Goal: Task Accomplishment & Management: Use online tool/utility

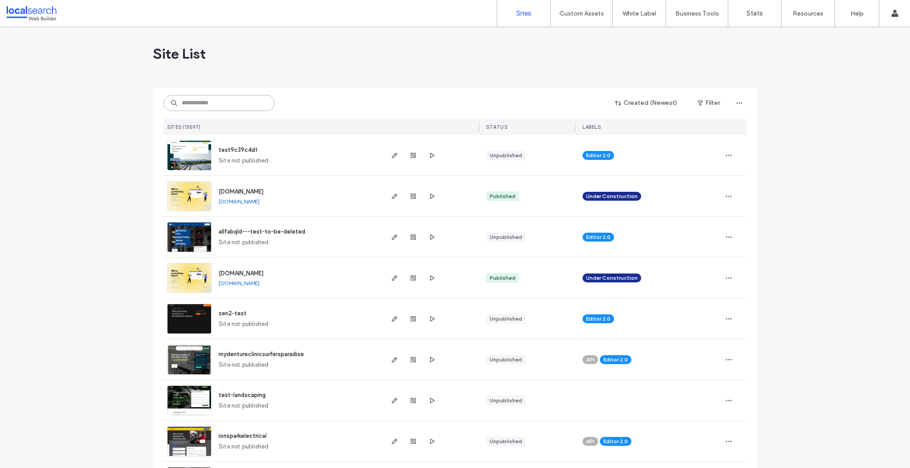
click at [193, 95] on input at bounding box center [218, 103] width 111 height 16
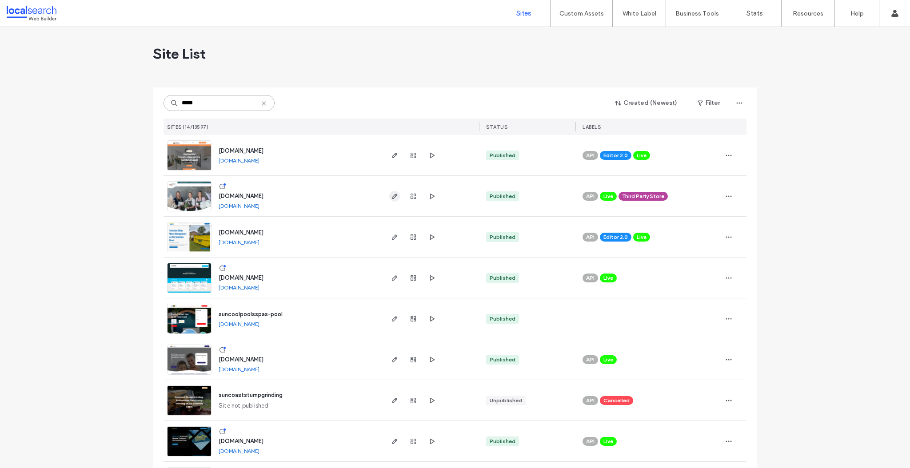
type input "*****"
click at [392, 195] on use "button" at bounding box center [394, 196] width 5 height 5
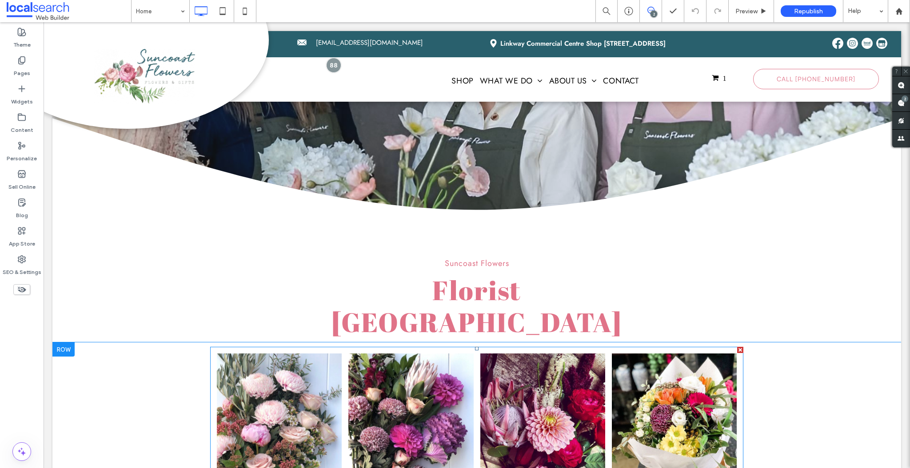
scroll to position [24, 0]
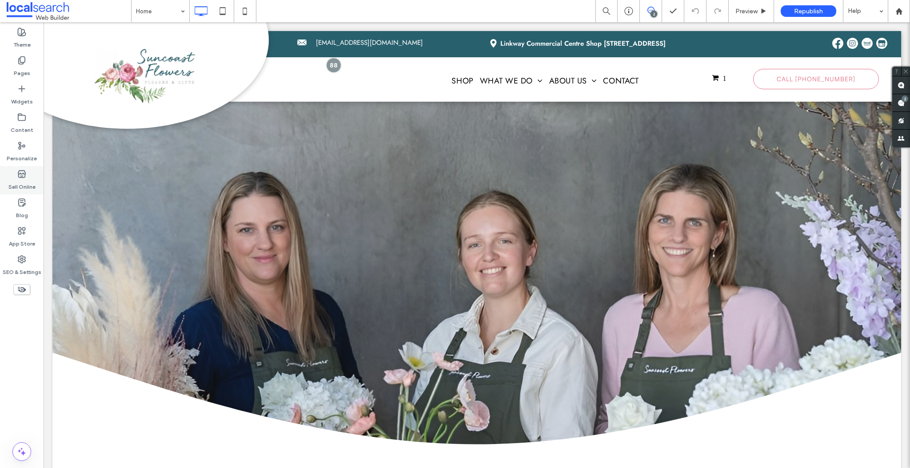
click at [22, 183] on label "Sell Online" at bounding box center [21, 185] width 27 height 12
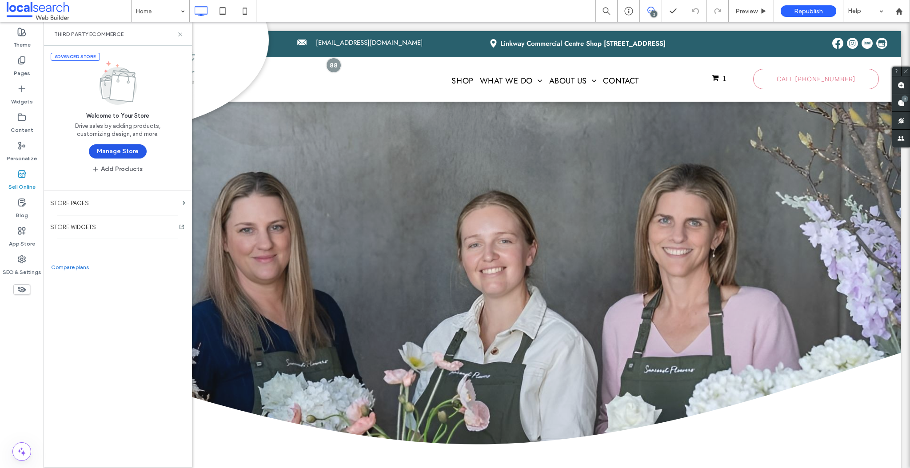
click at [111, 152] on button "Manage Store" at bounding box center [118, 151] width 58 height 14
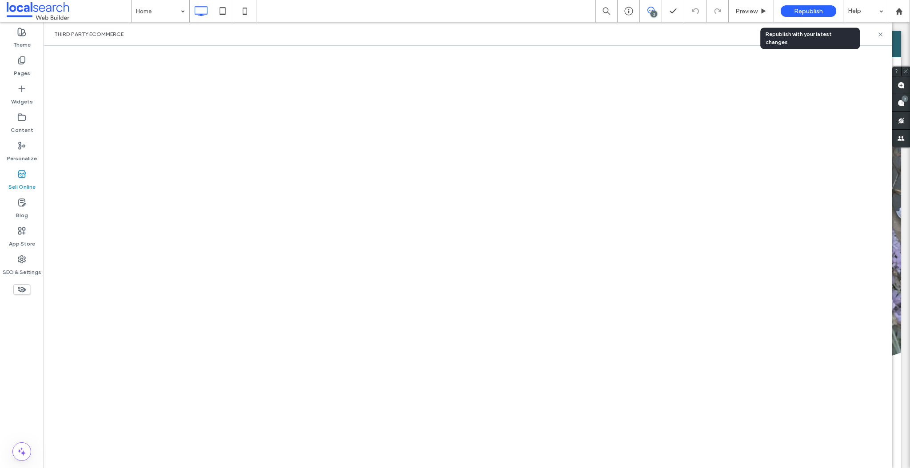
click at [813, 14] on span "Republish" at bounding box center [808, 12] width 29 height 8
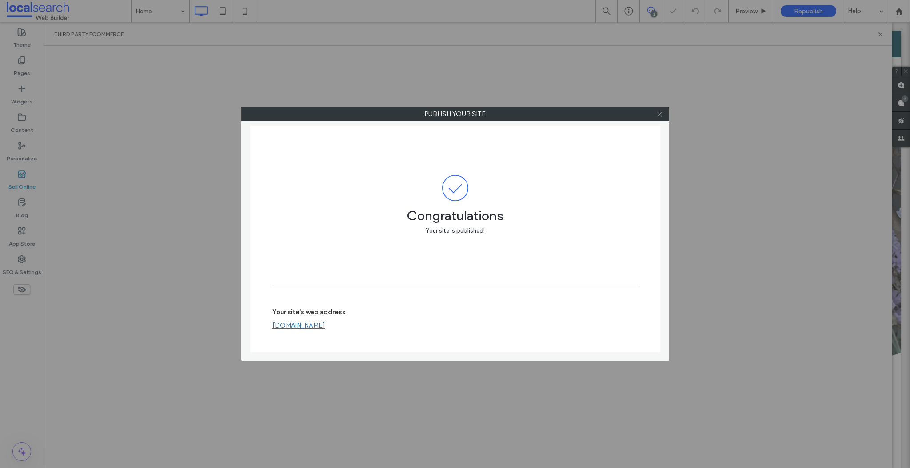
click at [657, 111] on icon at bounding box center [659, 114] width 7 height 7
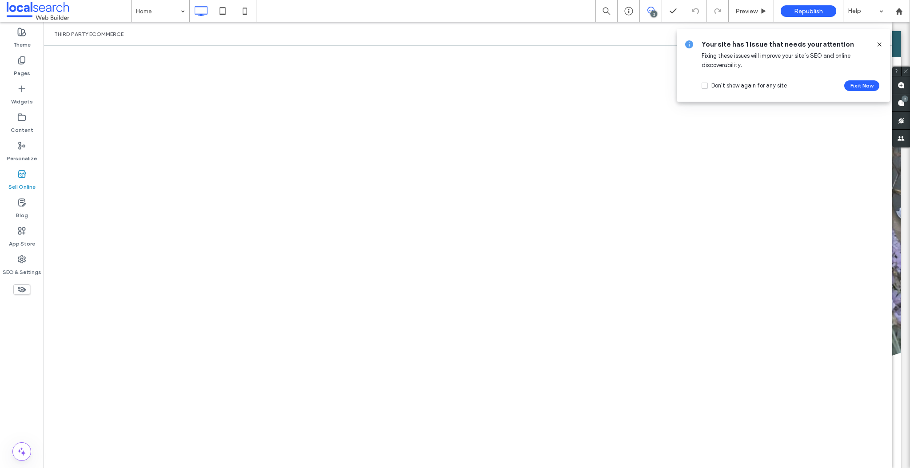
click at [883, 42] on div "Your site has 1 issue that needs your attention Fixing these issues will improv…" at bounding box center [782, 65] width 213 height 73
click at [881, 44] on icon at bounding box center [878, 44] width 7 height 7
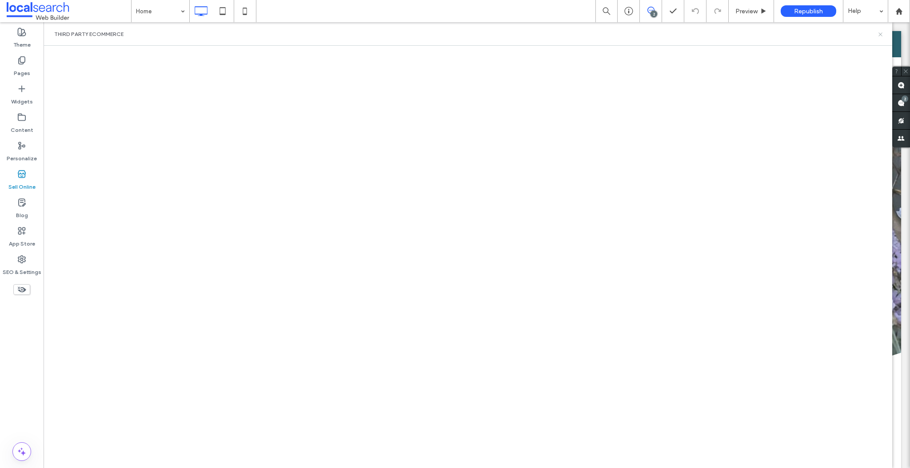
click at [879, 35] on use at bounding box center [880, 34] width 4 height 4
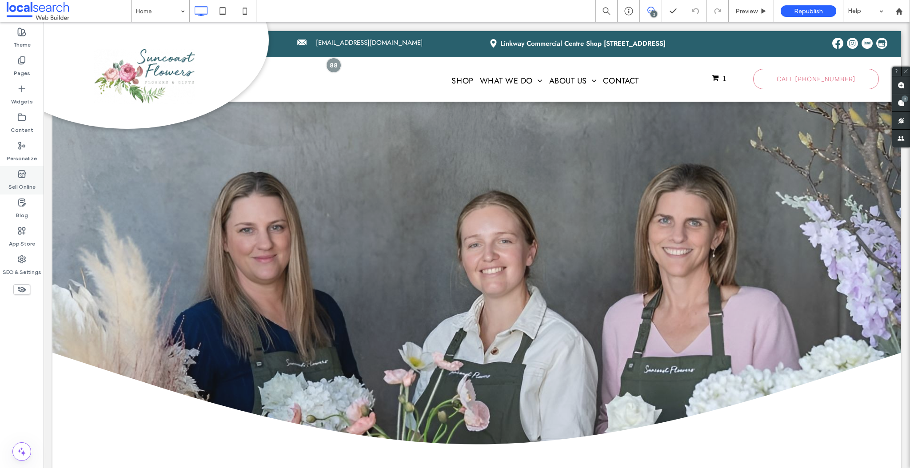
click at [22, 187] on label "Sell Online" at bounding box center [21, 185] width 27 height 12
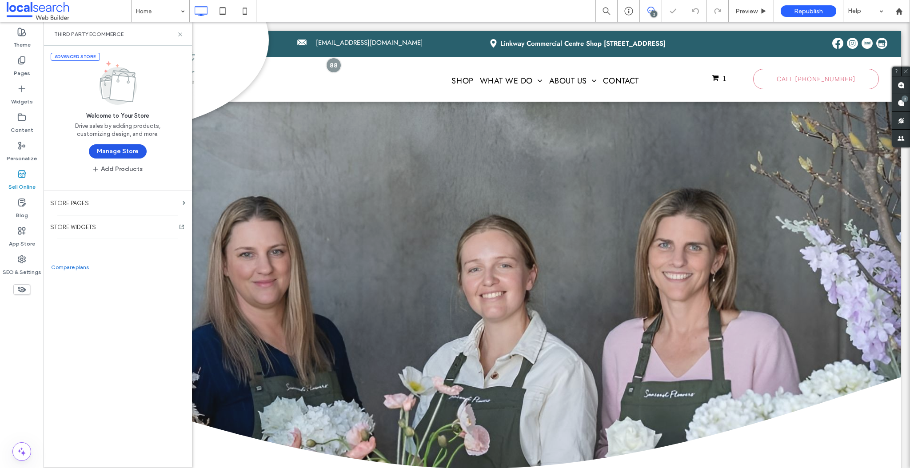
scroll to position [0, 0]
click at [121, 156] on button "Manage Store" at bounding box center [118, 151] width 58 height 14
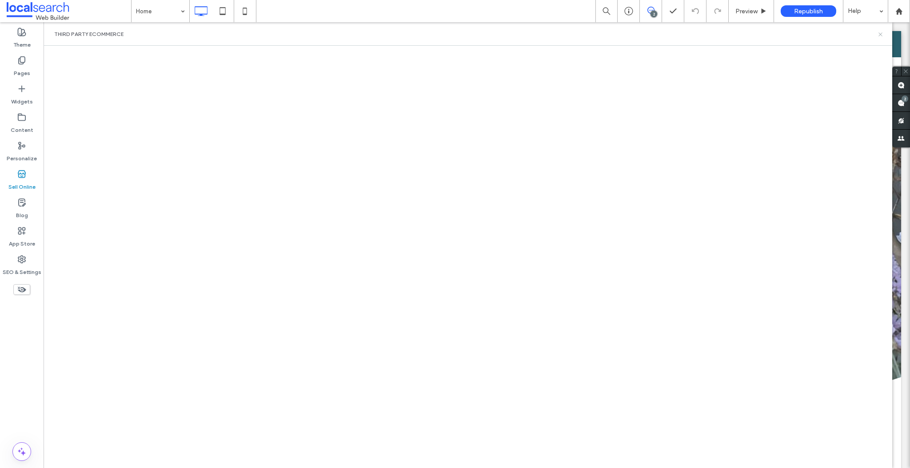
click at [880, 36] on icon at bounding box center [880, 34] width 7 height 7
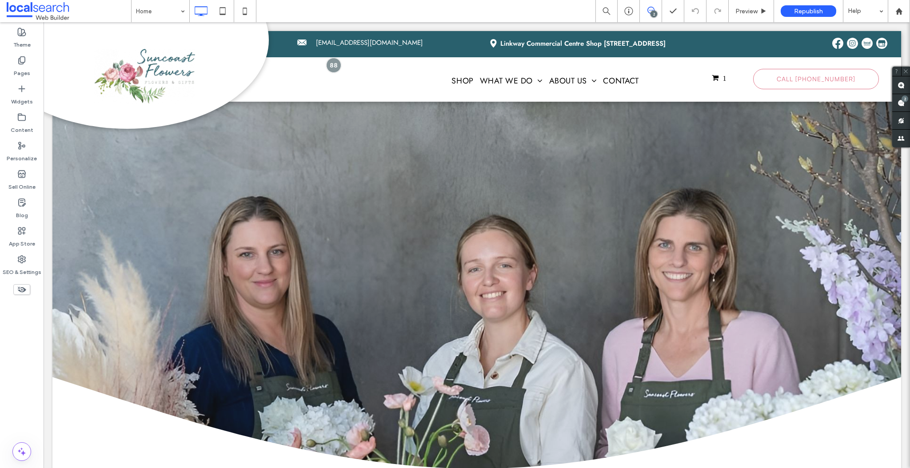
click at [880, 36] on div "Click To Paste" at bounding box center [829, 45] width 141 height 24
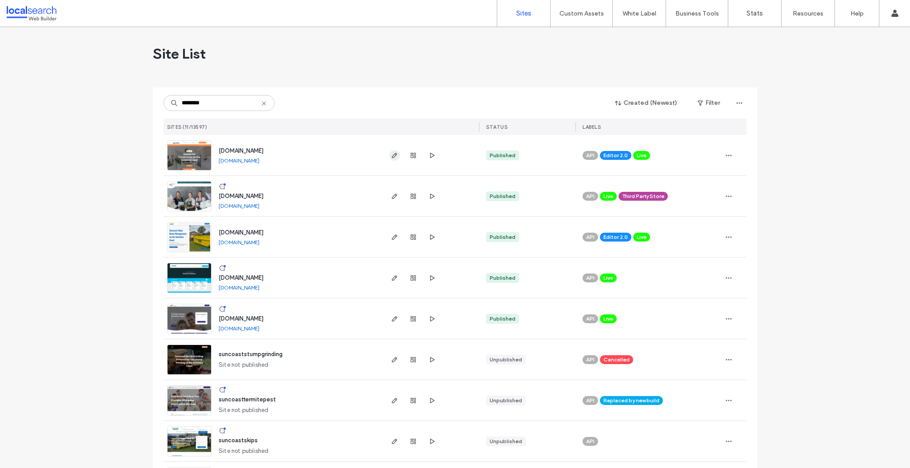
type input "********"
click at [394, 157] on icon "button" at bounding box center [394, 155] width 7 height 7
type input "********"
click at [392, 197] on icon "button" at bounding box center [394, 196] width 7 height 7
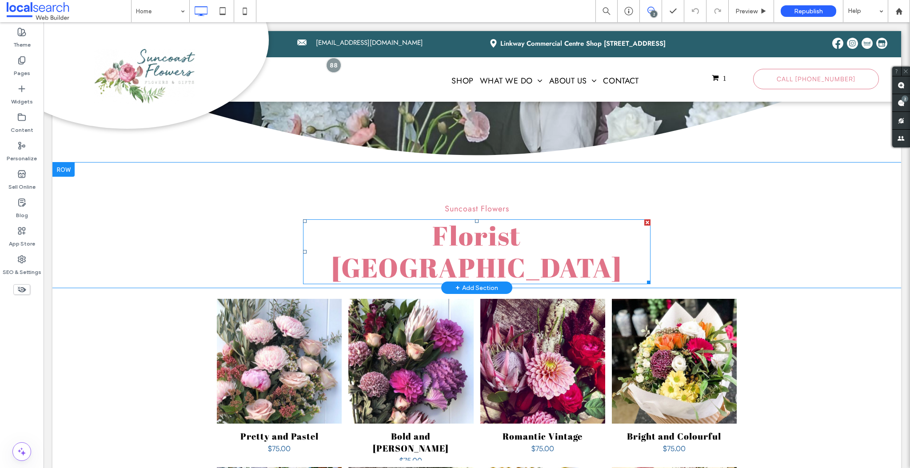
scroll to position [327, 0]
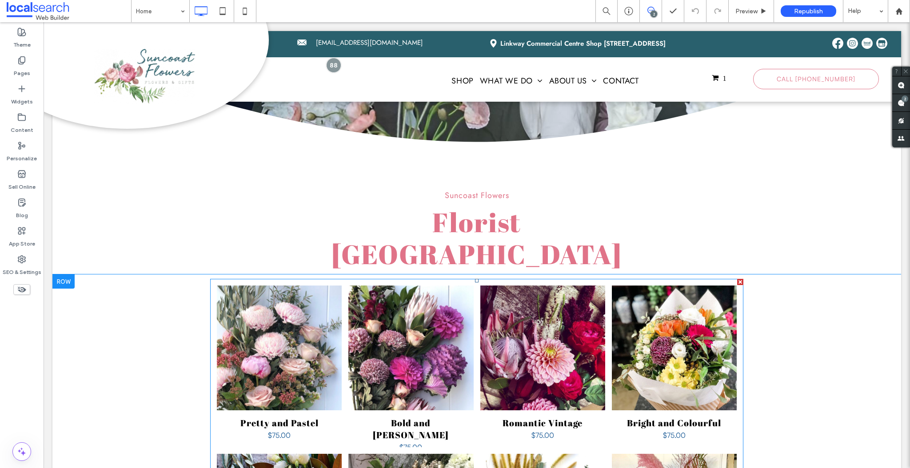
click at [249, 282] on li "Pretty and Pastel SKU 00000 $75.00 Buy Now" at bounding box center [279, 366] width 131 height 168
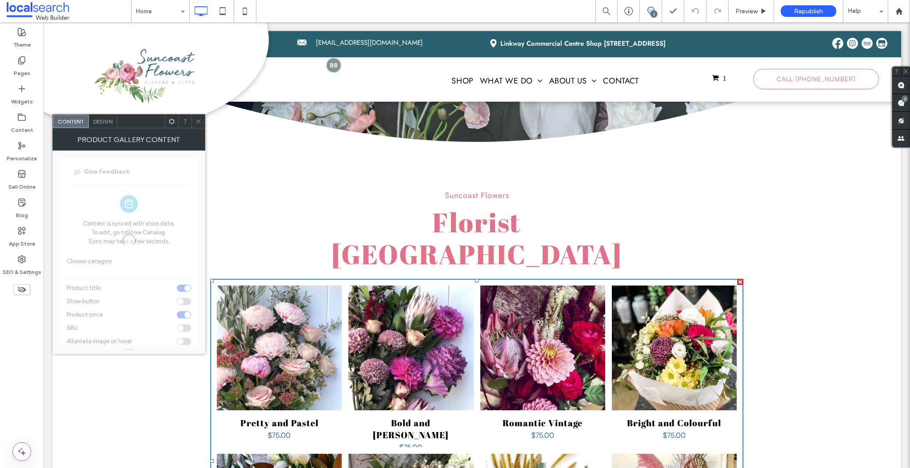
click at [102, 120] on span "Design" at bounding box center [102, 121] width 19 height 7
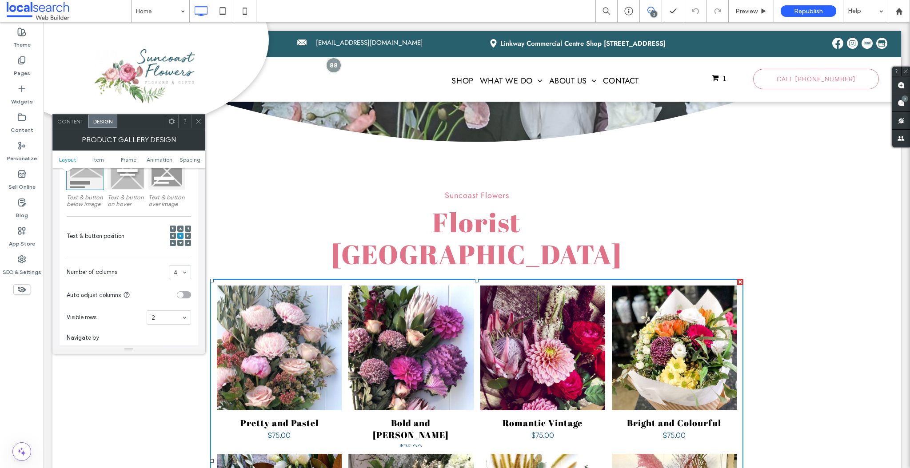
scroll to position [229, 0]
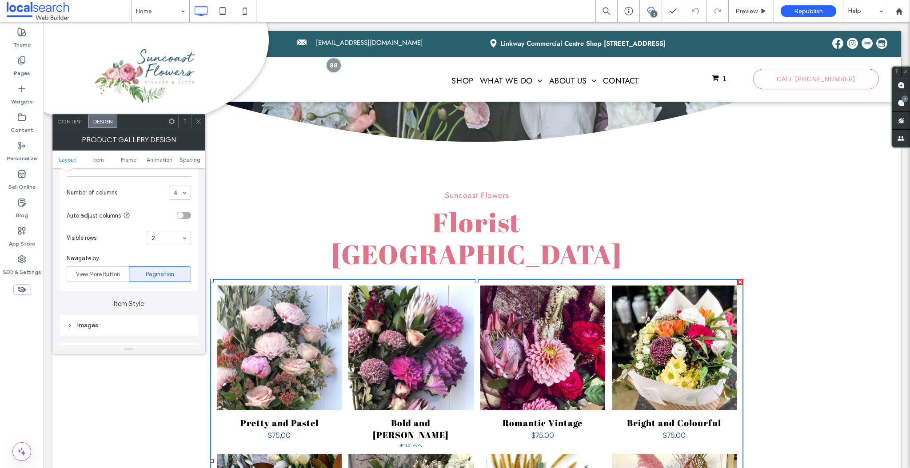
click at [199, 119] on icon at bounding box center [198, 121] width 7 height 7
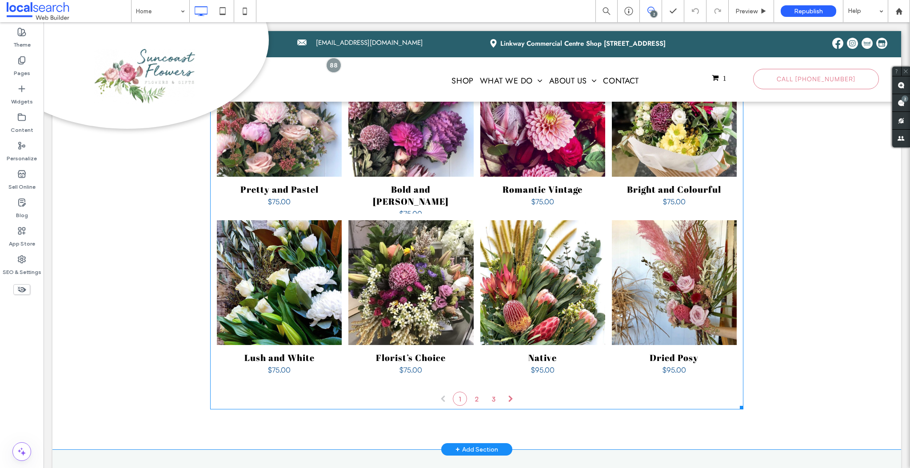
scroll to position [649, 0]
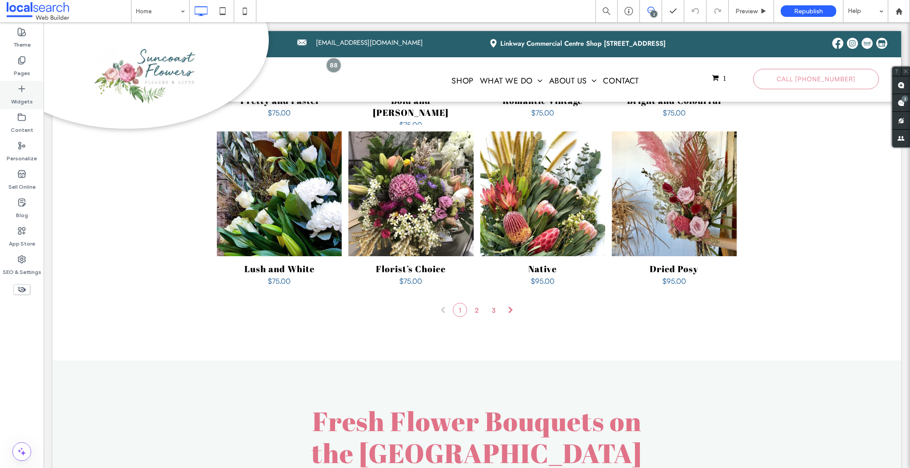
click at [32, 96] on div "Widgets" at bounding box center [22, 95] width 44 height 28
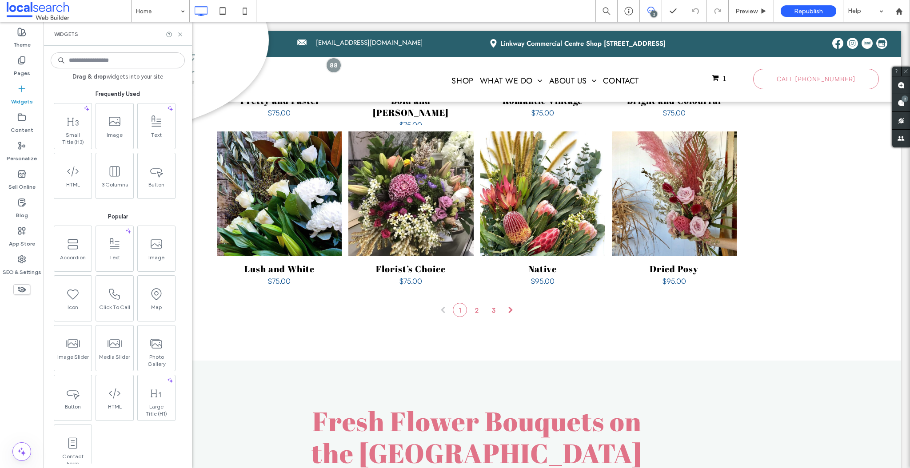
click at [90, 57] on input at bounding box center [118, 60] width 134 height 16
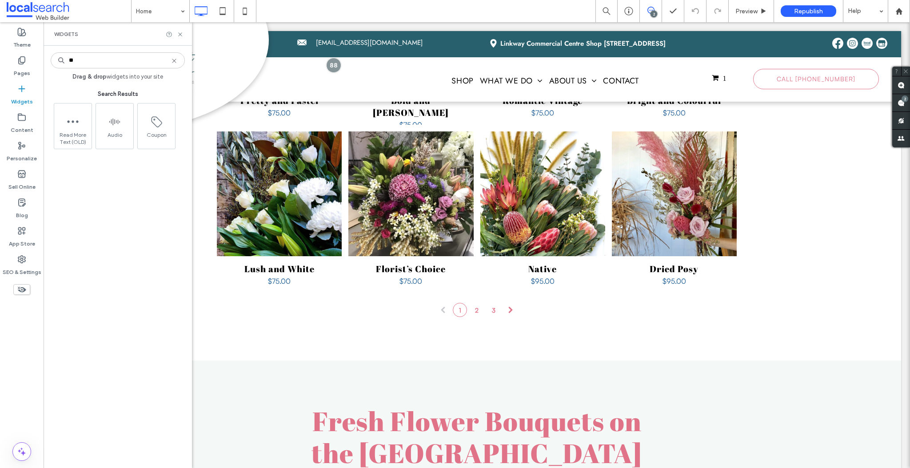
type input "*"
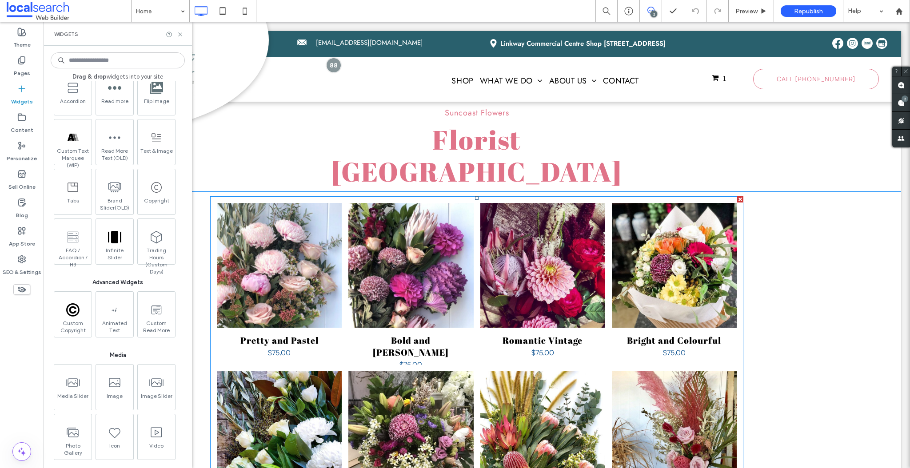
scroll to position [403, 0]
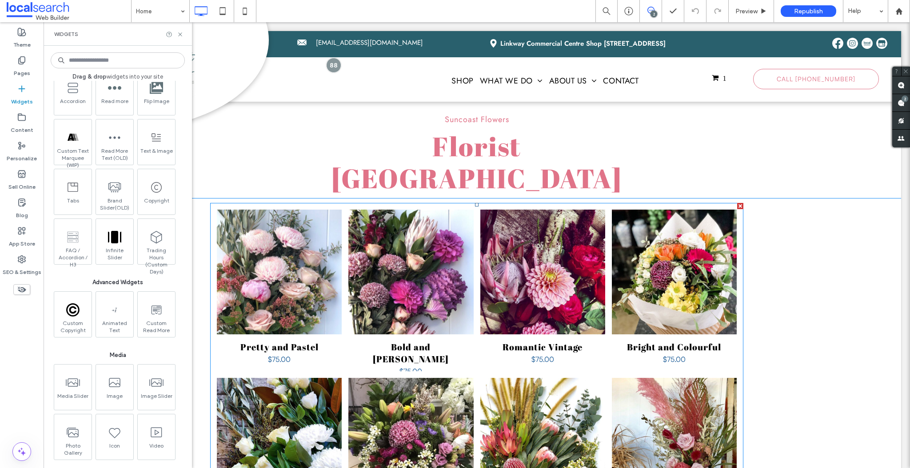
click at [345, 207] on li "Bold and Moody SKU 11 $75.00 Buy Now" at bounding box center [410, 291] width 131 height 168
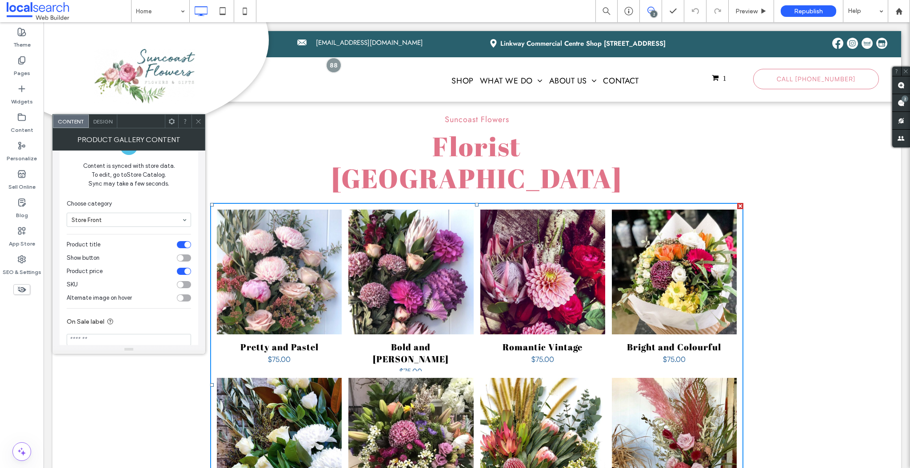
scroll to position [0, 0]
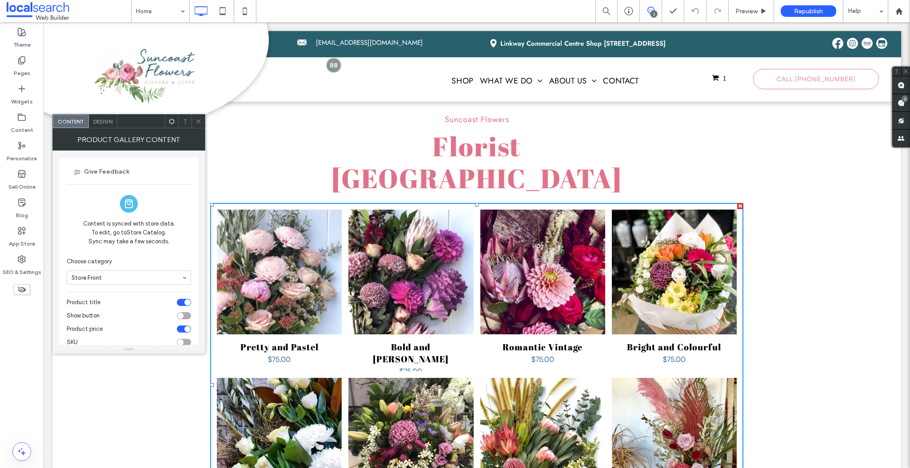
click at [197, 121] on icon at bounding box center [198, 121] width 7 height 7
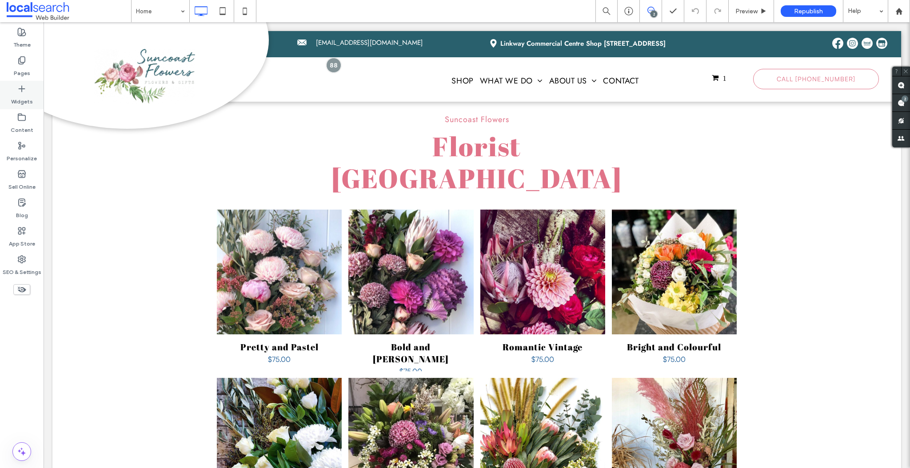
click at [25, 91] on icon at bounding box center [21, 88] width 9 height 9
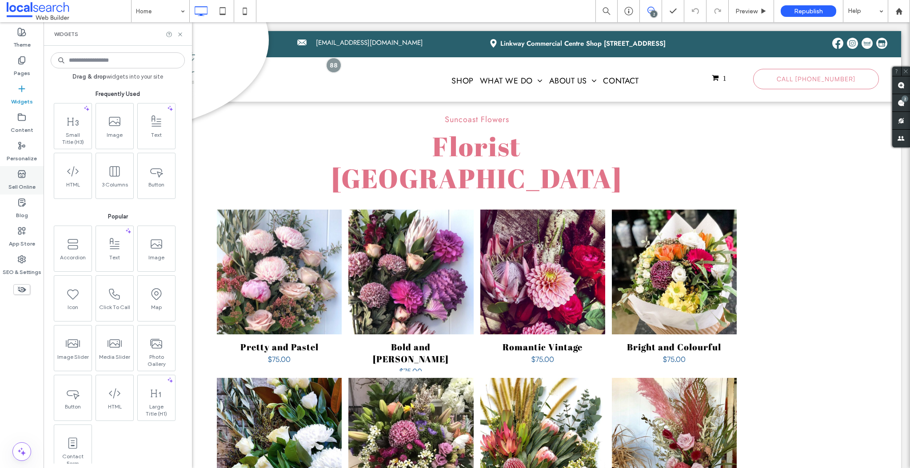
click at [22, 181] on label "Sell Online" at bounding box center [21, 185] width 27 height 12
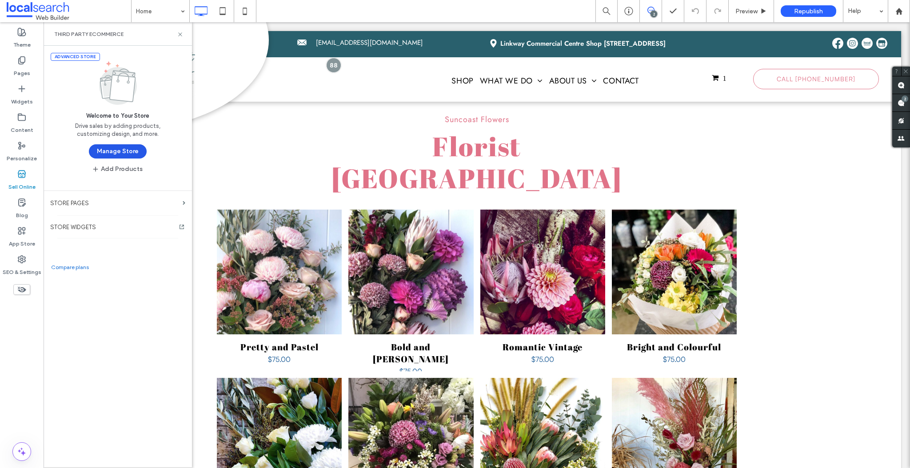
click at [116, 151] on button "Manage Store" at bounding box center [118, 151] width 58 height 14
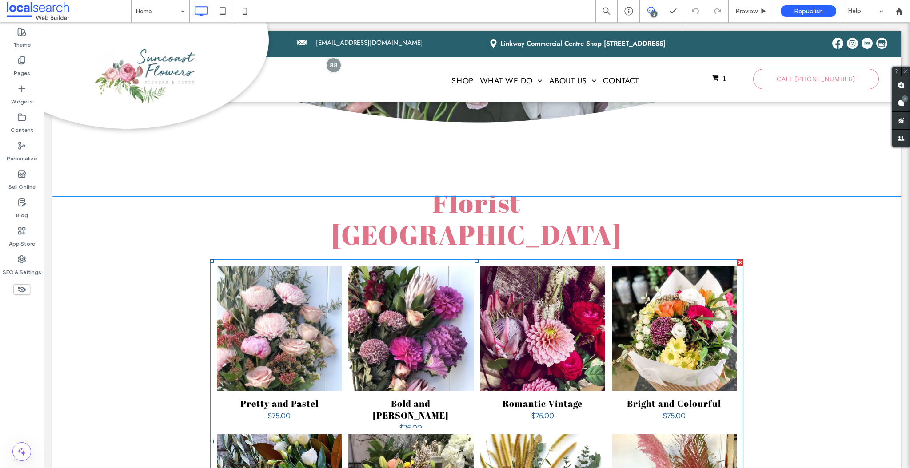
scroll to position [208, 0]
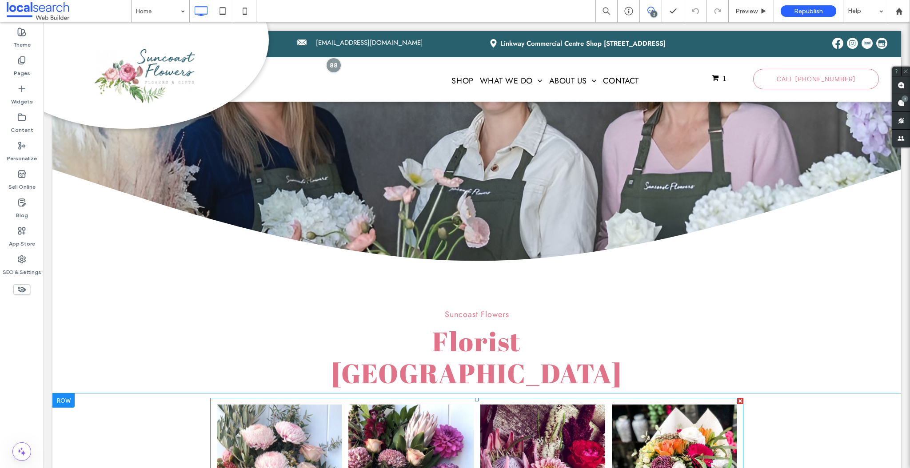
click at [278, 405] on link at bounding box center [279, 467] width 125 height 125
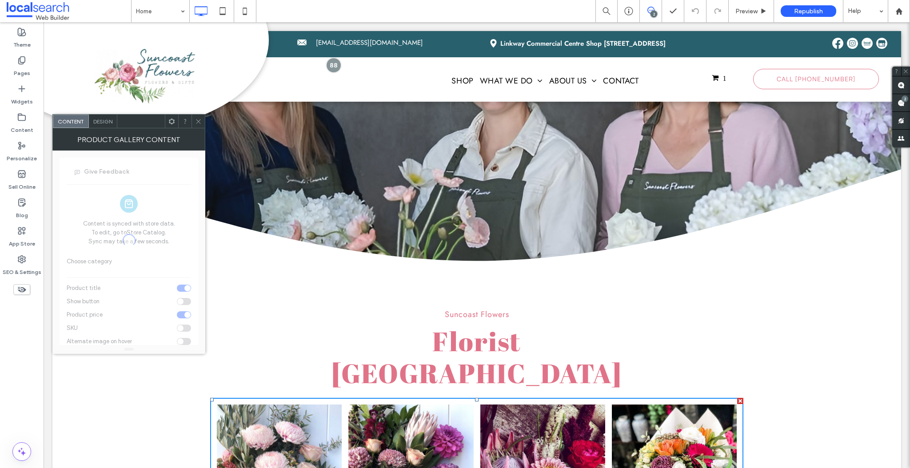
click at [98, 120] on span "Design" at bounding box center [102, 121] width 19 height 7
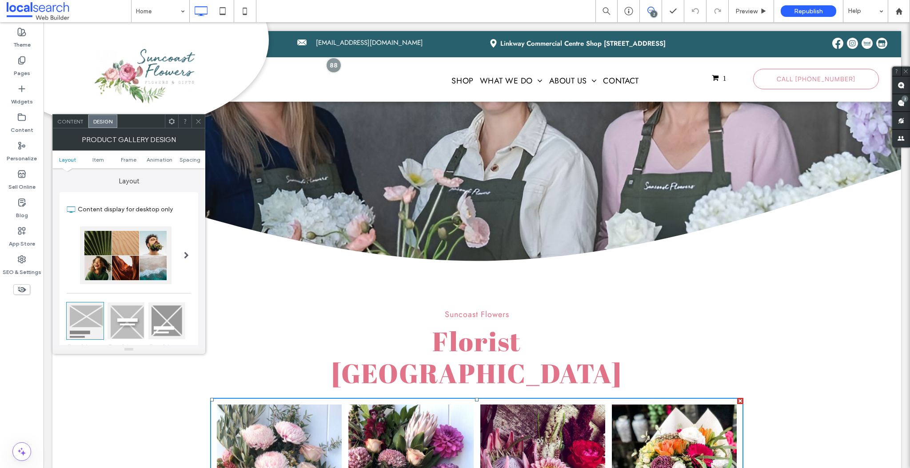
click at [64, 122] on span "Content" at bounding box center [70, 121] width 26 height 7
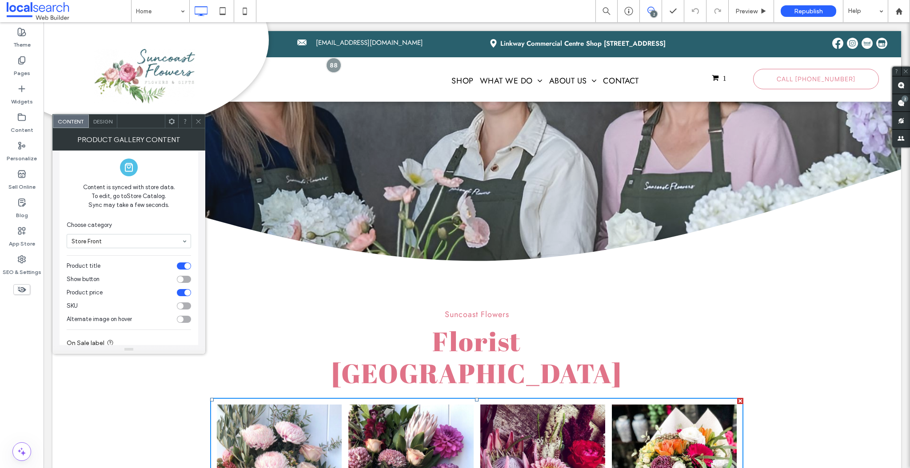
scroll to position [0, 0]
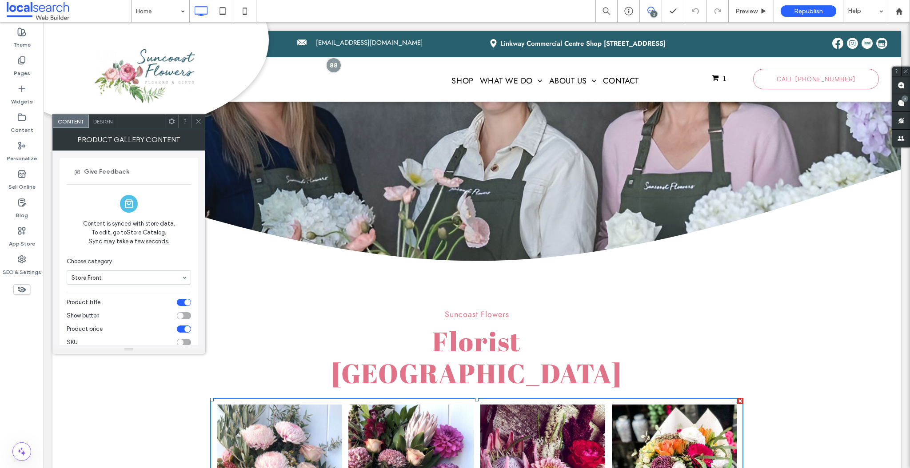
click at [199, 124] on icon at bounding box center [198, 121] width 7 height 7
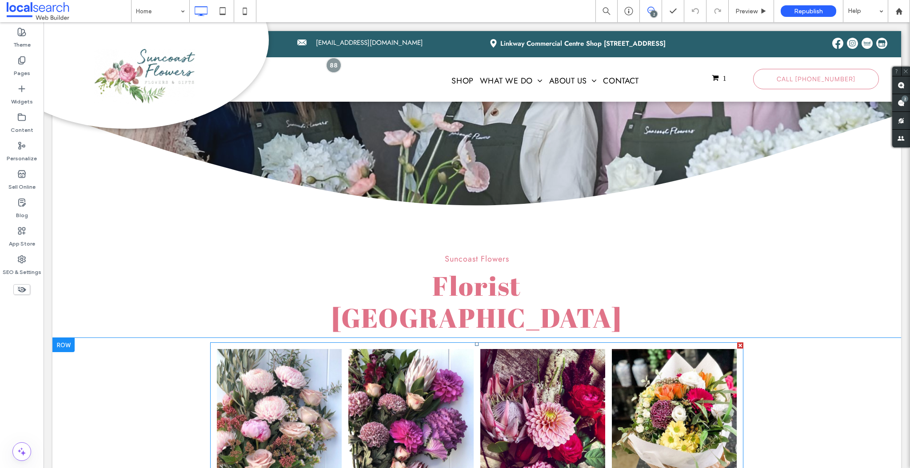
scroll to position [493, 0]
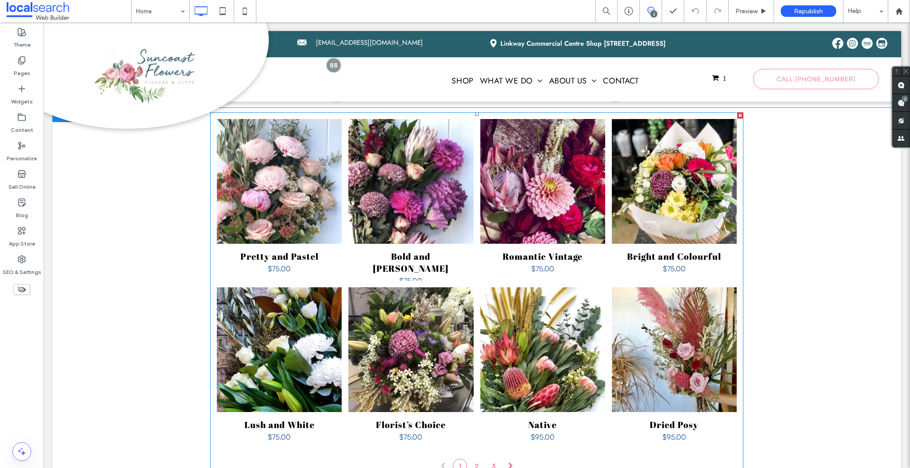
click at [365, 422] on div "Pretty and Pastel SKU 00000 $75.00 Buy Now Bold and [PERSON_NAME] SKU 11 $75.00…" at bounding box center [476, 283] width 533 height 343
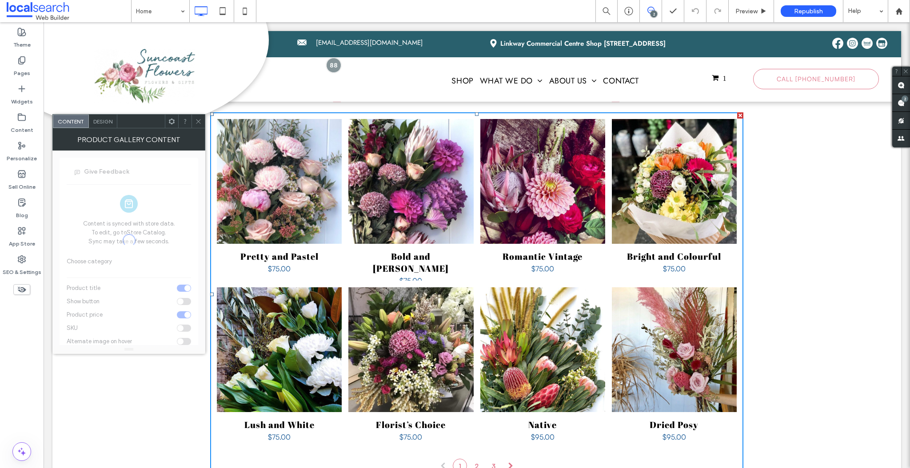
click at [200, 120] on icon at bounding box center [198, 121] width 7 height 7
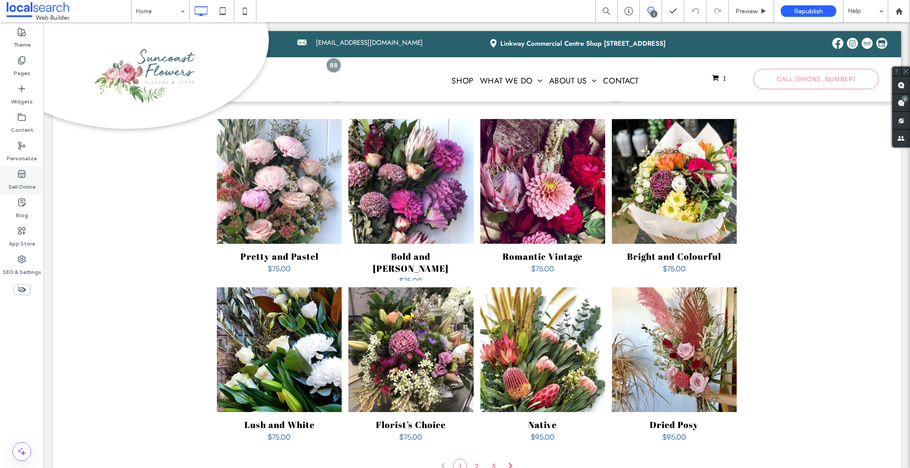
click at [23, 175] on icon at bounding box center [21, 174] width 9 height 9
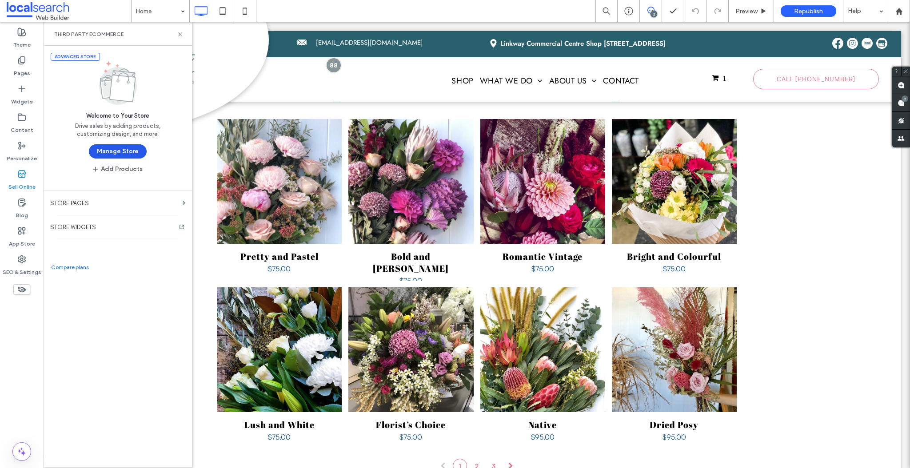
click at [122, 149] on button "Manage Store" at bounding box center [118, 151] width 58 height 14
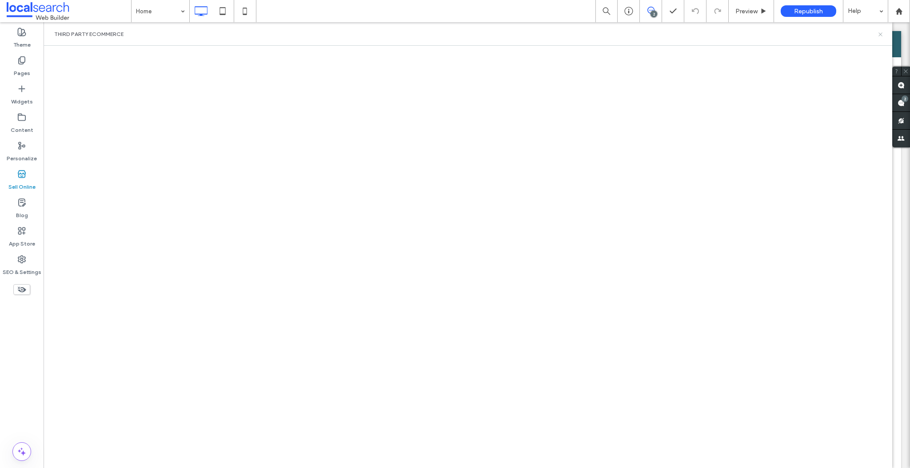
click at [881, 36] on use at bounding box center [880, 34] width 4 height 4
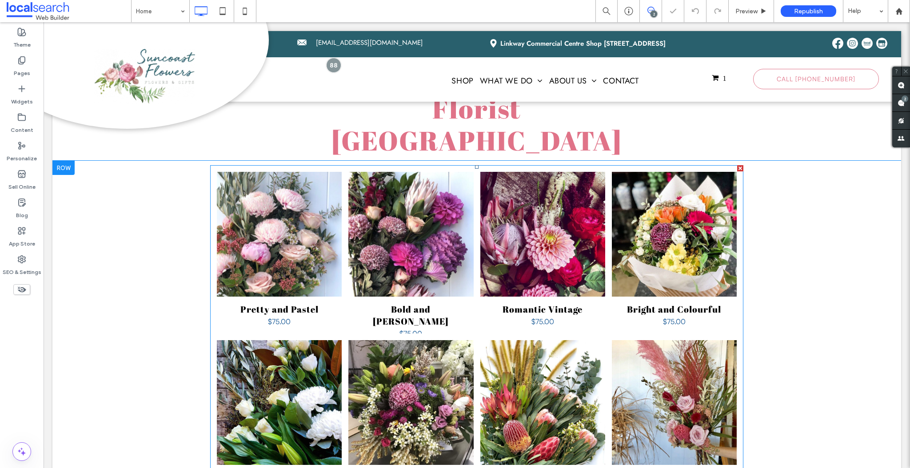
scroll to position [423, 0]
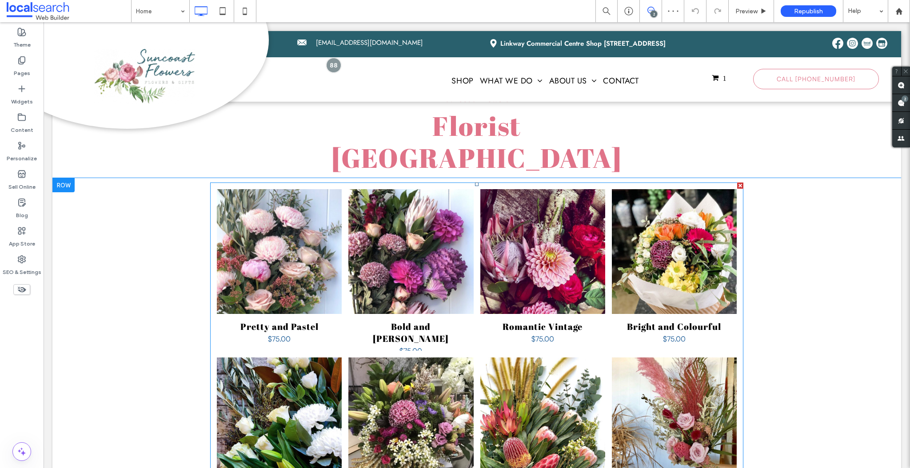
click at [337, 186] on li "Pretty and Pastel SKU 00000 $75.00 Buy Now" at bounding box center [279, 270] width 131 height 168
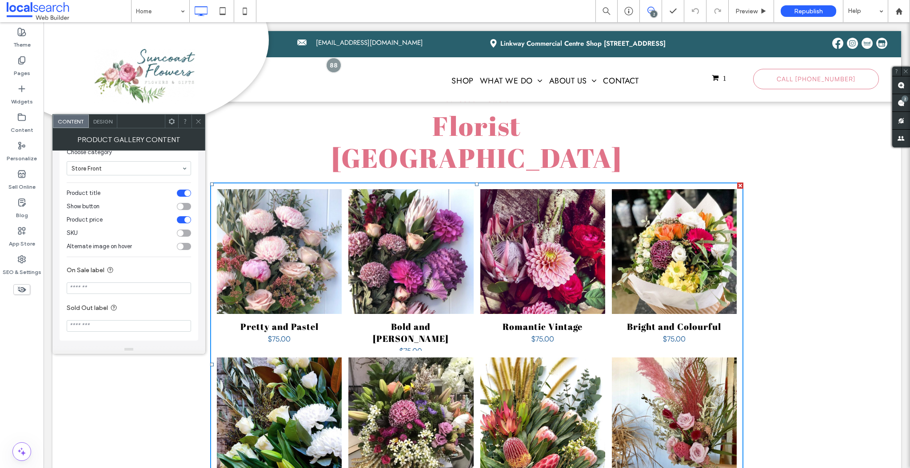
scroll to position [0, 0]
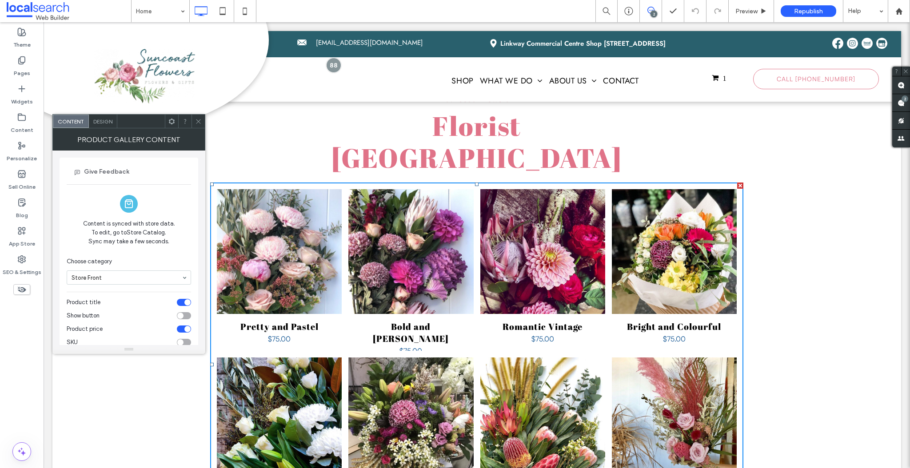
click at [101, 126] on div "Design" at bounding box center [103, 121] width 28 height 13
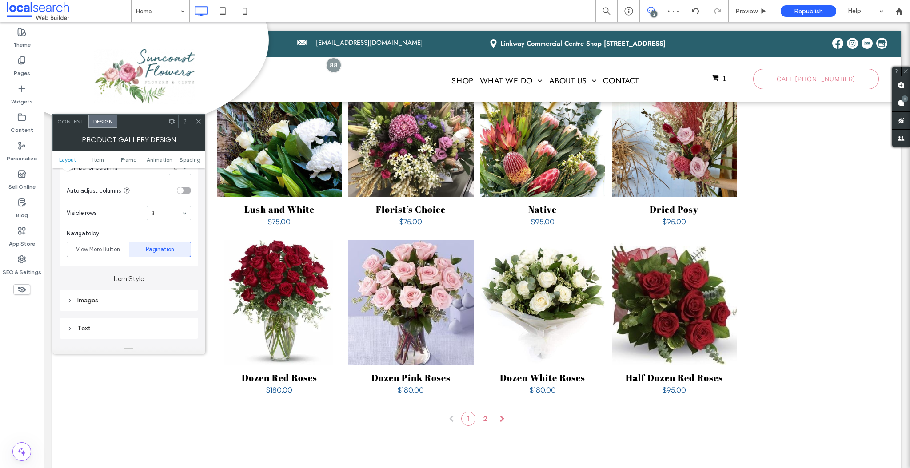
scroll to position [716, 0]
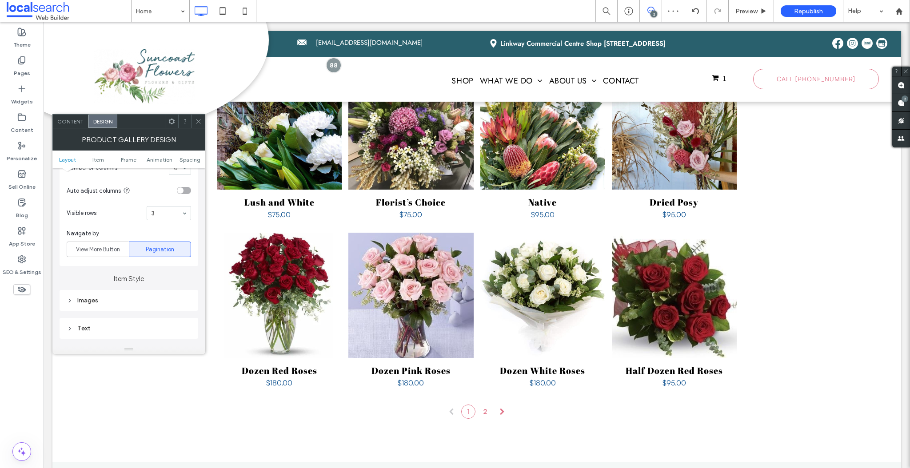
click at [165, 214] on input at bounding box center [166, 213] width 30 height 6
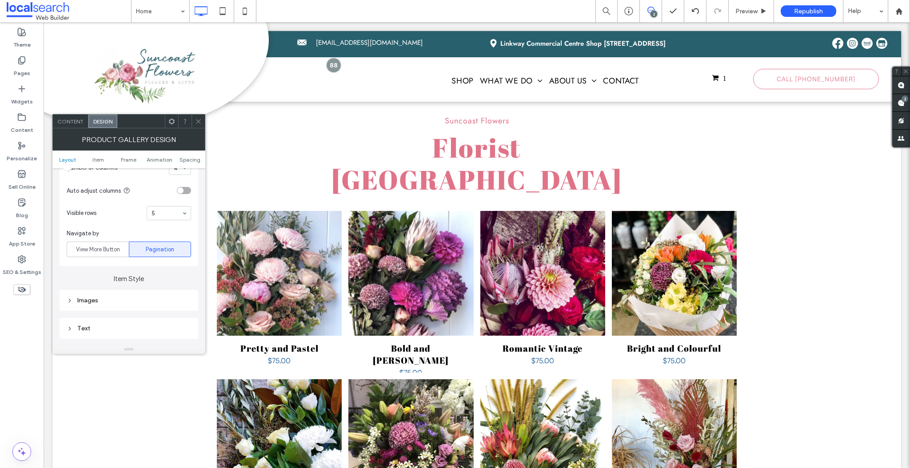
scroll to position [247, 0]
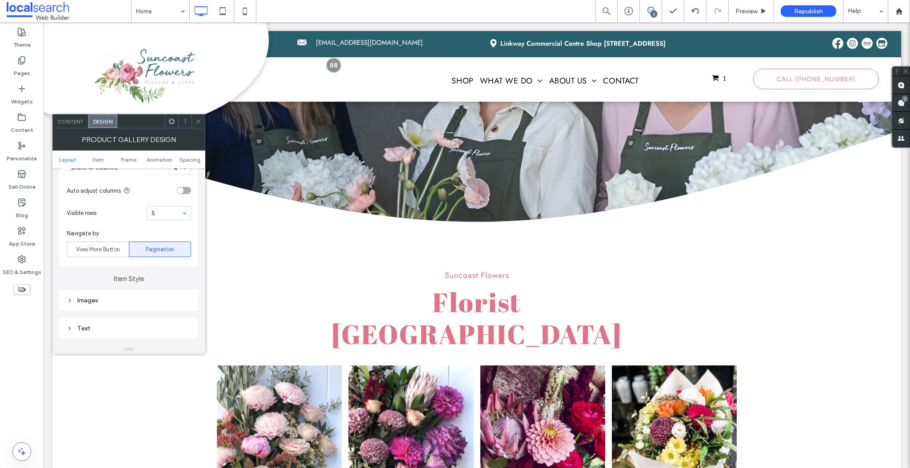
click at [200, 122] on icon at bounding box center [198, 121] width 7 height 7
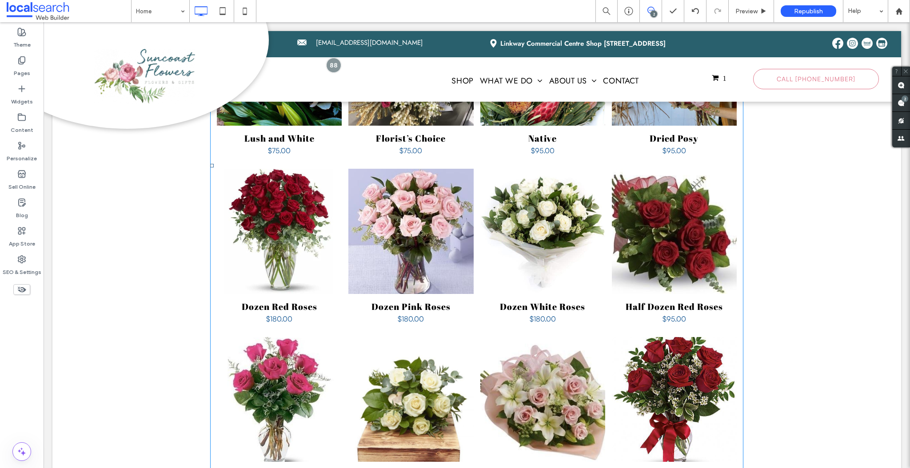
scroll to position [898, 0]
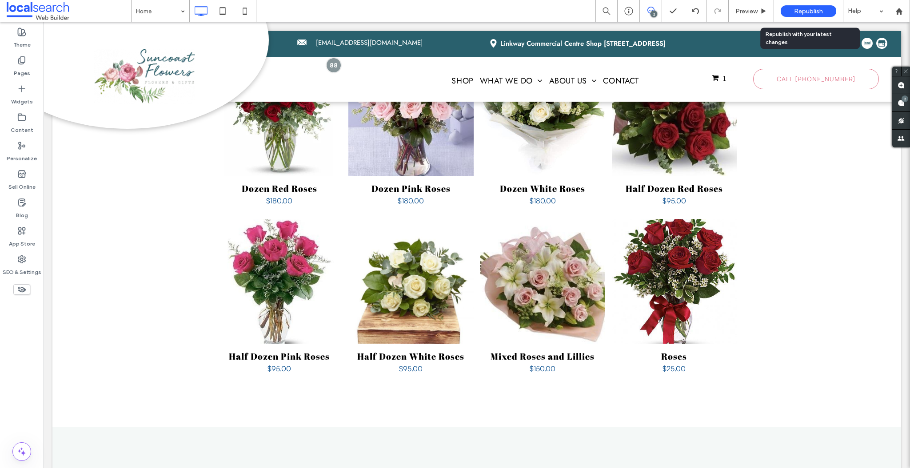
click at [808, 10] on span "Republish" at bounding box center [808, 12] width 29 height 8
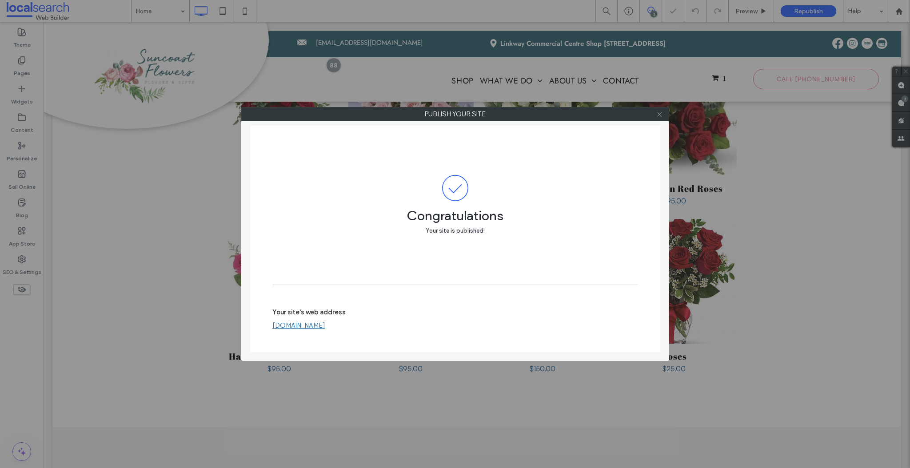
click at [662, 116] on icon at bounding box center [659, 114] width 7 height 7
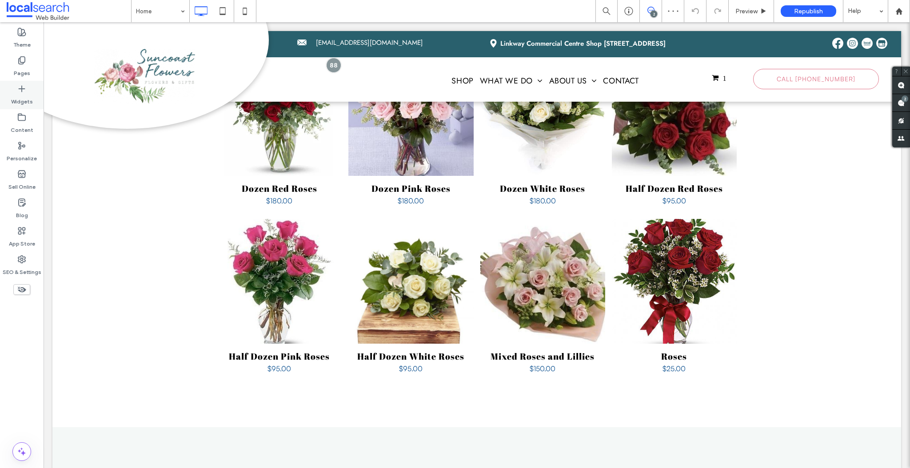
click at [32, 96] on div "Widgets" at bounding box center [22, 95] width 44 height 28
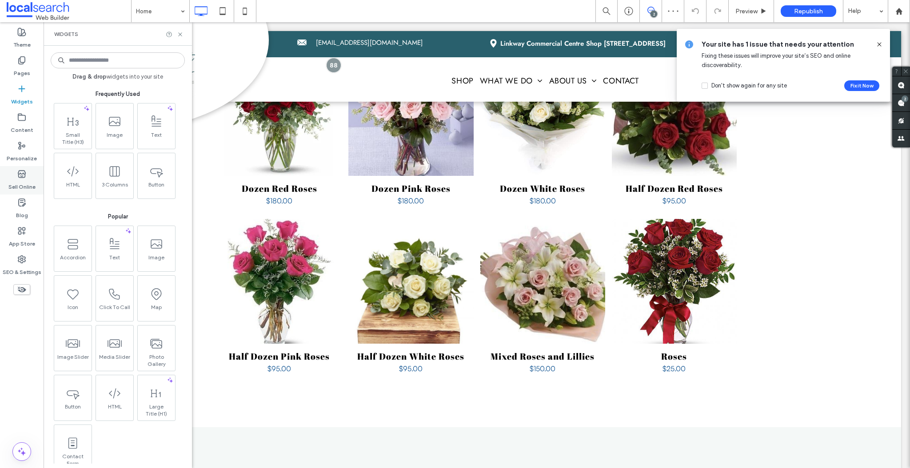
click at [12, 180] on label "Sell Online" at bounding box center [21, 185] width 27 height 12
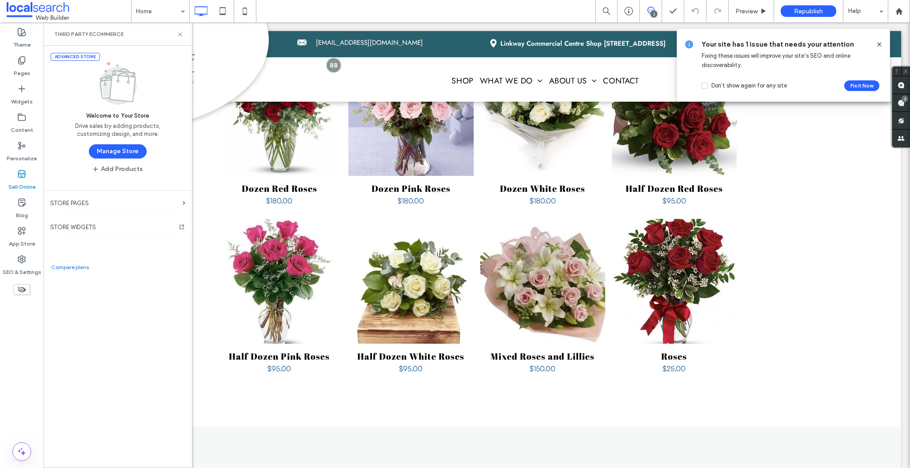
click at [116, 151] on div "Small Title (H3) Image Text HTML 3 Columns Button" at bounding box center [119, 151] width 134 height 96
click at [131, 152] on button "Manage Store" at bounding box center [118, 151] width 58 height 14
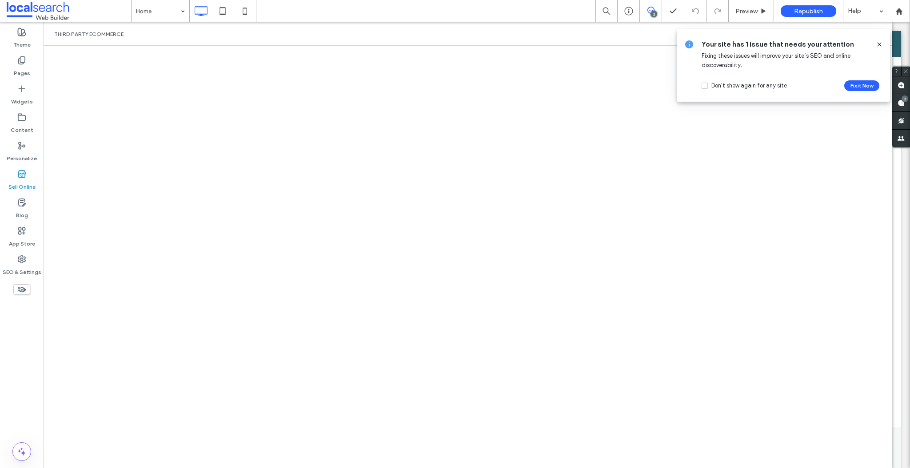
click at [881, 46] on icon at bounding box center [878, 44] width 7 height 7
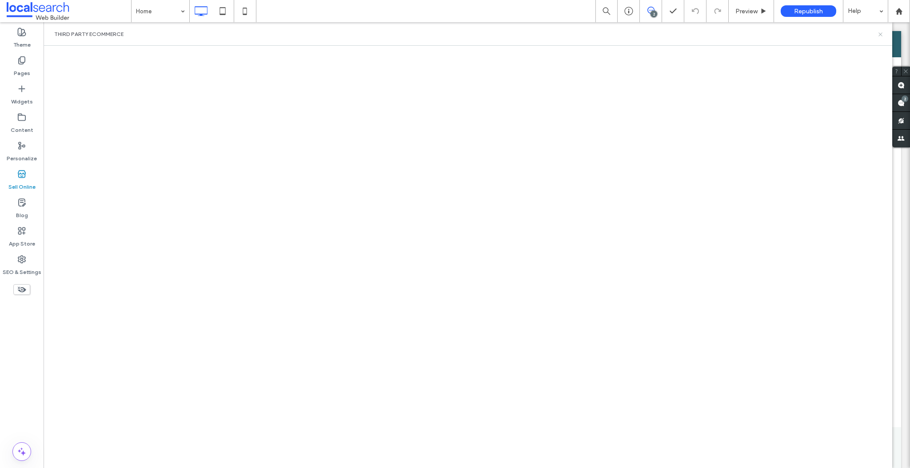
drag, startPoint x: 881, startPoint y: 33, endPoint x: 588, endPoint y: 48, distance: 293.1
click at [881, 33] on use at bounding box center [880, 34] width 4 height 4
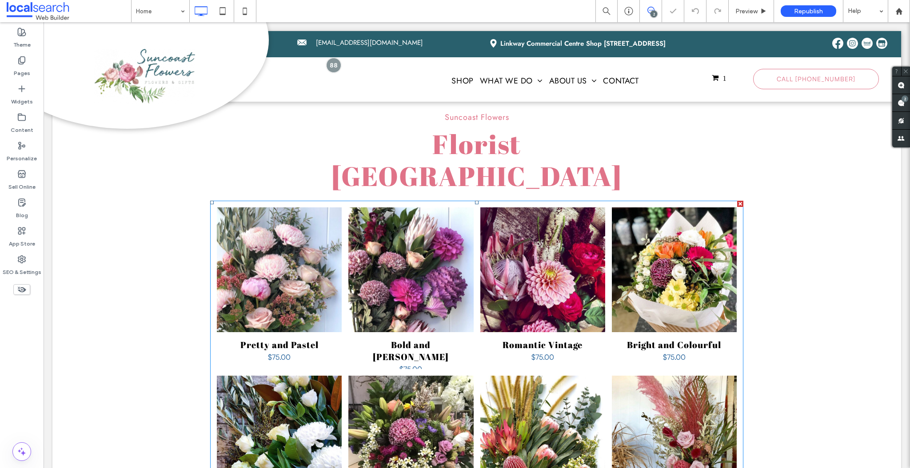
scroll to position [157, 0]
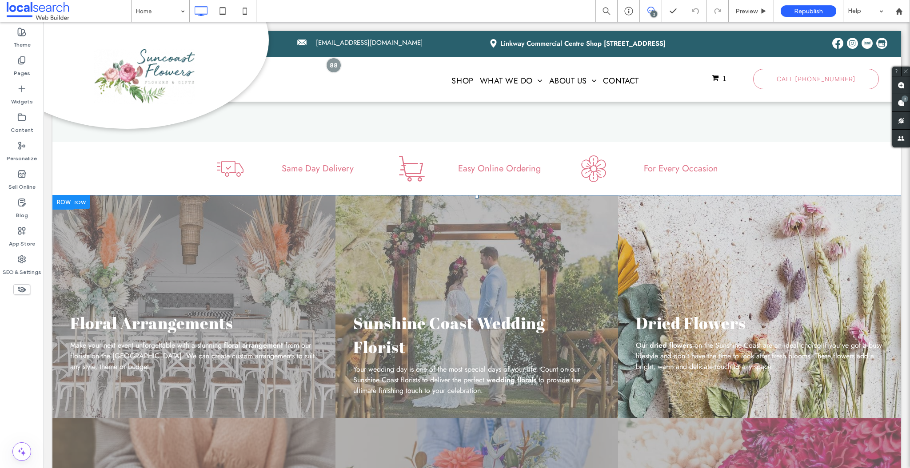
scroll to position [2407, 0]
click at [66, 195] on div at bounding box center [63, 202] width 22 height 14
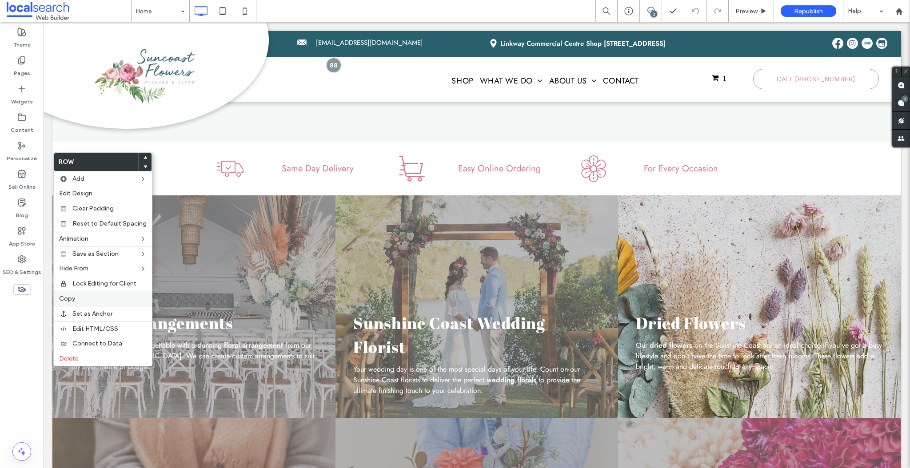
click at [72, 300] on span "Copy" at bounding box center [67, 299] width 16 height 8
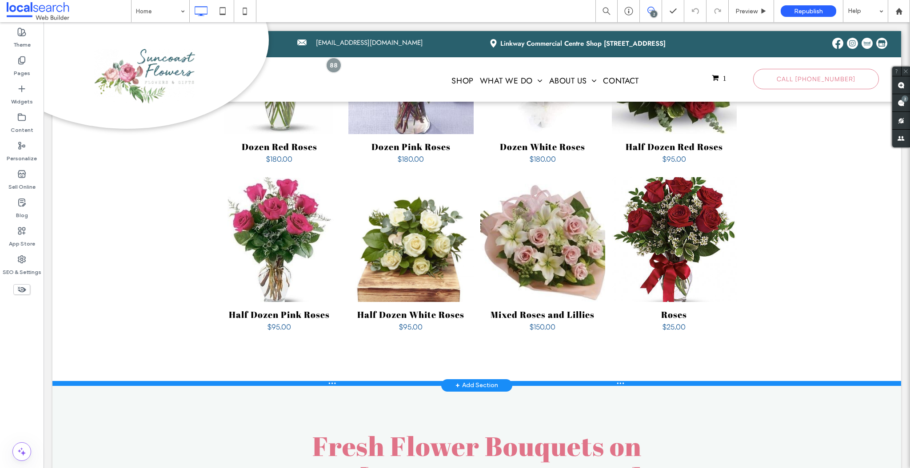
scroll to position [989, 0]
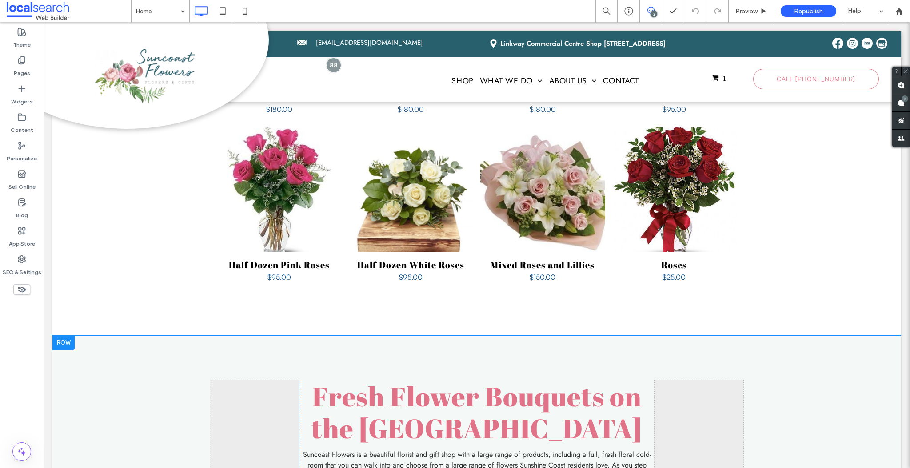
click at [62, 336] on div at bounding box center [63, 343] width 22 height 14
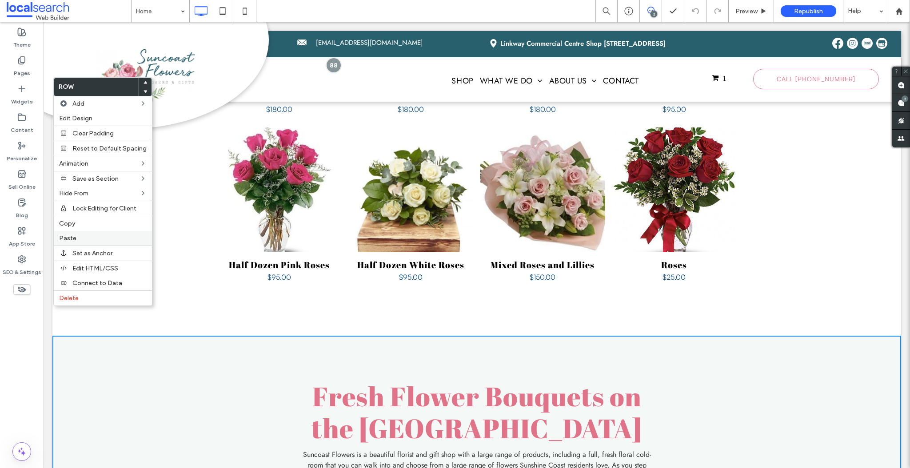
click at [80, 237] on label "Paste" at bounding box center [102, 238] width 87 height 8
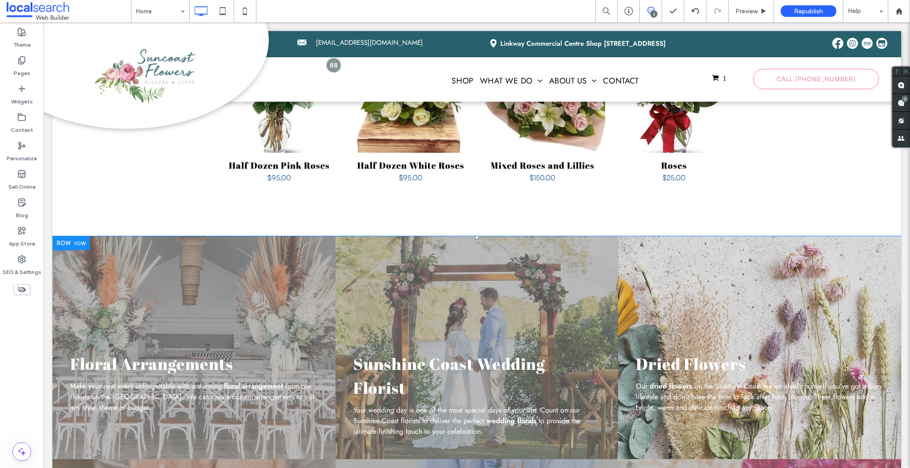
scroll to position [1188, 0]
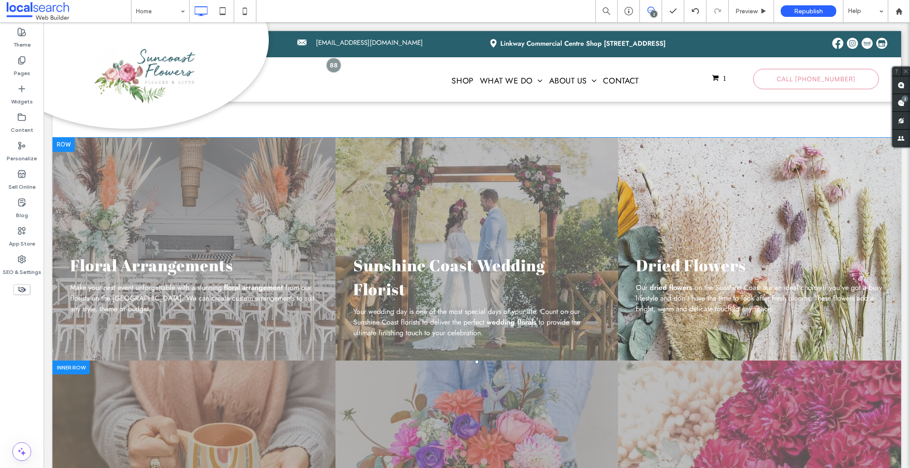
click at [67, 361] on div at bounding box center [70, 368] width 37 height 14
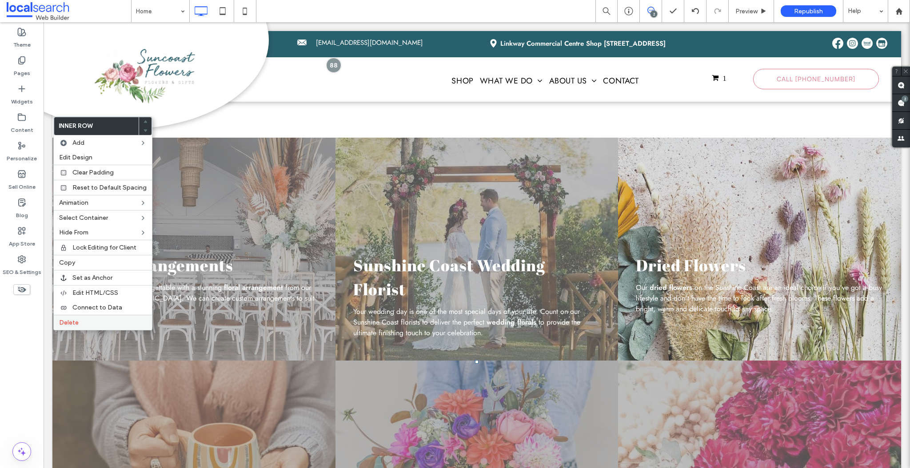
click at [85, 321] on label "Delete" at bounding box center [102, 323] width 87 height 8
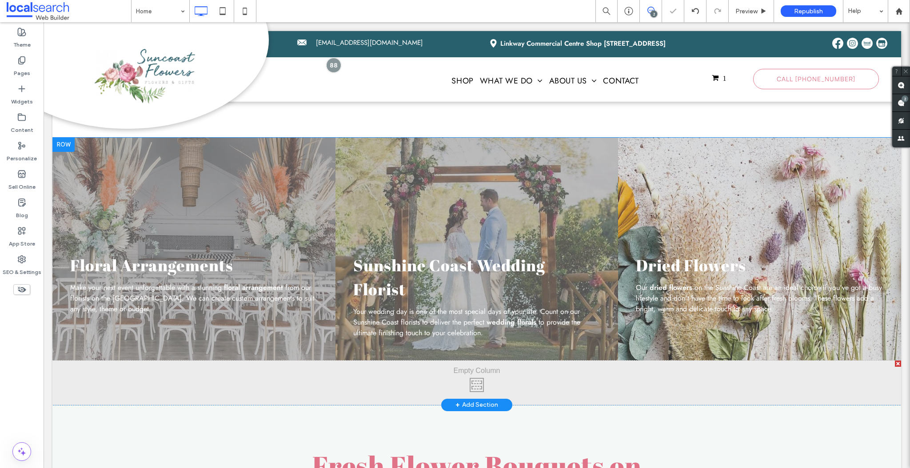
click at [79, 361] on div "Click To Paste Click To Paste" at bounding box center [476, 383] width 848 height 44
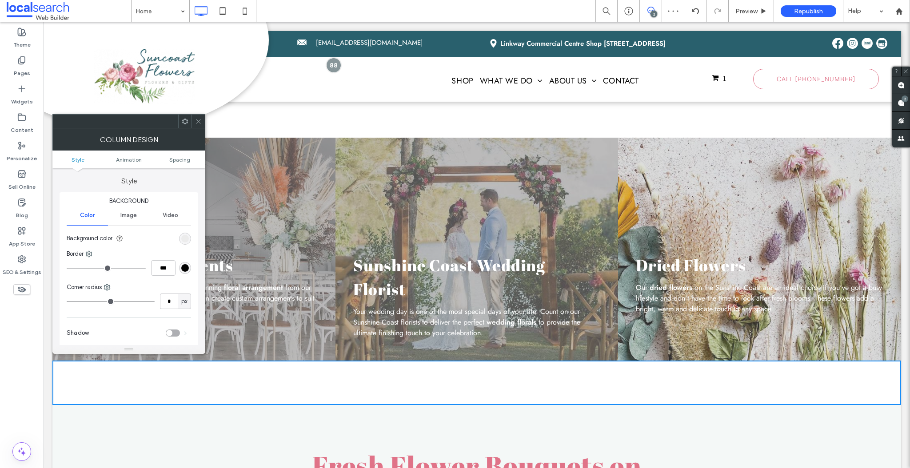
click at [199, 122] on icon at bounding box center [198, 121] width 7 height 7
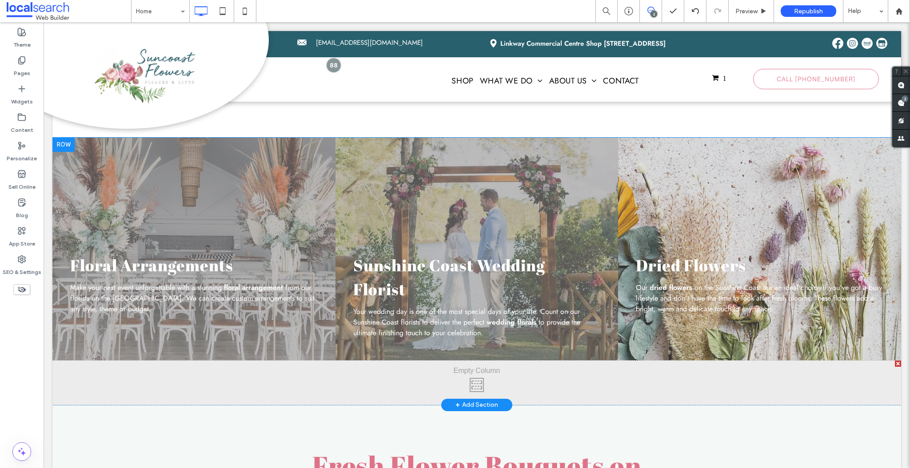
click at [85, 361] on div "Click To Paste Click To Paste" at bounding box center [476, 383] width 848 height 44
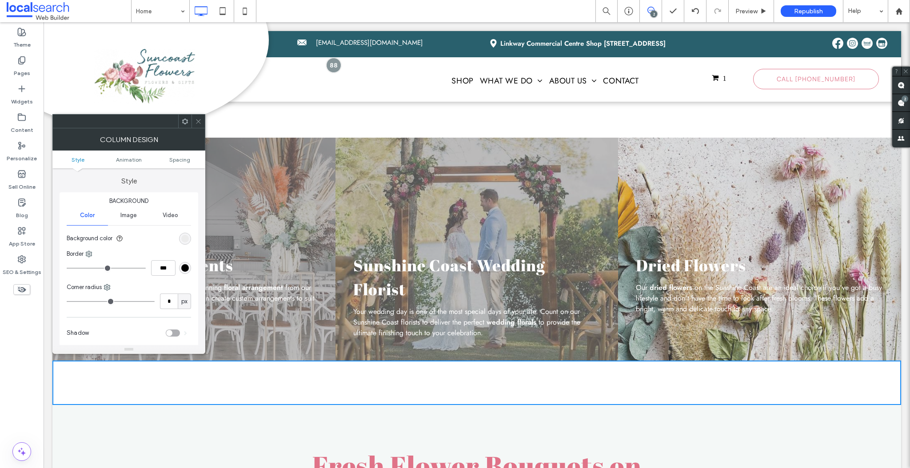
click at [203, 120] on div at bounding box center [197, 121] width 13 height 13
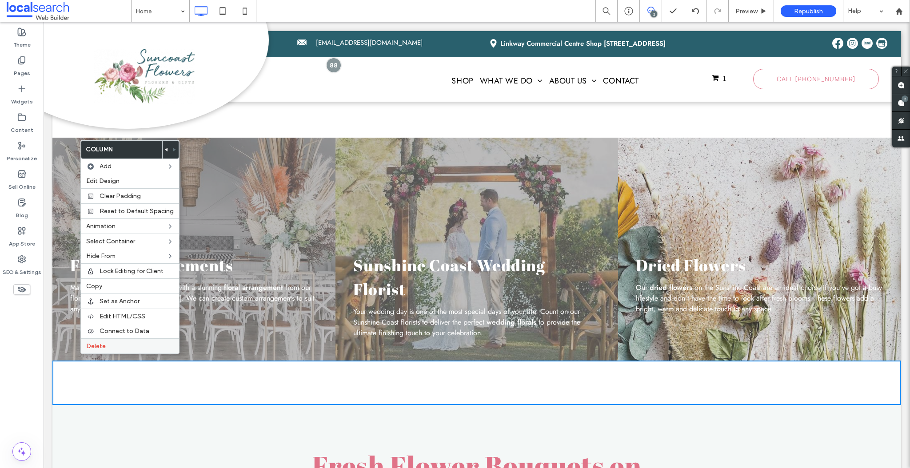
click at [97, 342] on span "Delete" at bounding box center [96, 346] width 20 height 8
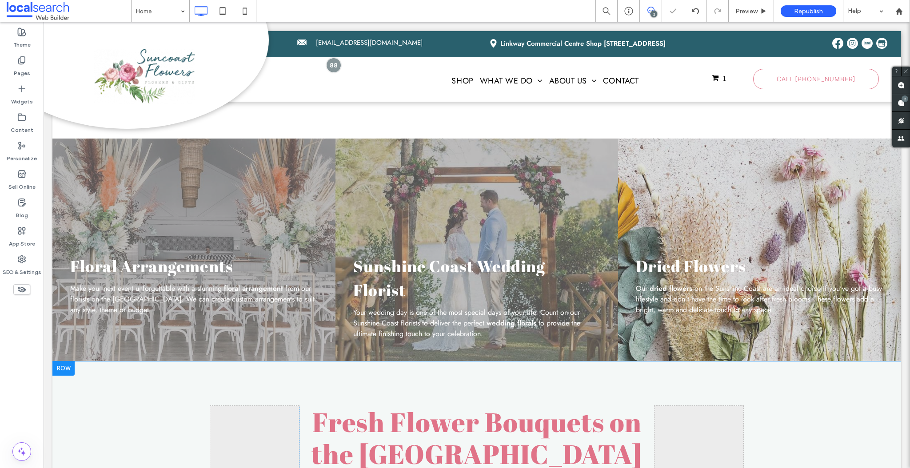
scroll to position [1043, 0]
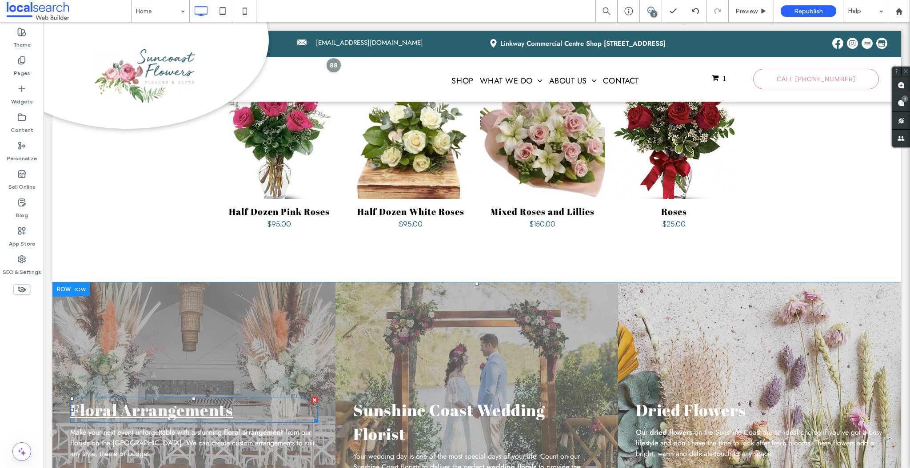
click at [158, 399] on link "Floral Arrangements" at bounding box center [151, 409] width 163 height 21
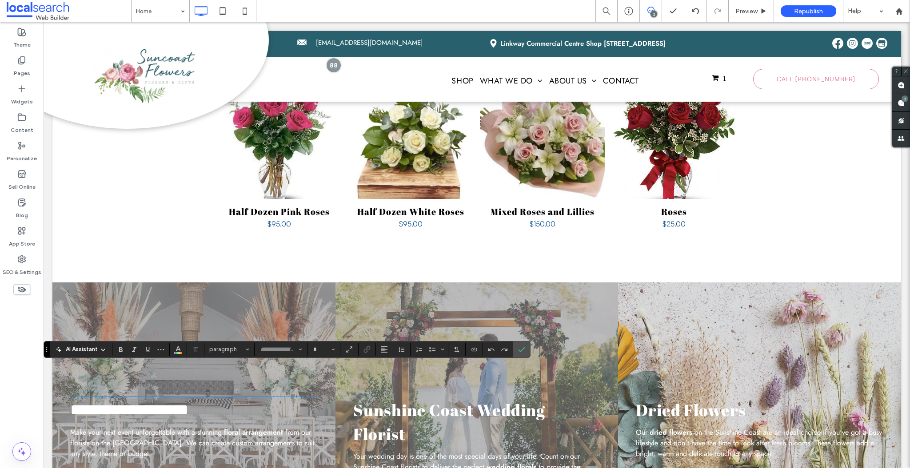
type input "**********"
type input "**"
click at [242, 398] on h3 "**********" at bounding box center [193, 410] width 247 height 24
drag, startPoint x: 256, startPoint y: 379, endPoint x: 54, endPoint y: 379, distance: 202.1
click at [54, 379] on div "**********" at bounding box center [193, 393] width 283 height 223
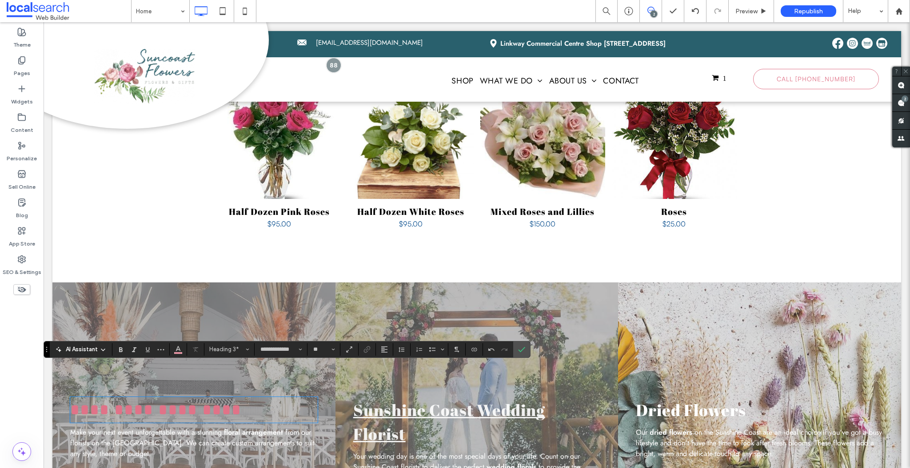
click at [393, 399] on link "Sunshine Coast Wedding Florist" at bounding box center [449, 421] width 192 height 45
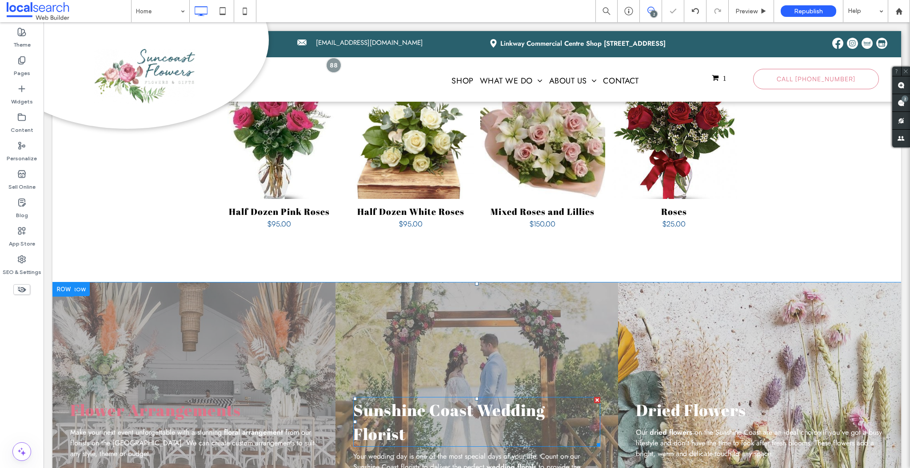
click at [411, 398] on h3 "Sunshine Coast Wedding Florist" at bounding box center [476, 422] width 247 height 48
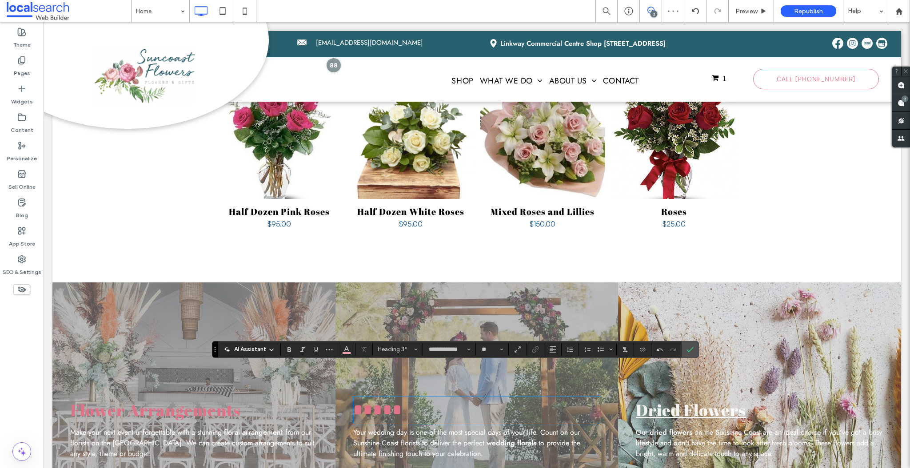
click at [718, 399] on link "Dried Flowers" at bounding box center [691, 409] width 110 height 21
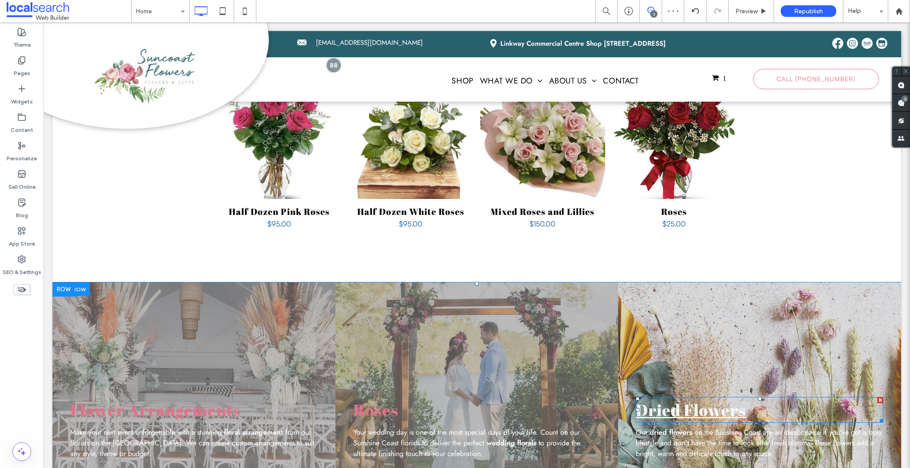
click at [737, 399] on link "Dried Flowers" at bounding box center [691, 409] width 110 height 21
type input "**********"
type input "**"
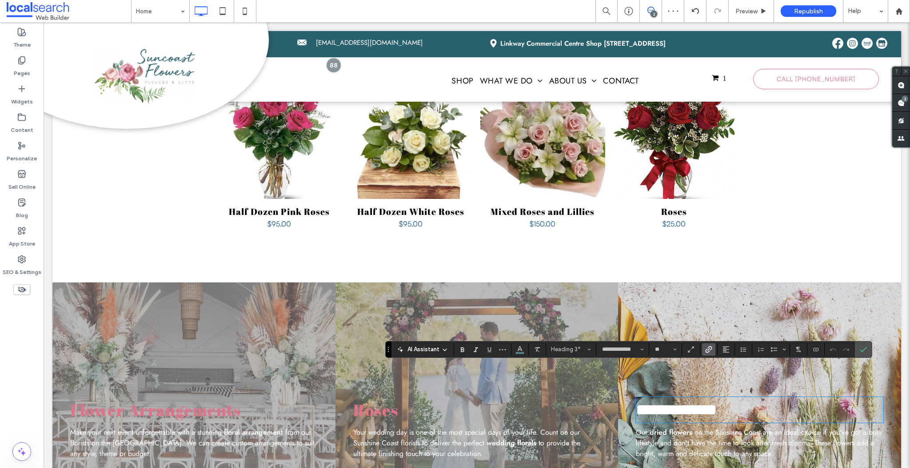
click at [758, 398] on h3 "**********" at bounding box center [759, 410] width 247 height 24
drag, startPoint x: 767, startPoint y: 377, endPoint x: 539, endPoint y: 375, distance: 228.3
click at [539, 377] on div "**********" at bounding box center [476, 381] width 848 height 199
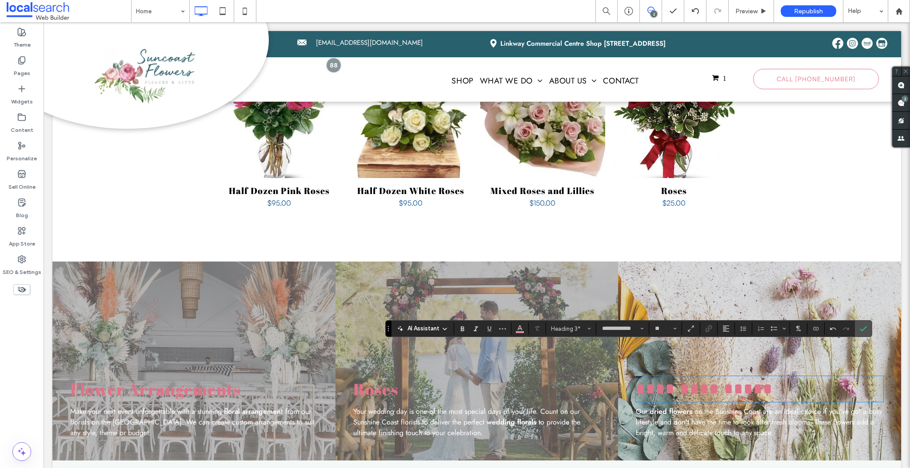
scroll to position [1134, 0]
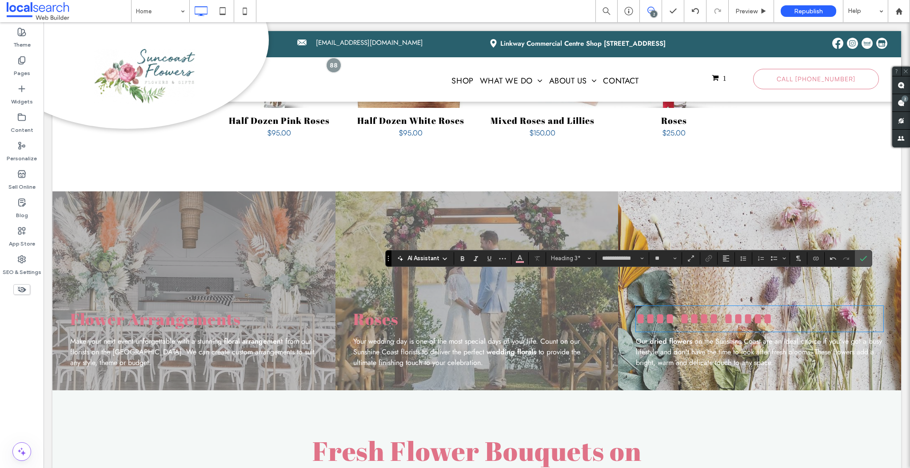
click at [170, 214] on div "Flower Arrangements ﻿ Make your next event unforgettable with a stunning floral…" at bounding box center [193, 290] width 283 height 199
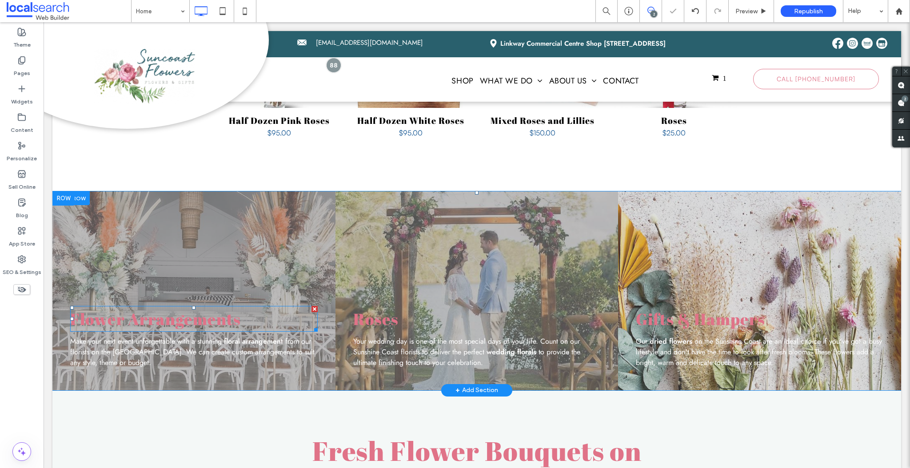
click at [126, 307] on h3 "Flower Arrangements ﻿" at bounding box center [193, 319] width 247 height 24
type input "**********"
type input "**"
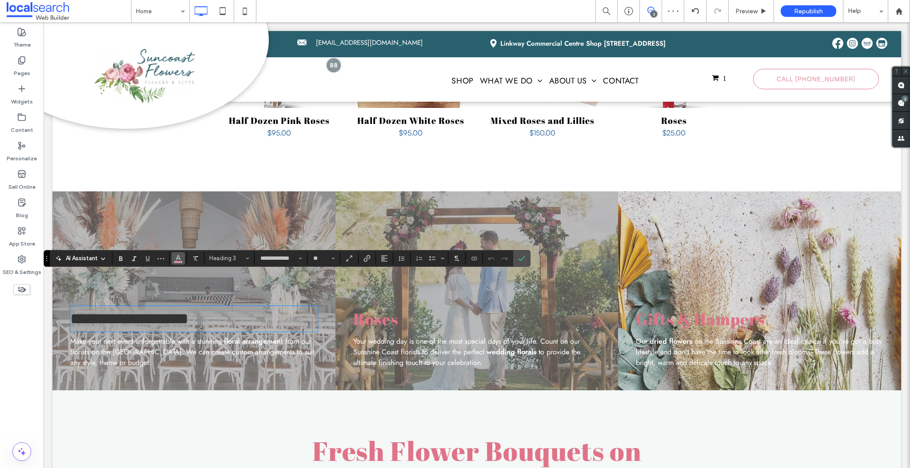
click at [178, 258] on icon "Color" at bounding box center [178, 257] width 7 height 7
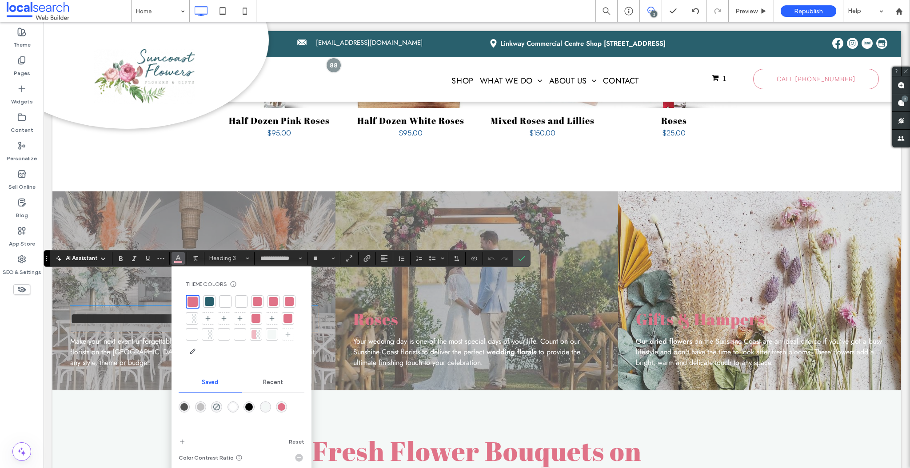
click at [225, 300] on div at bounding box center [225, 301] width 9 height 9
click at [392, 307] on h3 "Roses ﻿" at bounding box center [476, 319] width 247 height 24
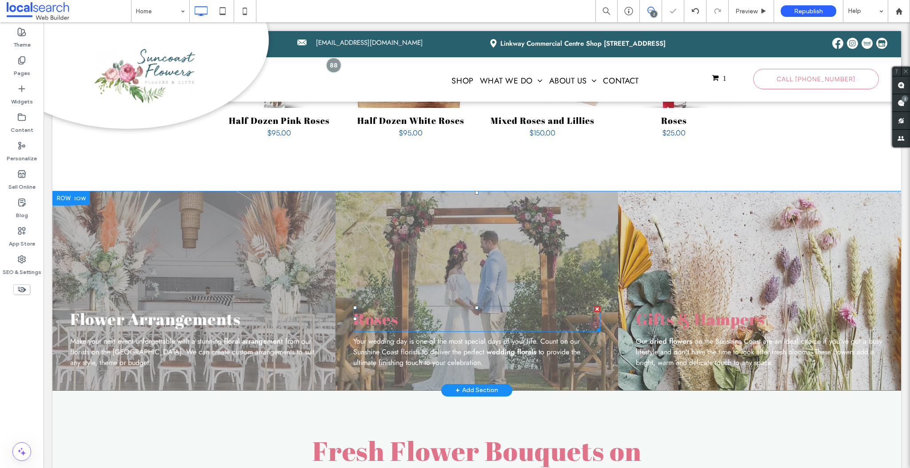
click at [376, 307] on h3 "Roses ﻿" at bounding box center [476, 319] width 247 height 24
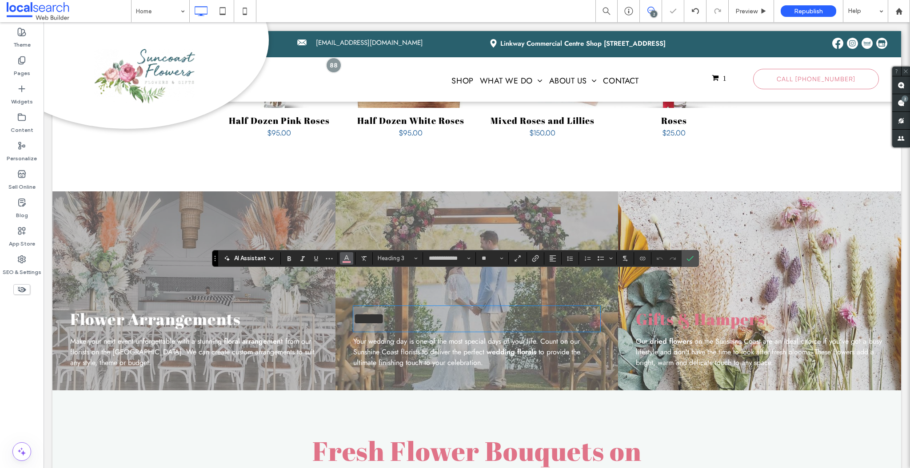
click at [347, 255] on icon "Color" at bounding box center [346, 257] width 7 height 7
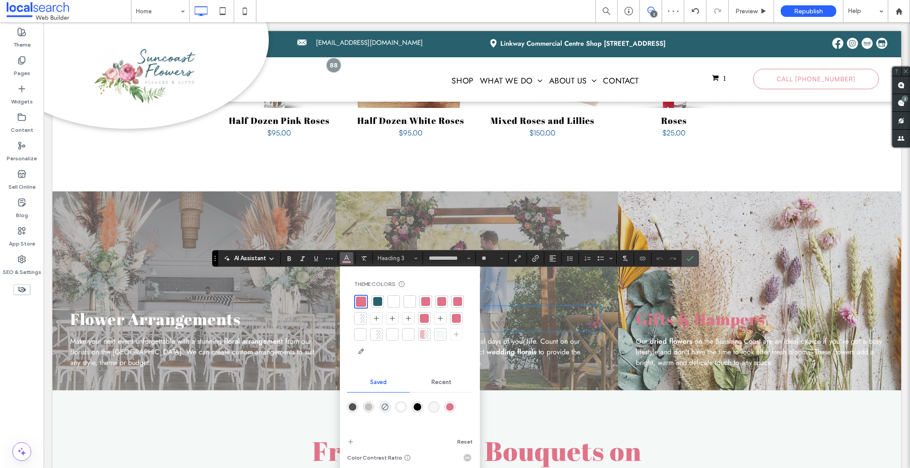
click at [390, 302] on div at bounding box center [393, 301] width 9 height 9
click at [708, 307] on h3 "Gifts & Hampers ﻿" at bounding box center [759, 319] width 247 height 24
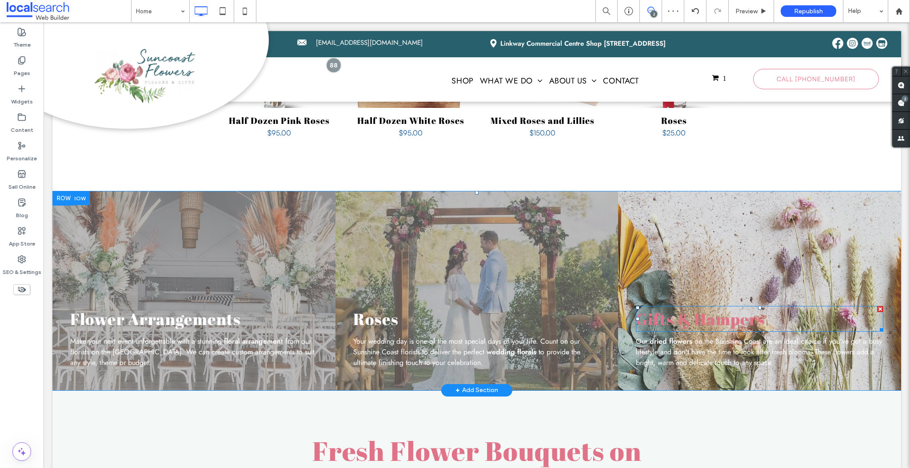
click at [695, 307] on h3 "Gifts & Hampers ﻿" at bounding box center [759, 319] width 247 height 24
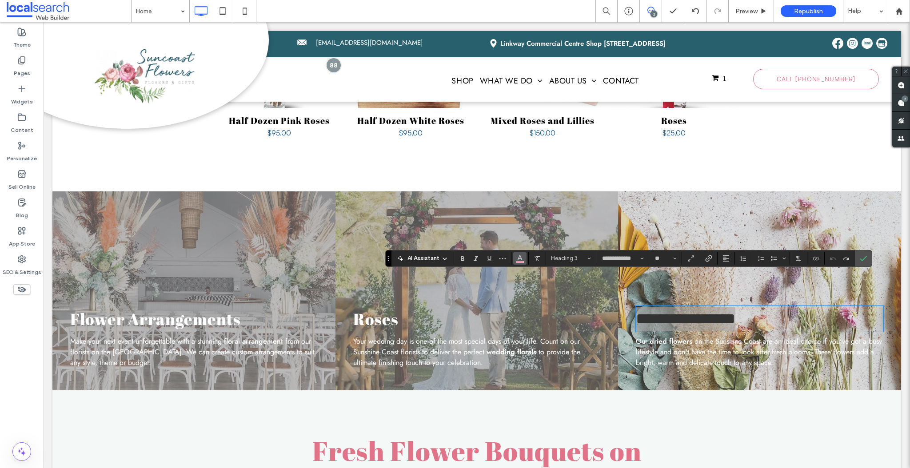
click at [520, 255] on icon "Color" at bounding box center [519, 257] width 7 height 7
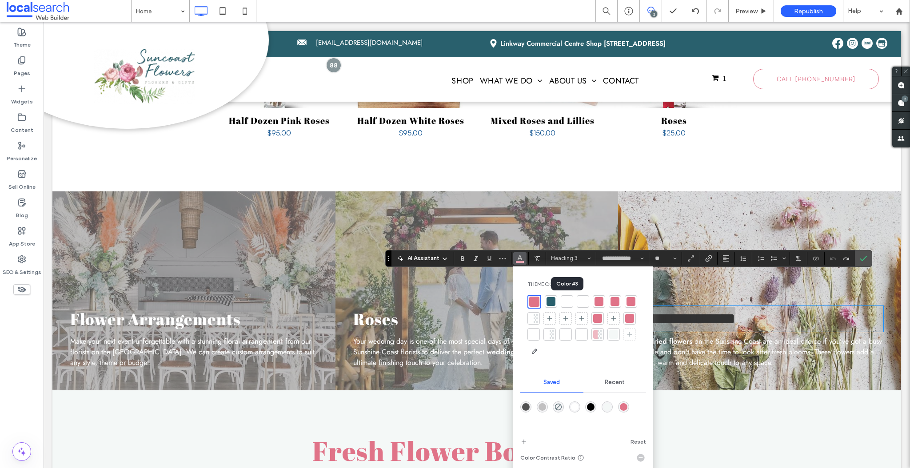
click at [568, 303] on div at bounding box center [566, 301] width 9 height 9
click at [775, 336] on span "on the Sunshine Coast are an ideal choice if you've got a busy lifestyle and do…" at bounding box center [759, 352] width 246 height 32
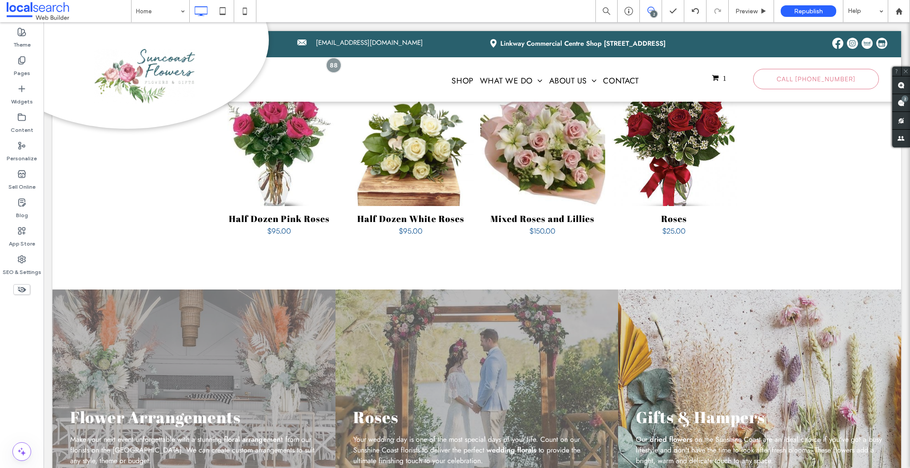
scroll to position [1095, 0]
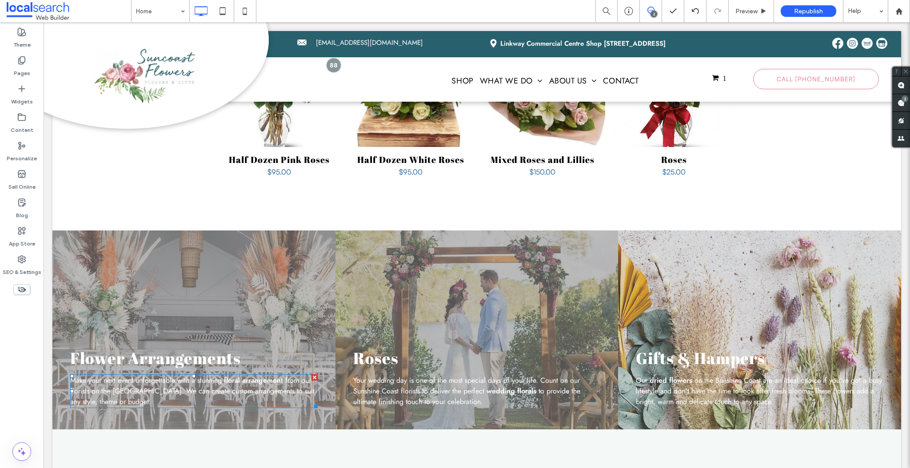
click at [139, 375] on span "Make your next event unforgettable with a stunning" at bounding box center [145, 380] width 151 height 10
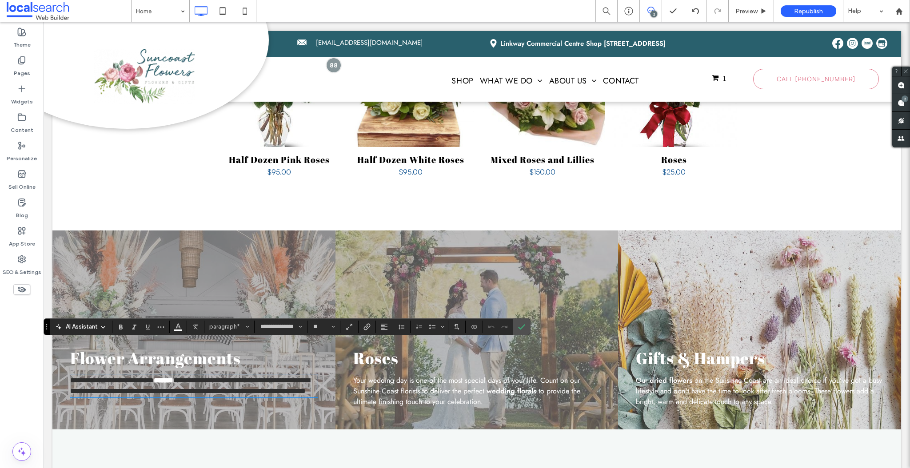
scroll to position [0, 0]
type input "****"
click at [177, 327] on icon "Color" at bounding box center [178, 325] width 7 height 7
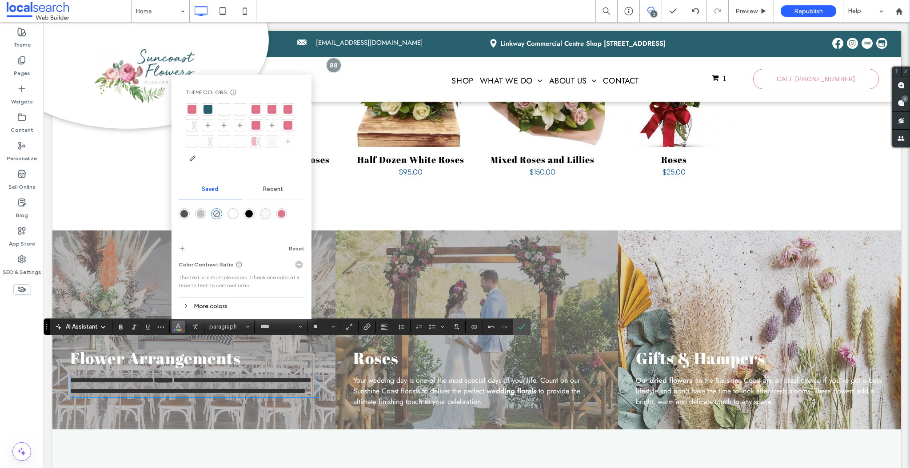
click at [220, 107] on div at bounding box center [223, 109] width 9 height 9
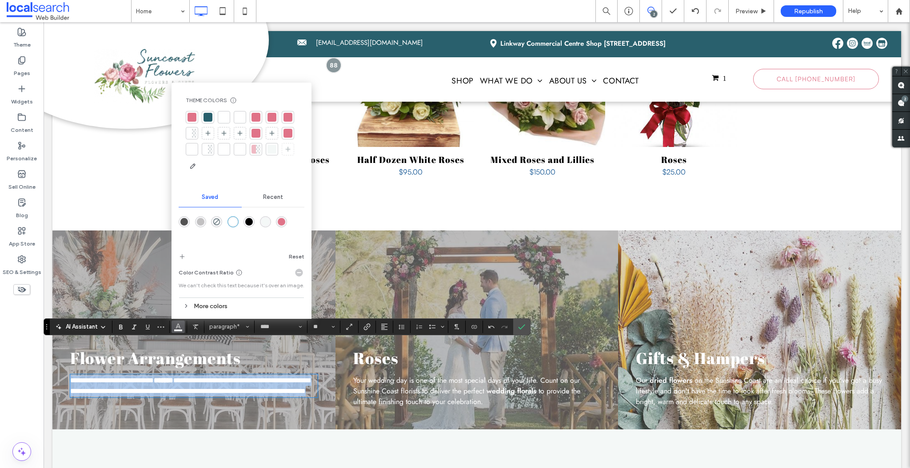
click at [223, 377] on span "**********" at bounding box center [189, 385] width 239 height 17
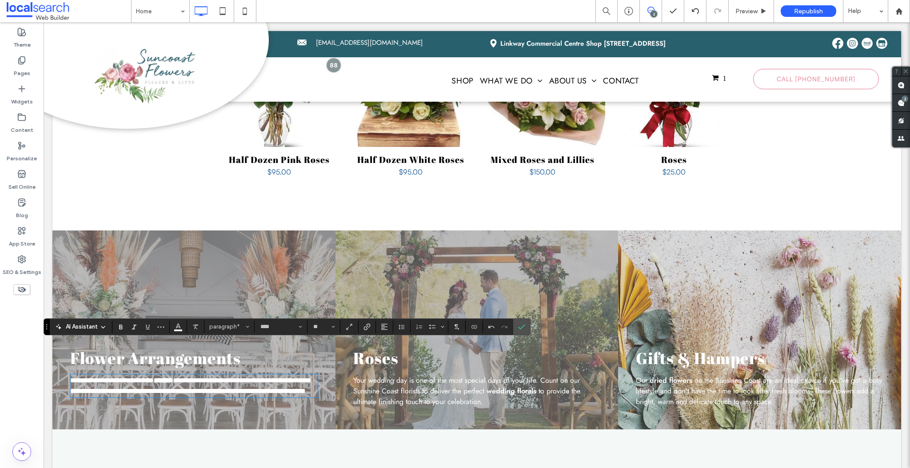
click at [387, 386] on span "to provide the ultimate finishing touch to your celebration." at bounding box center [466, 396] width 227 height 21
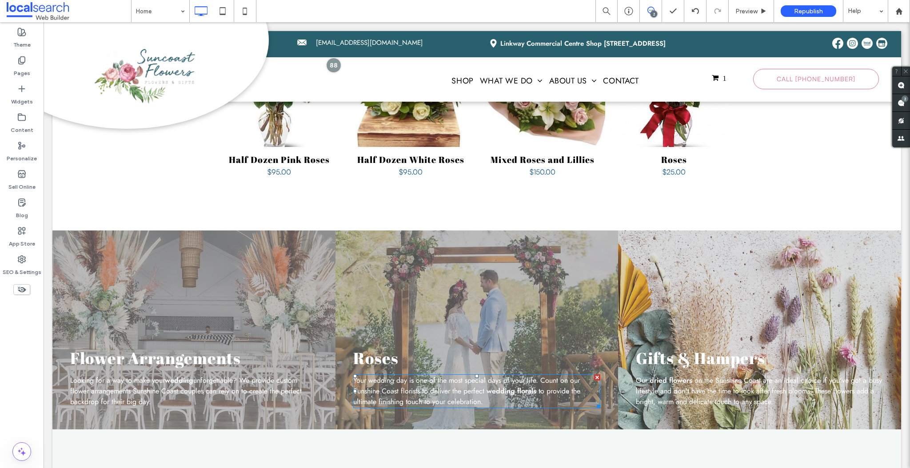
click at [387, 375] on span "Your wedding day is one of the most special days of your life. Count on our Sun…" at bounding box center [466, 385] width 226 height 21
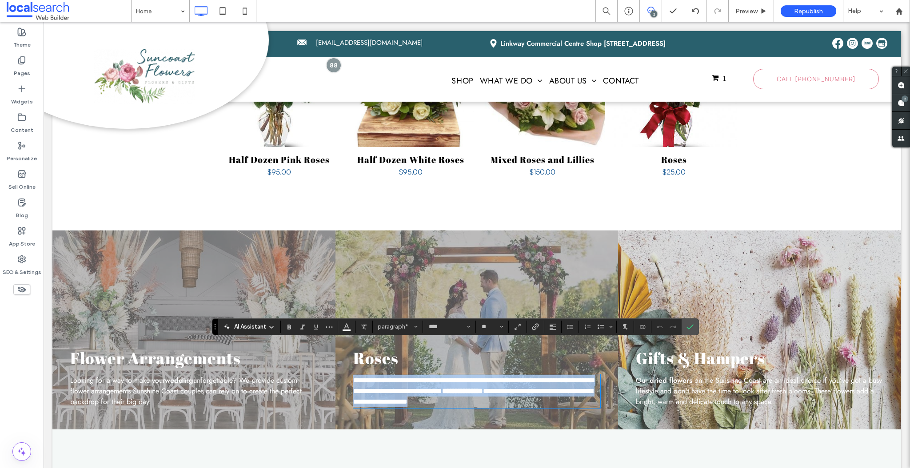
type input "**********"
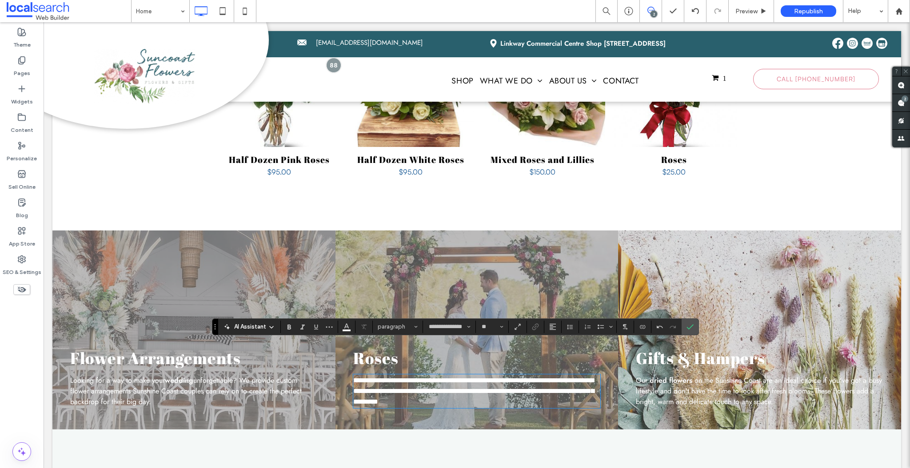
click at [716, 375] on span "on the Sunshine Coast are an ideal choice if you've got a busy lifestyle and do…" at bounding box center [759, 391] width 246 height 32
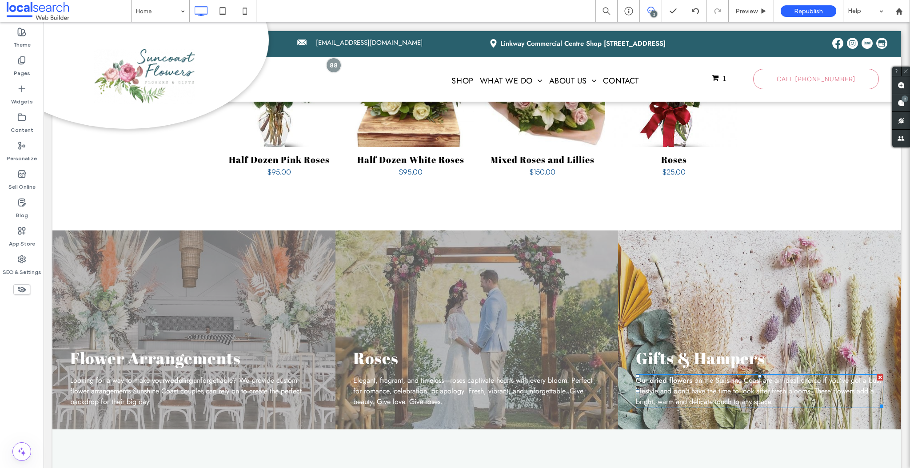
click at [696, 375] on span "on the Sunshine Coast are an ideal choice if you've got a busy lifestyle and do…" at bounding box center [759, 391] width 246 height 32
type input "****"
type input "**"
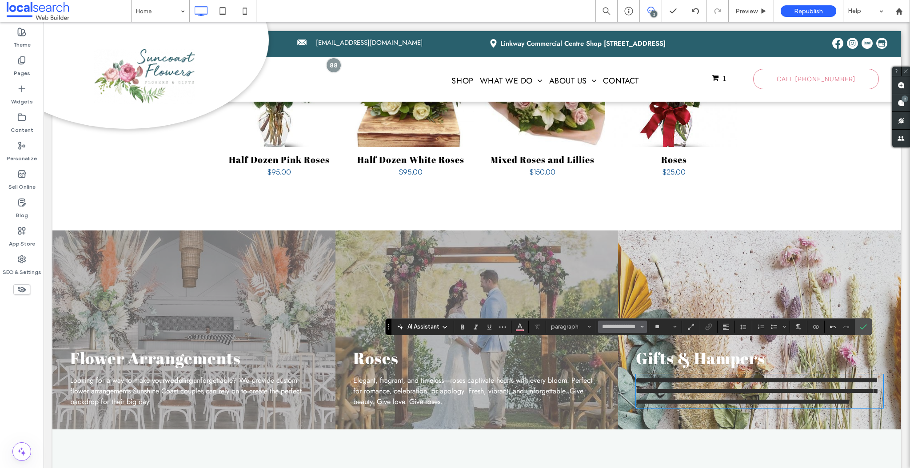
type input "****"
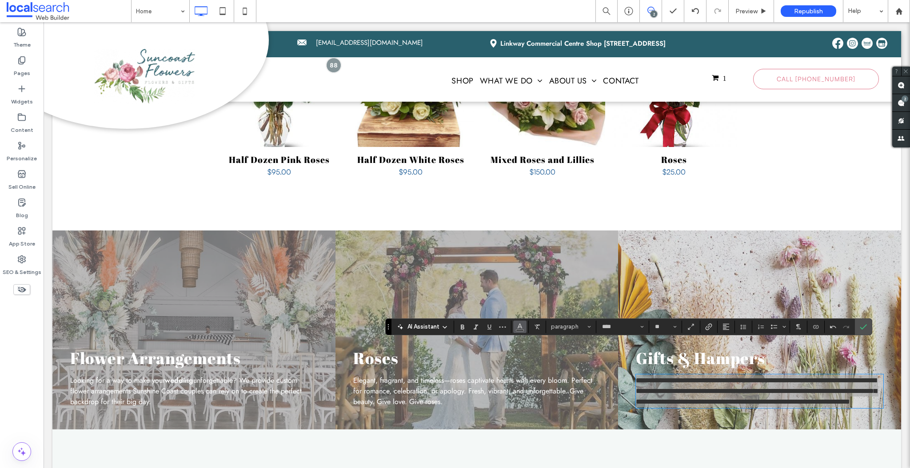
click at [523, 329] on button "Color" at bounding box center [519, 327] width 13 height 12
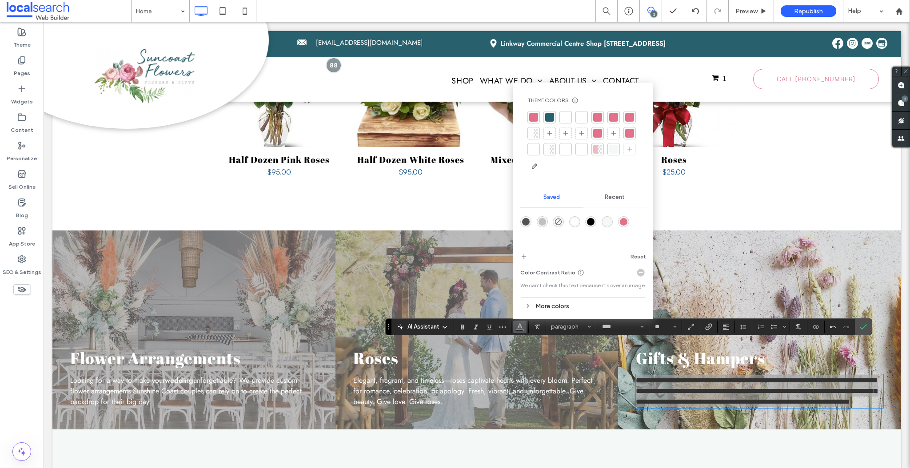
click at [561, 116] on div at bounding box center [565, 117] width 9 height 9
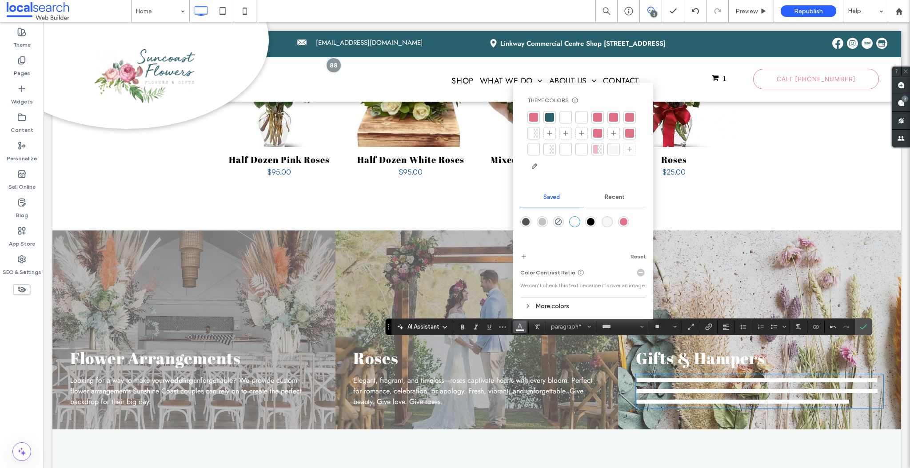
click at [507, 375] on span "Elegant, fragrant, and timeless—roses captivate hearts with every bloom. Perfec…" at bounding box center [472, 391] width 239 height 32
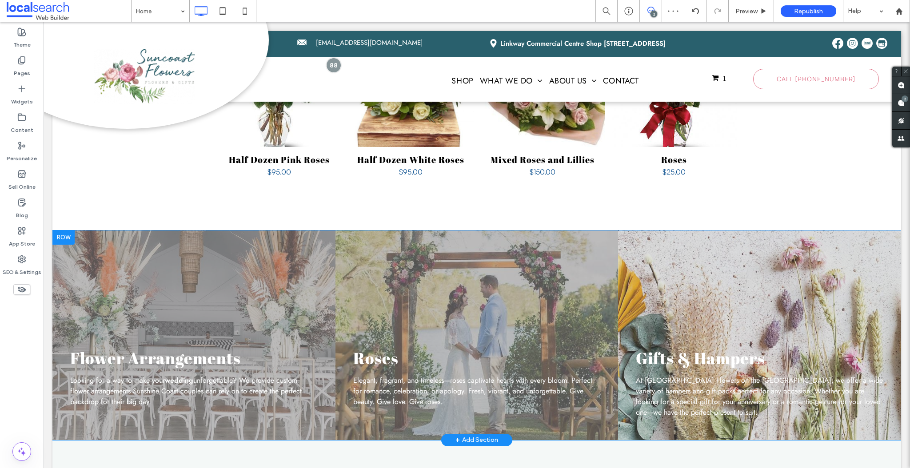
click at [60, 230] on div at bounding box center [63, 237] width 22 height 14
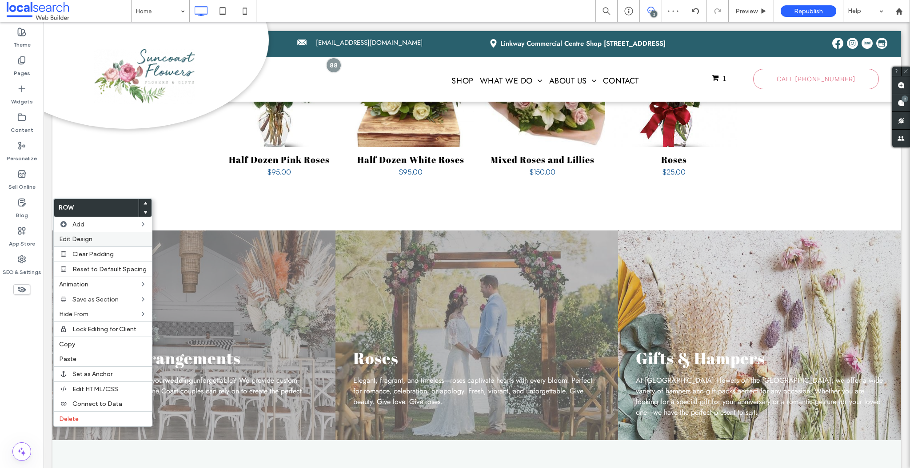
click at [82, 242] on div "Edit Design" at bounding box center [103, 239] width 98 height 15
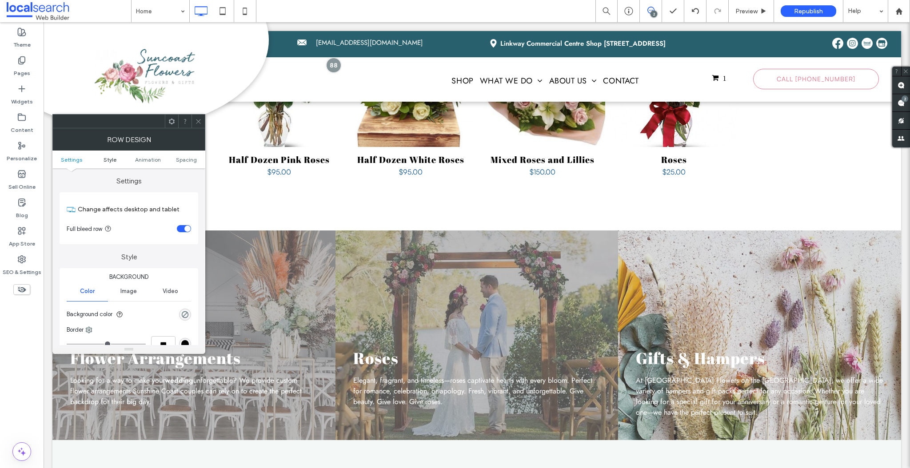
click at [103, 158] on span "Style" at bounding box center [109, 159] width 13 height 7
click at [129, 288] on span "Image" at bounding box center [128, 291] width 16 height 7
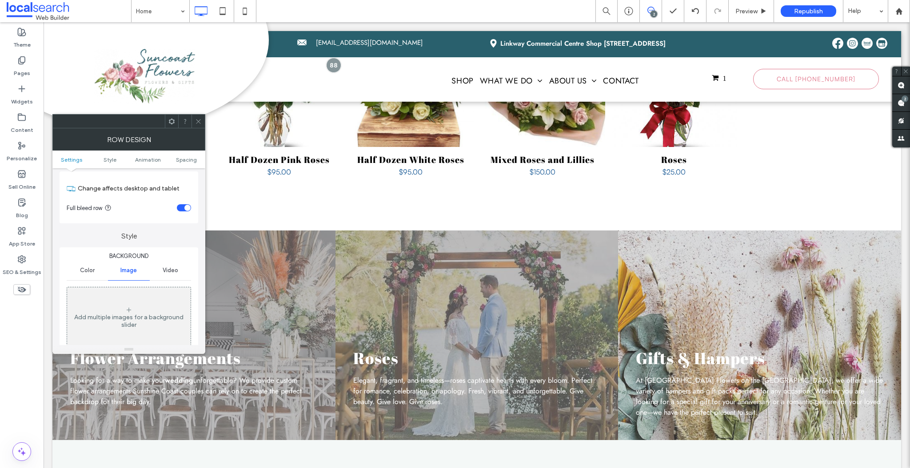
click at [195, 119] on icon at bounding box center [198, 121] width 7 height 7
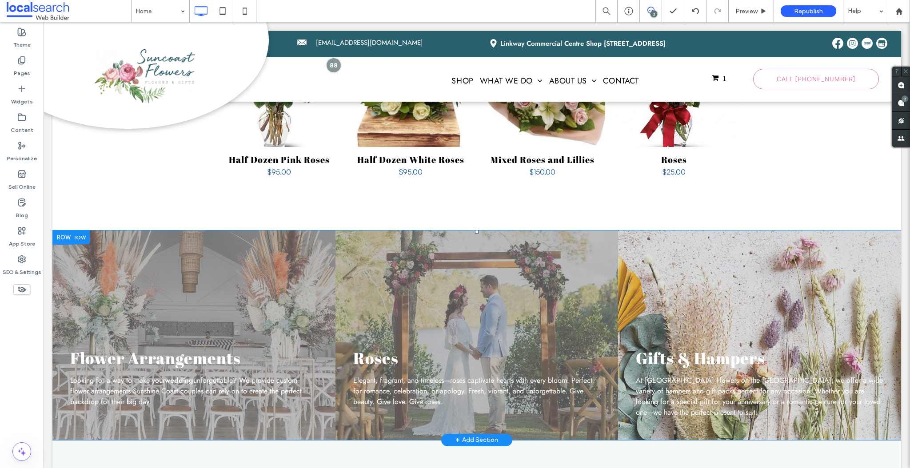
click at [81, 230] on div at bounding box center [70, 237] width 37 height 14
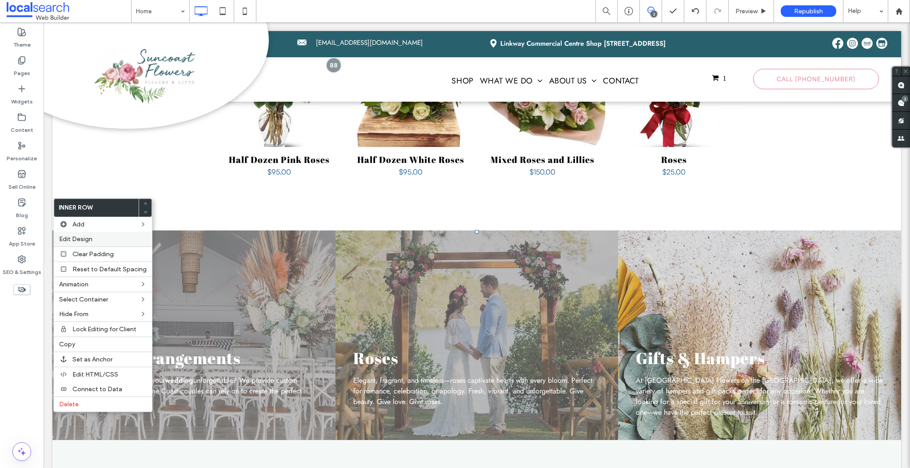
click at [87, 242] on div "Edit Design" at bounding box center [103, 239] width 98 height 15
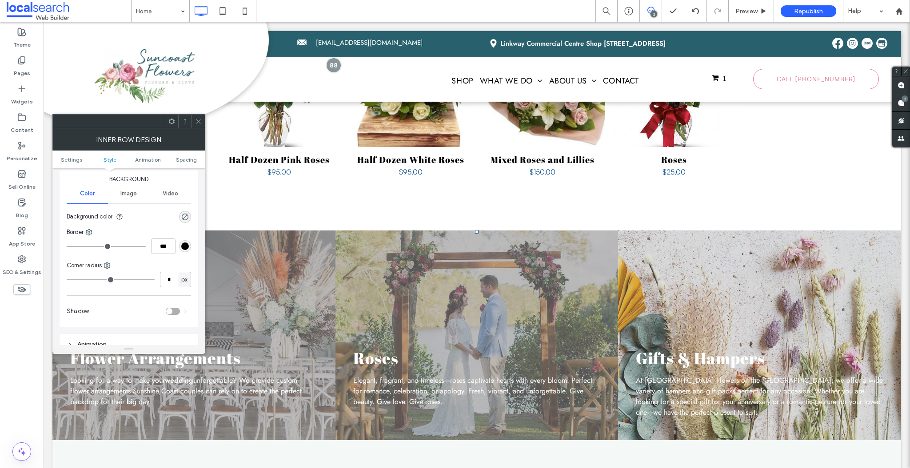
scroll to position [97, 0]
click at [128, 197] on span "Image" at bounding box center [128, 194] width 16 height 7
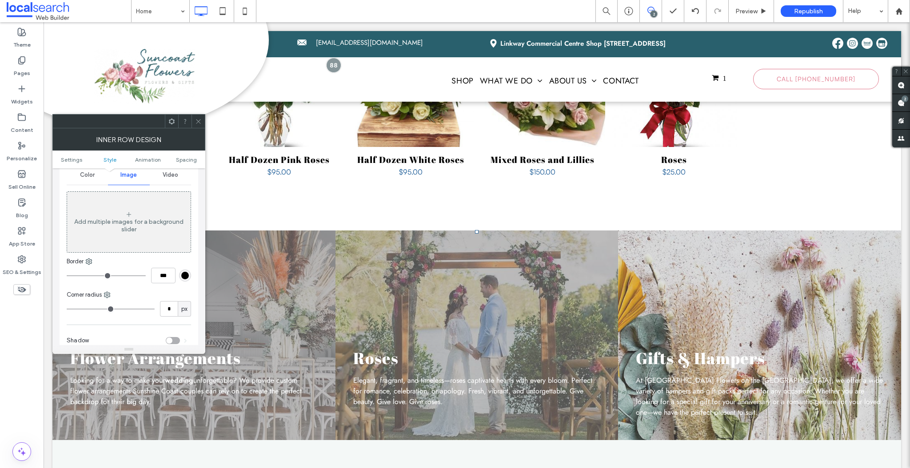
scroll to position [58, 0]
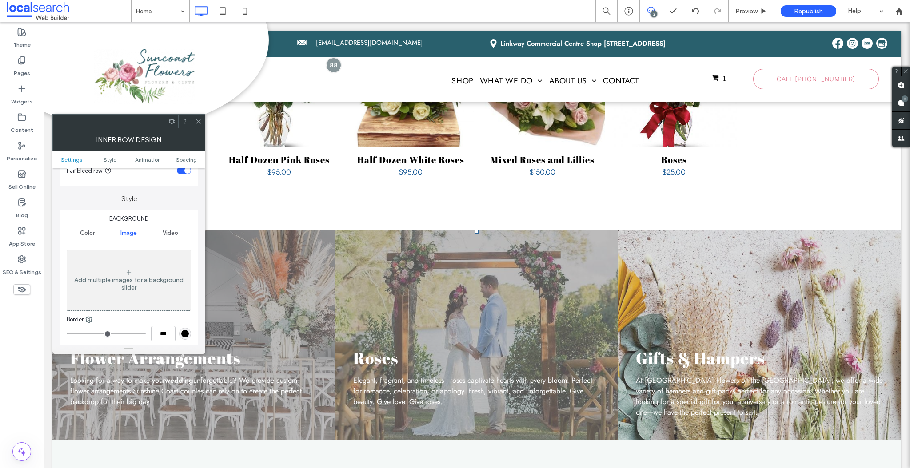
click at [83, 230] on span "Color" at bounding box center [87, 233] width 15 height 7
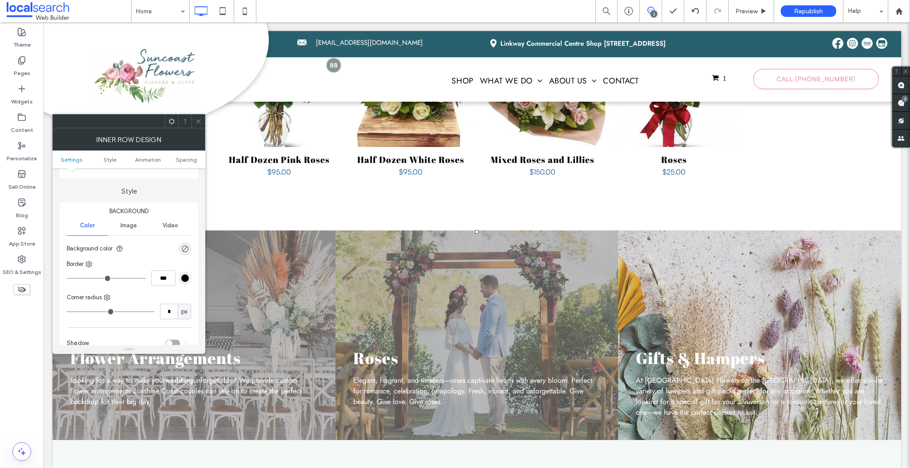
scroll to position [16, 0]
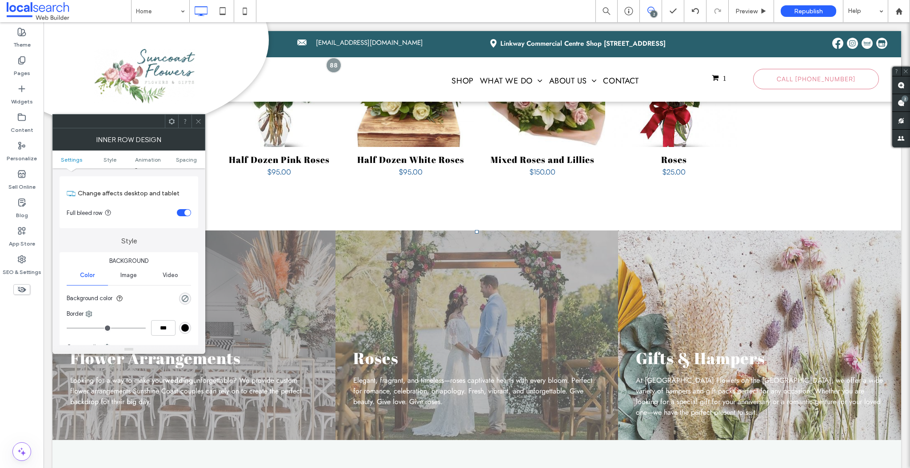
click at [127, 273] on span "Image" at bounding box center [128, 275] width 16 height 7
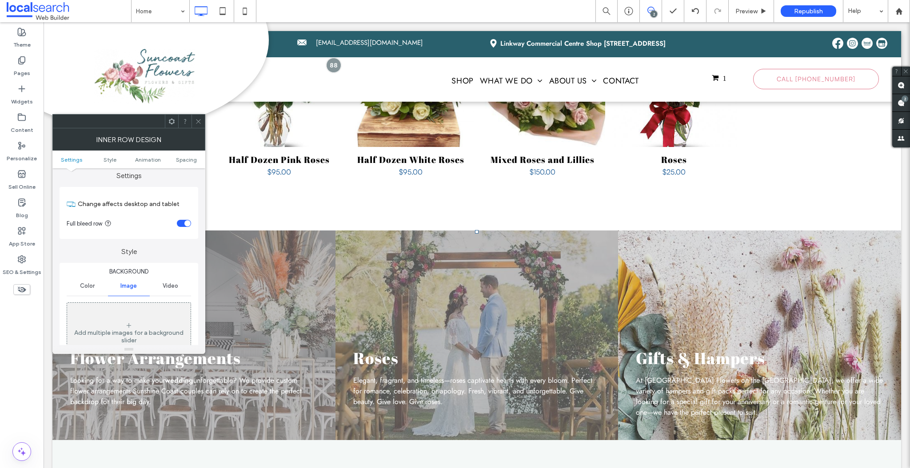
scroll to position [0, 0]
click at [106, 159] on span "Style" at bounding box center [109, 159] width 13 height 7
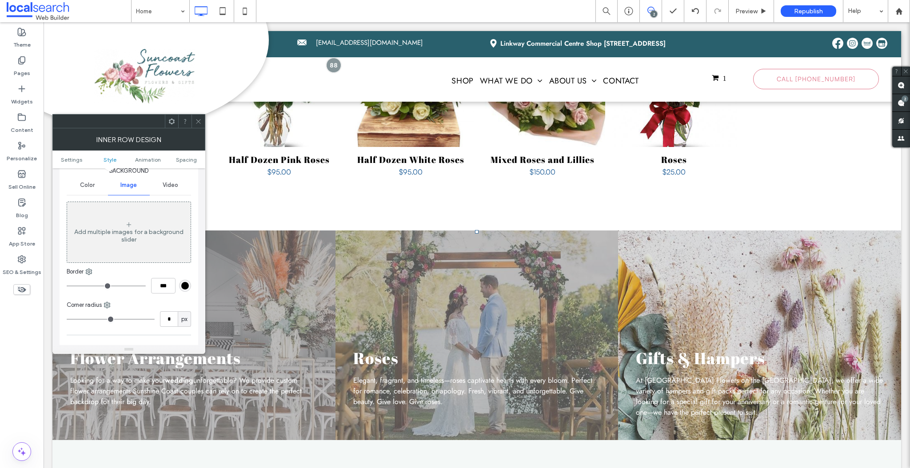
scroll to position [178, 0]
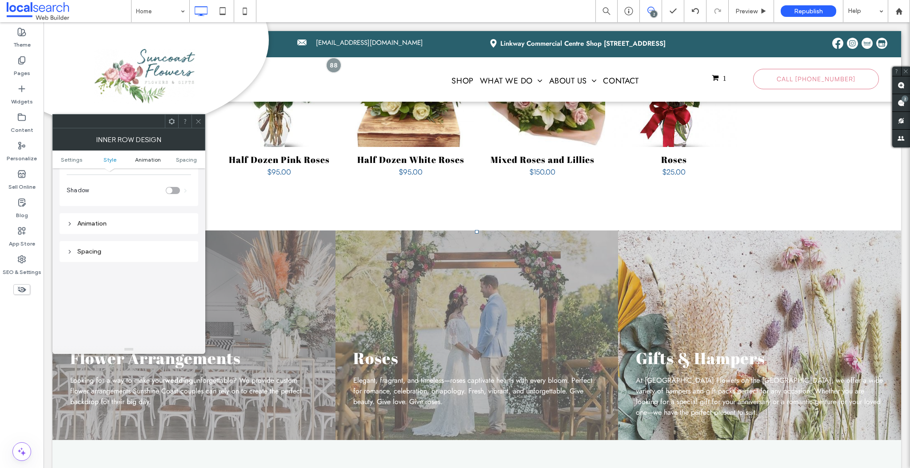
click at [143, 156] on span "Animation" at bounding box center [148, 159] width 26 height 7
click at [195, 122] on icon at bounding box center [198, 121] width 7 height 7
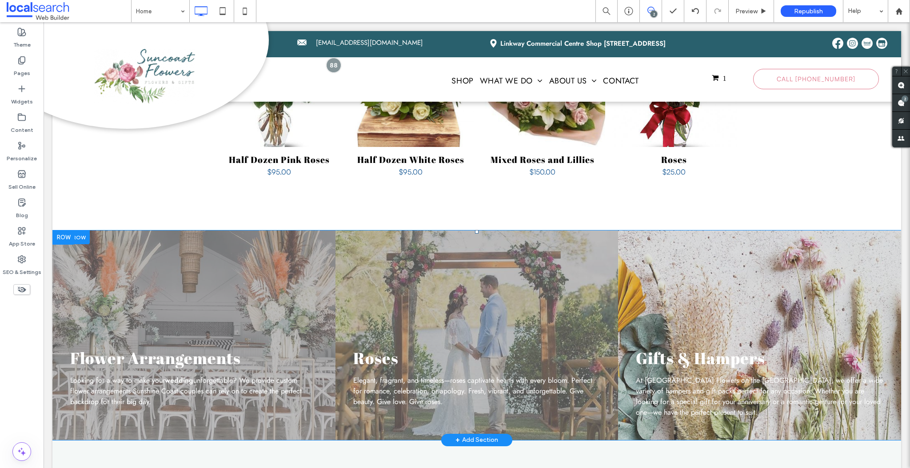
click at [400, 237] on div "Roses Elegant, fragrant, and timeless—roses captivate hearts with every bloom. …" at bounding box center [476, 335] width 283 height 210
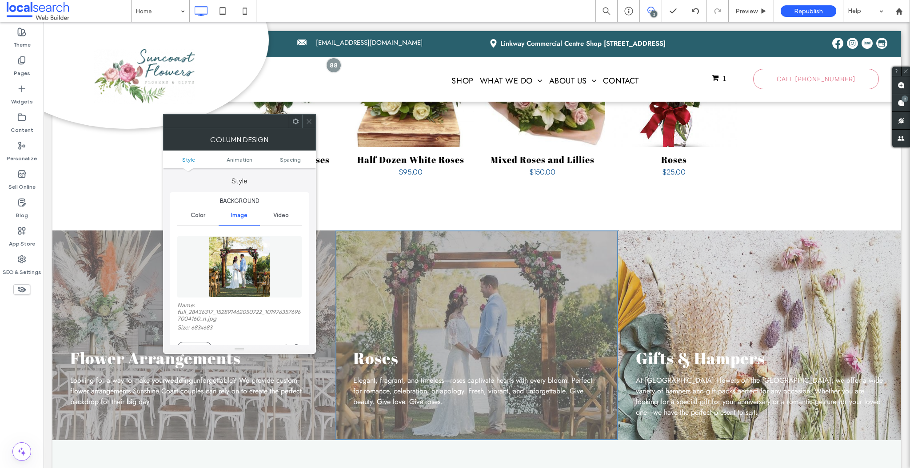
click at [388, 232] on div "Roses Elegant, fragrant, and timeless—roses captivate hearts with every bloom. …" at bounding box center [476, 335] width 283 height 210
click at [308, 123] on icon at bounding box center [309, 121] width 7 height 7
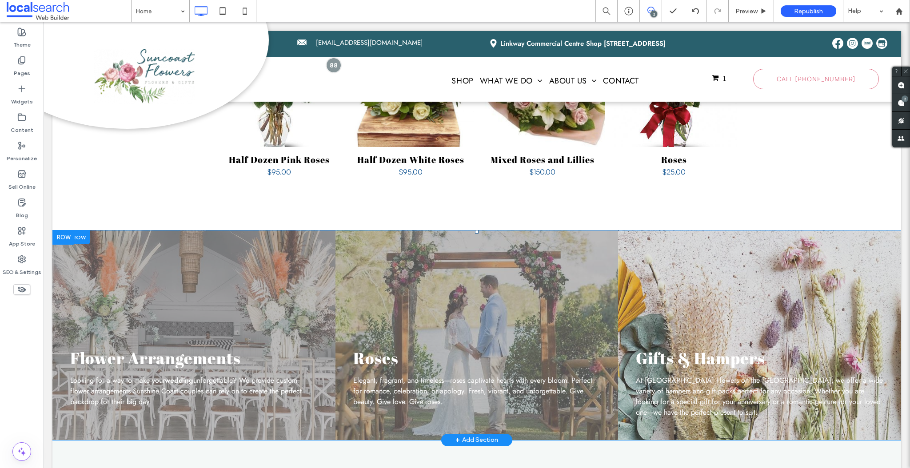
click at [214, 257] on div "Flower Arrangements Looking for a way to make your wedding unforgettable? We pr…" at bounding box center [193, 335] width 283 height 210
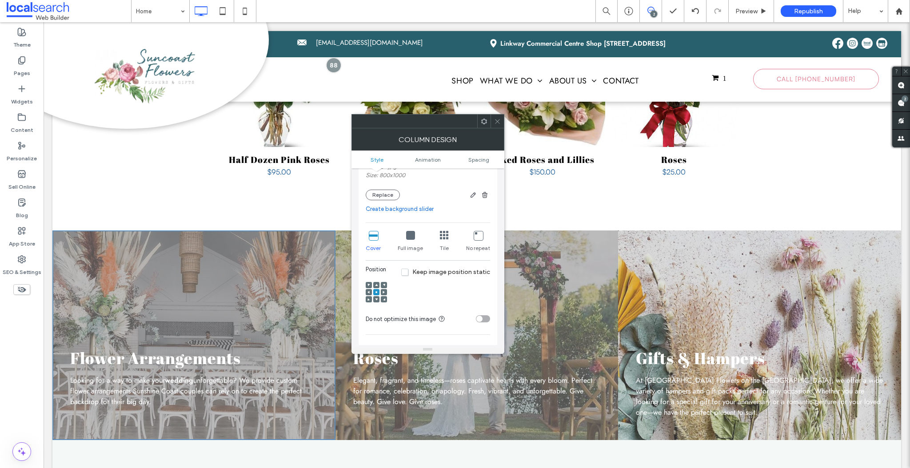
scroll to position [263, 0]
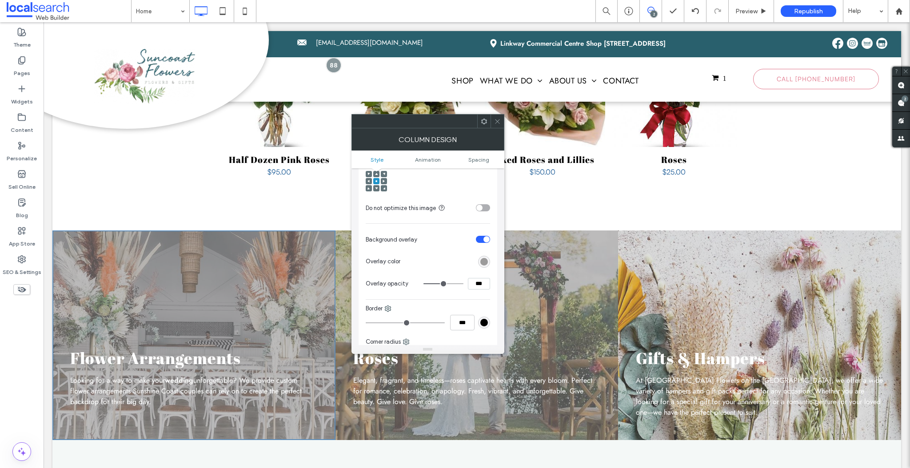
click at [484, 263] on div "rgb(141, 140, 140)" at bounding box center [484, 262] width 8 height 8
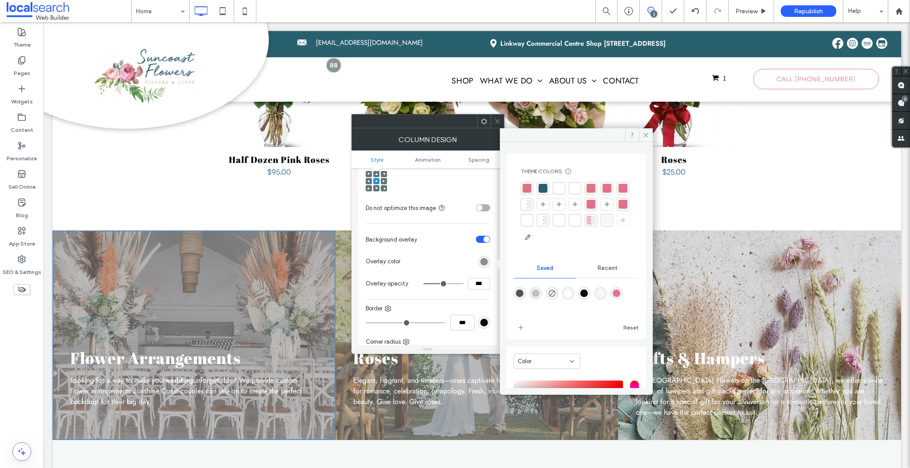
click at [520, 293] on div "rgba(82,82,82,1)" at bounding box center [520, 294] width 8 height 8
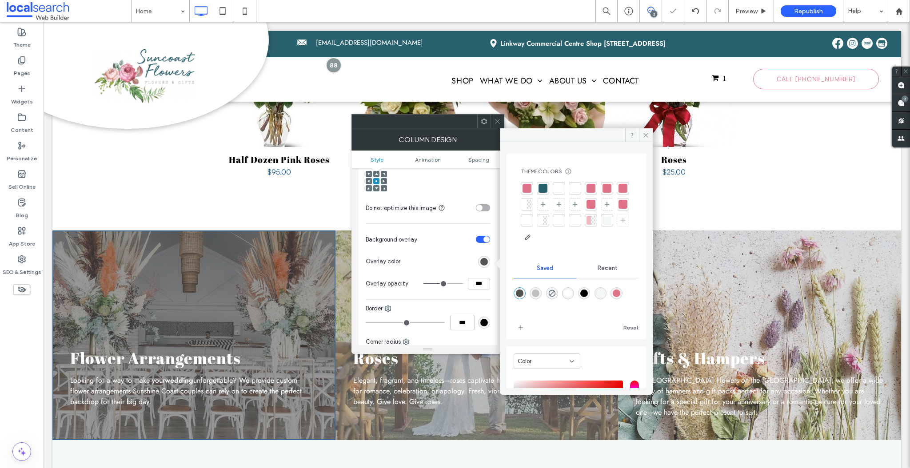
click at [523, 297] on div "rgba(82,82,82,1)" at bounding box center [520, 294] width 8 height 8
drag, startPoint x: 520, startPoint y: 295, endPoint x: 539, endPoint y: 196, distance: 100.8
click at [520, 295] on div "rgba(82,82,82,1)" at bounding box center [520, 294] width 8 height 8
click at [544, 189] on div at bounding box center [542, 188] width 9 height 9
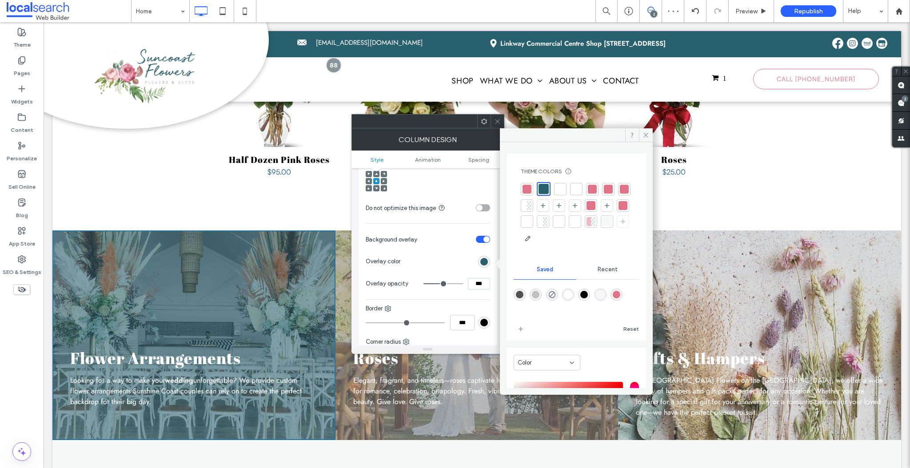
click at [588, 294] on div "rgba(0,0,0,1)" at bounding box center [584, 295] width 8 height 8
type input "*******"
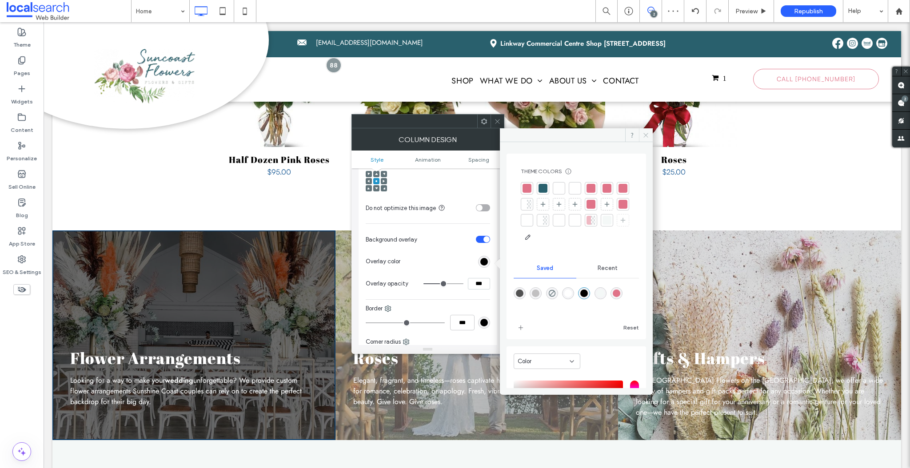
drag, startPoint x: 644, startPoint y: 136, endPoint x: 592, endPoint y: 113, distance: 56.9
click at [644, 136] on use at bounding box center [646, 135] width 4 height 4
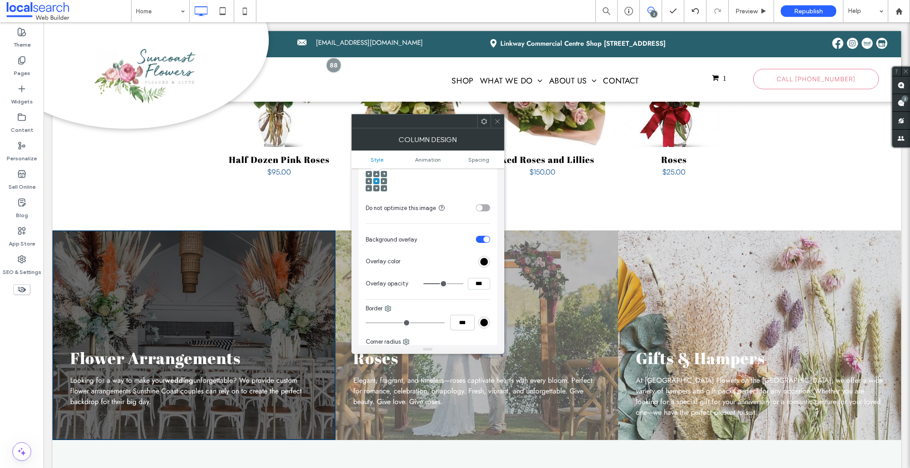
click at [499, 121] on icon at bounding box center [497, 121] width 7 height 7
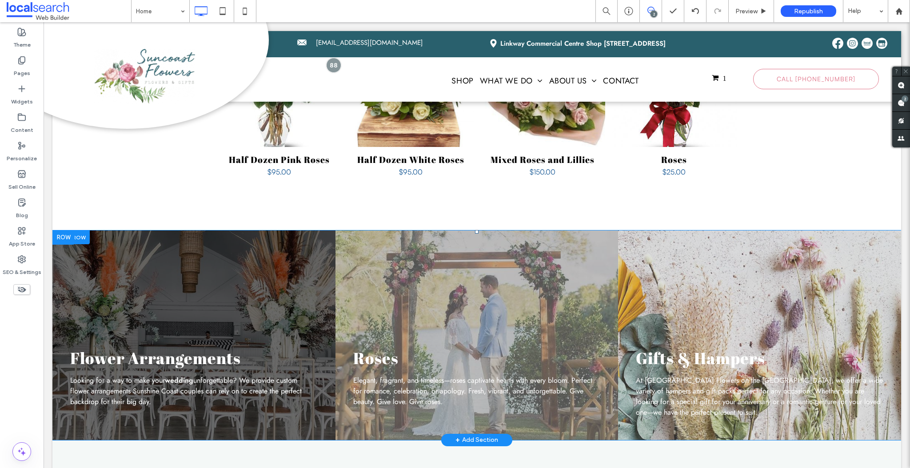
click at [354, 230] on div "Roses Elegant, fragrant, and timeless—roses captivate hearts with every bloom. …" at bounding box center [476, 335] width 283 height 210
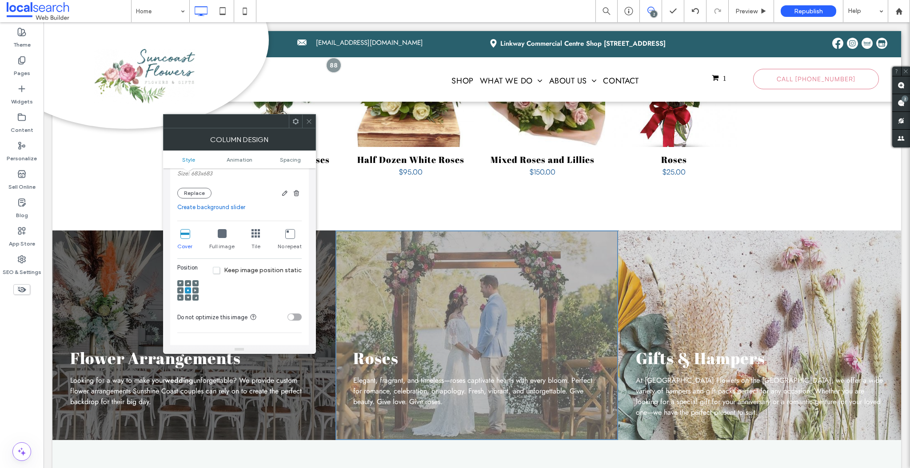
scroll to position [223, 0]
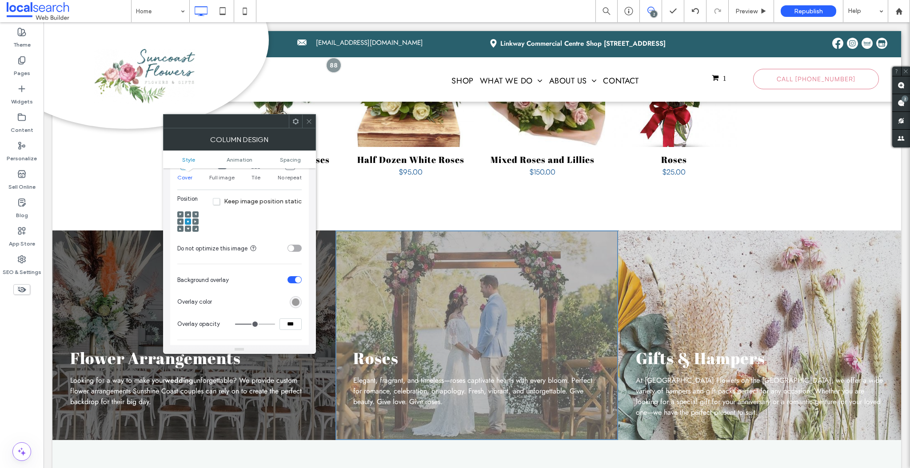
click at [298, 303] on div "rgb(141, 140, 140)" at bounding box center [296, 302] width 8 height 8
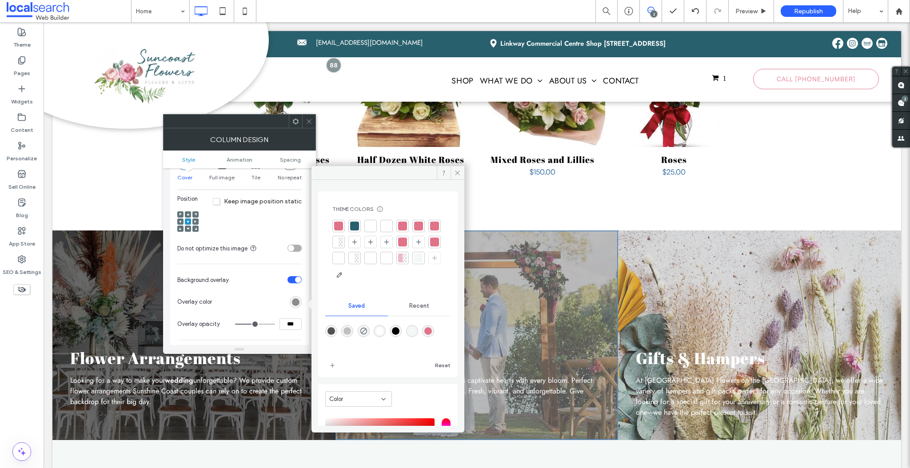
click at [399, 334] on div "rgba(0,0,0,1)" at bounding box center [396, 331] width 8 height 8
type input "*******"
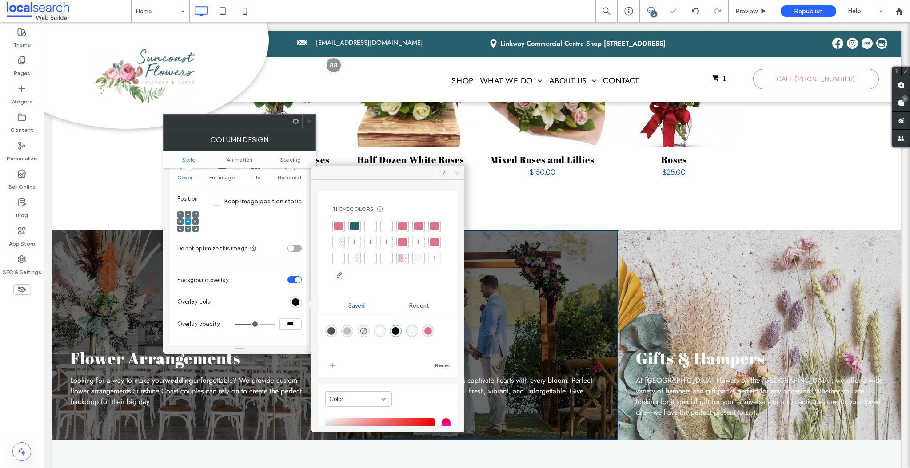
click at [457, 171] on icon at bounding box center [457, 173] width 7 height 7
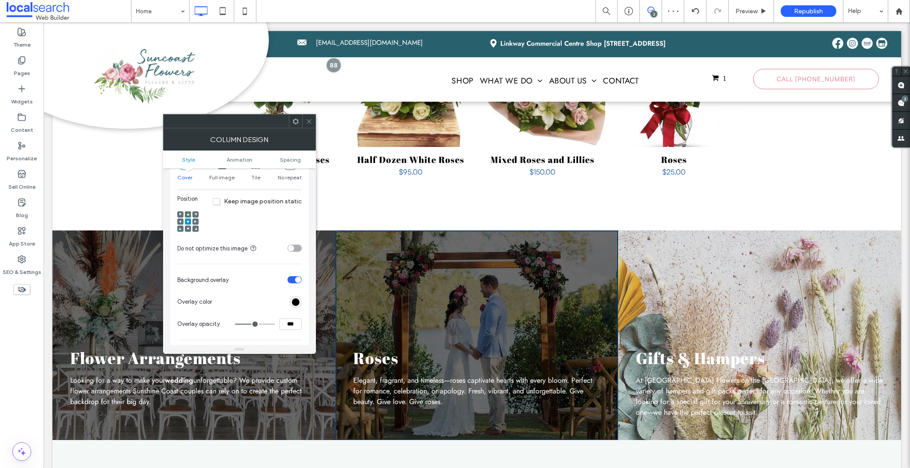
click at [306, 120] on icon at bounding box center [309, 121] width 7 height 7
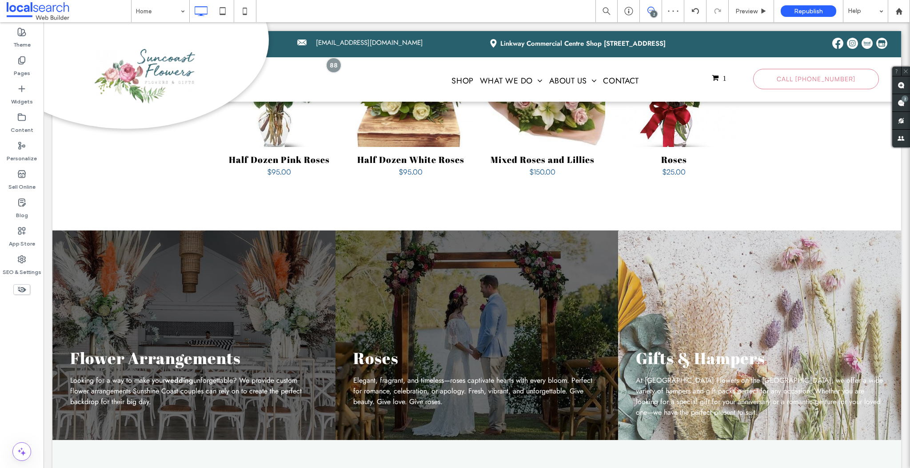
click at [766, 269] on div "Gifts & Hampers At Suncoast Flowers on the Sunshine Coast, we offer a wide vari…" at bounding box center [759, 335] width 283 height 210
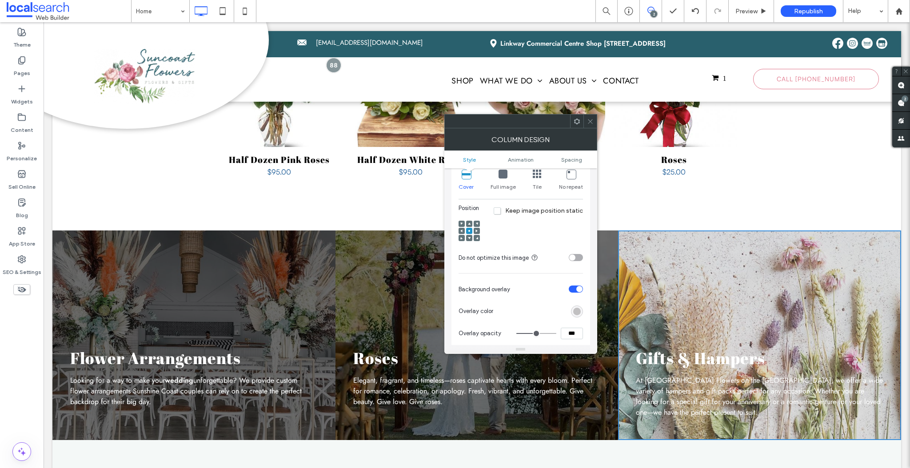
scroll to position [208, 0]
click at [580, 313] on div "rgba(141, 140, 140, 0.5)" at bounding box center [577, 311] width 8 height 8
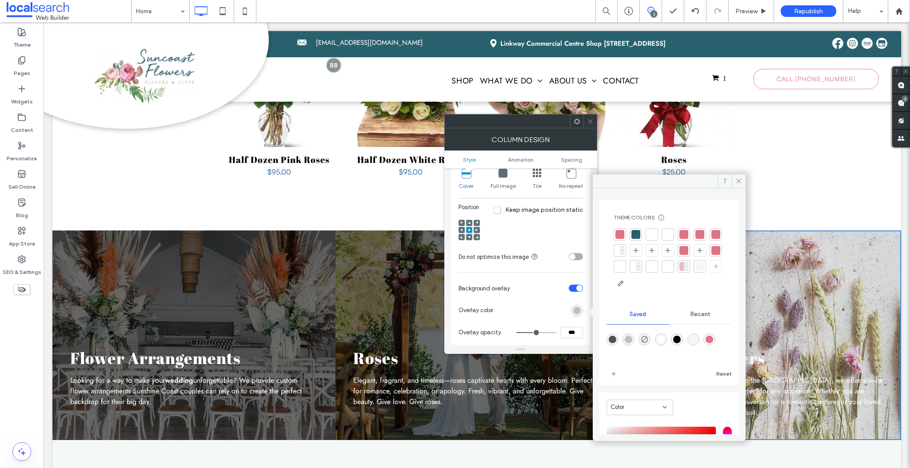
click at [680, 340] on div "rgba(0,0,0,1)" at bounding box center [677, 340] width 8 height 8
type input "*******"
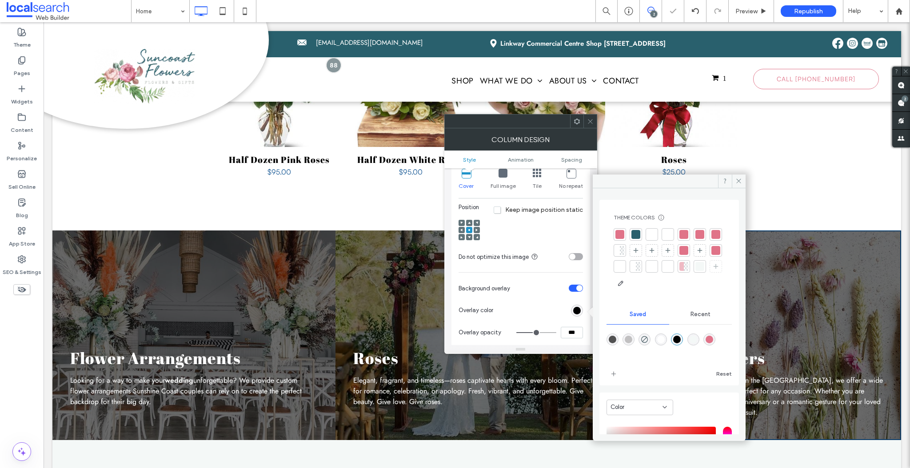
click at [591, 117] on span at bounding box center [590, 121] width 7 height 13
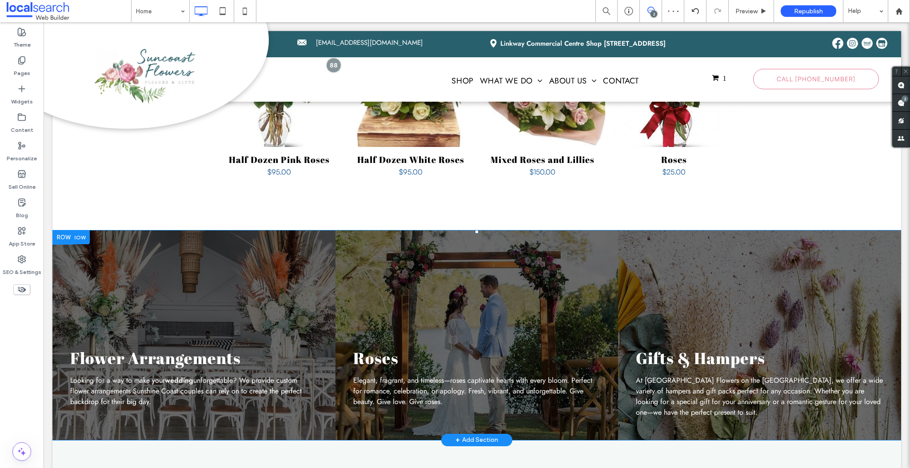
click at [131, 240] on div "Flower Arrangements Looking for a way to make your wedding unforgettable? We pr…" at bounding box center [193, 335] width 283 height 210
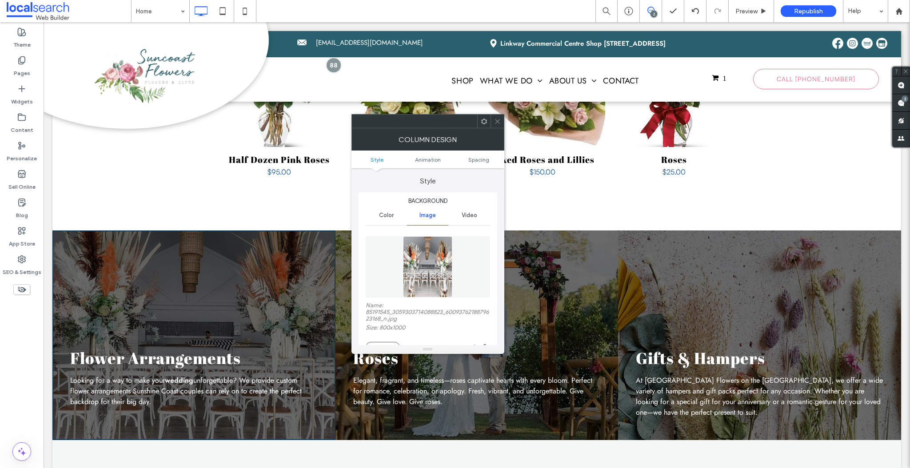
click at [431, 262] on img at bounding box center [427, 266] width 49 height 61
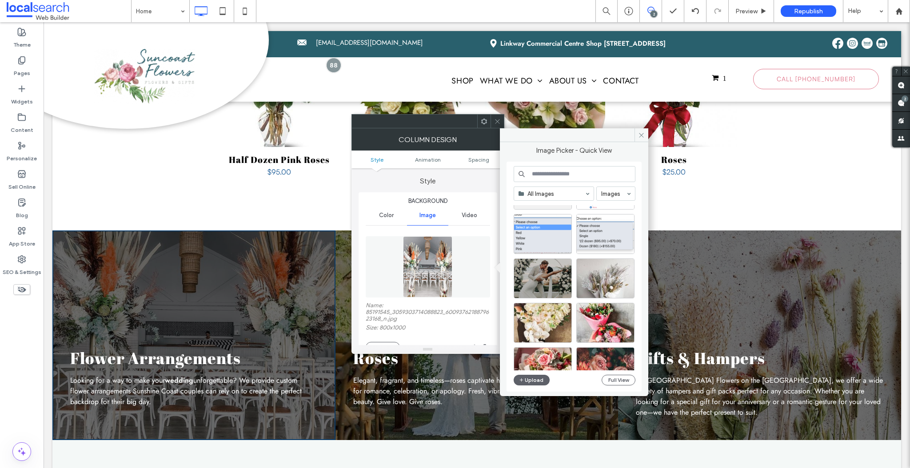
scroll to position [125, 0]
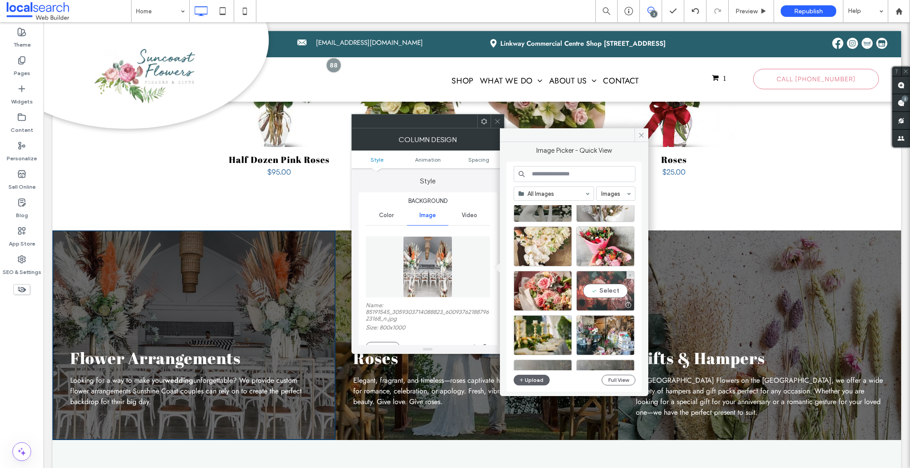
click at [598, 278] on div "Select" at bounding box center [605, 291] width 58 height 40
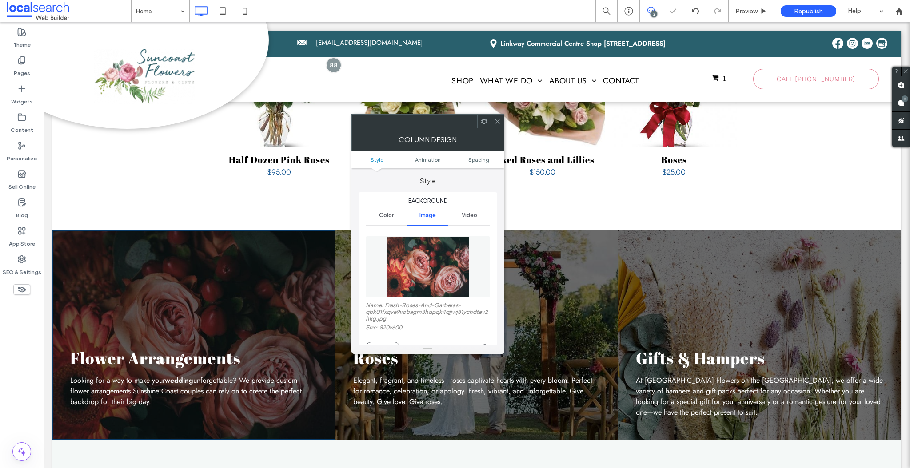
click at [497, 122] on icon at bounding box center [497, 121] width 7 height 7
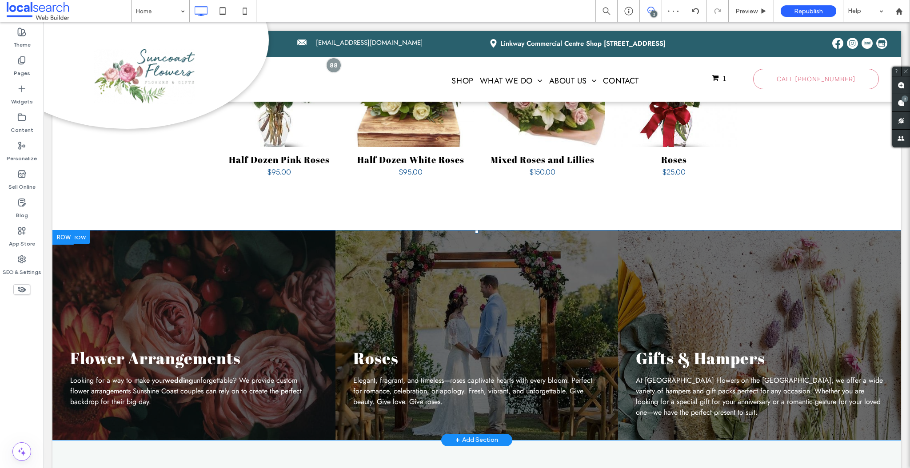
click at [477, 239] on div "Roses Elegant, fragrant, and timeless—roses captivate hearts with every bloom. …" at bounding box center [476, 335] width 283 height 210
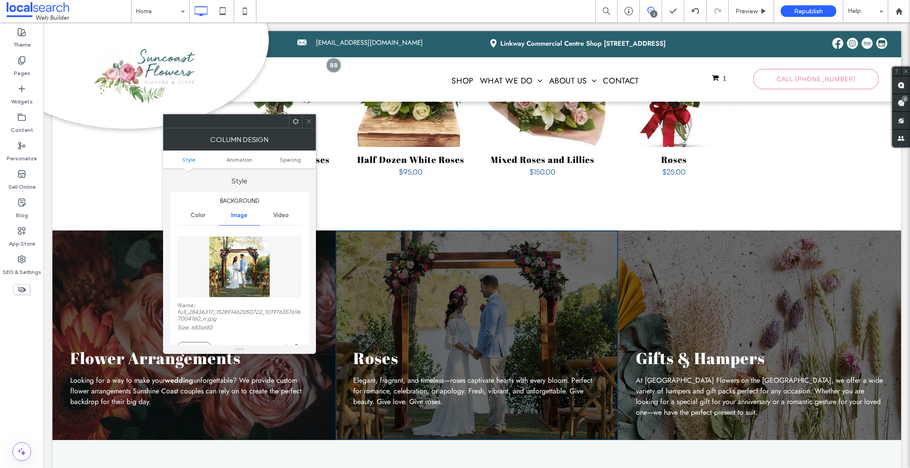
click at [307, 122] on use at bounding box center [308, 121] width 4 height 4
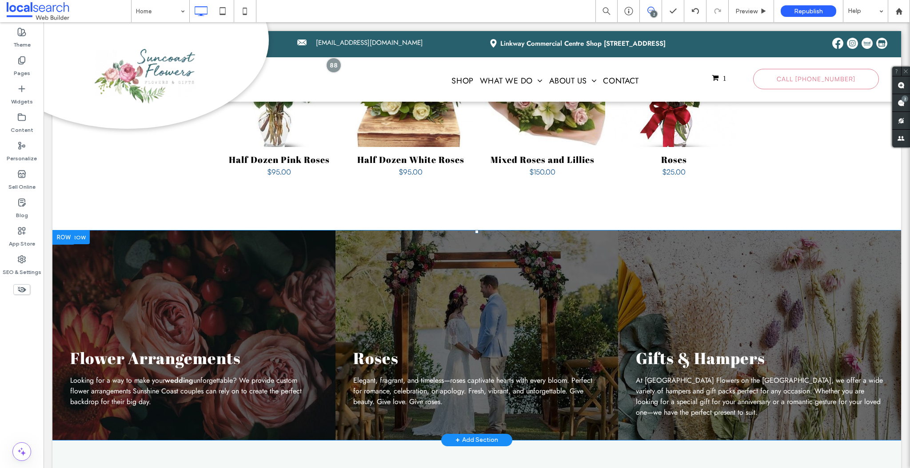
click at [420, 263] on div "Roses Elegant, fragrant, and timeless—roses captivate hearts with every bloom. …" at bounding box center [476, 335] width 283 height 210
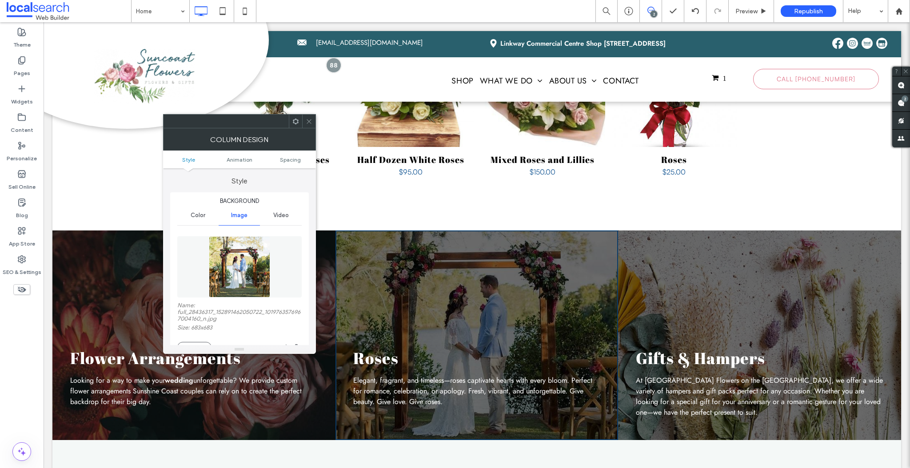
drag, startPoint x: 234, startPoint y: 266, endPoint x: 248, endPoint y: 266, distance: 14.2
click at [234, 266] on img at bounding box center [239, 266] width 61 height 61
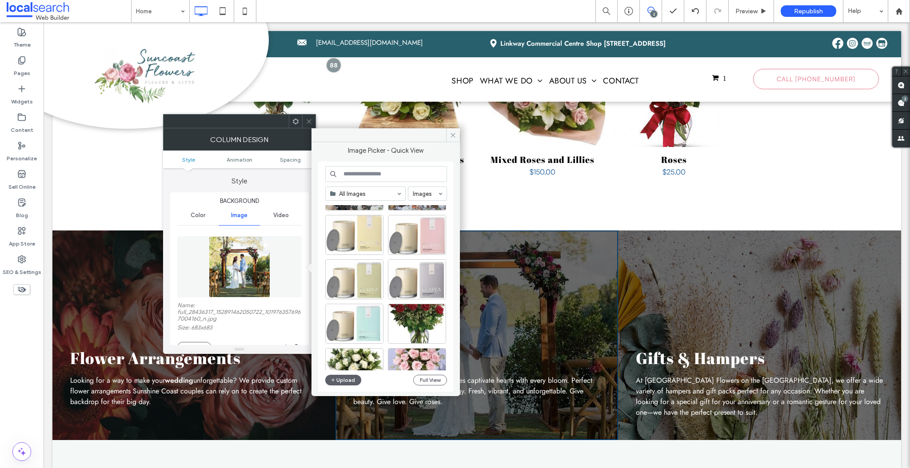
scroll to position [315, 0]
click at [417, 312] on div "Select" at bounding box center [417, 323] width 58 height 40
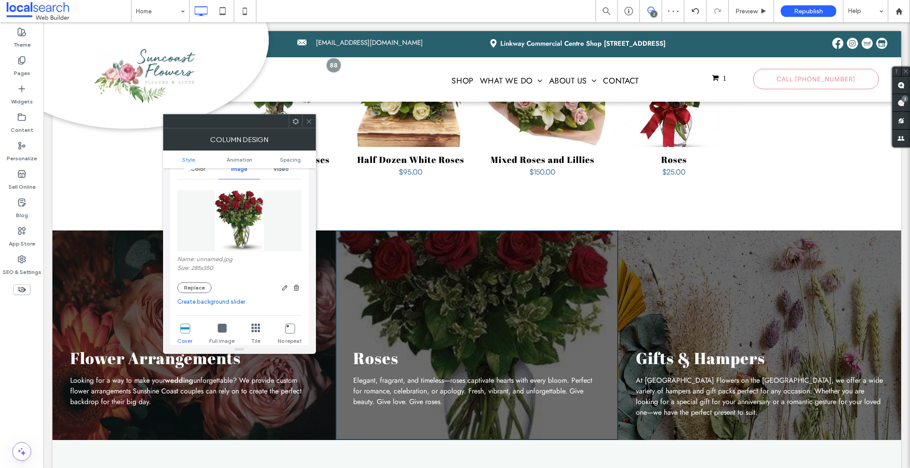
scroll to position [118, 0]
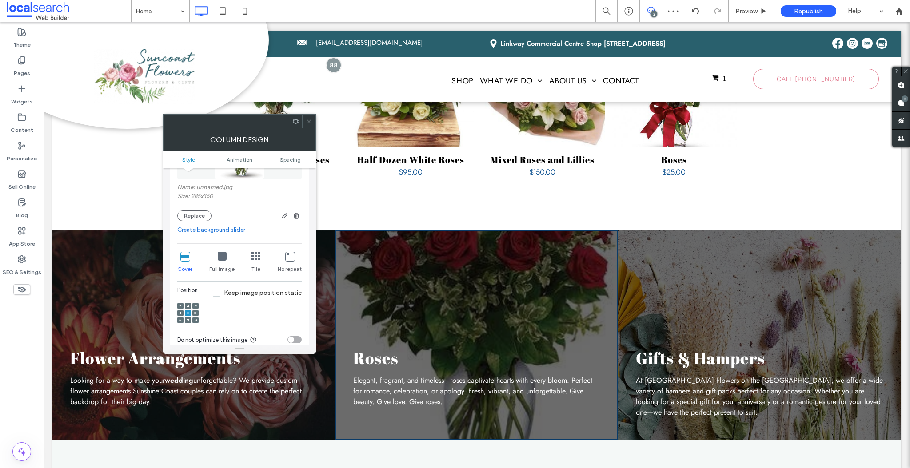
click at [188, 303] on span at bounding box center [188, 306] width 3 height 6
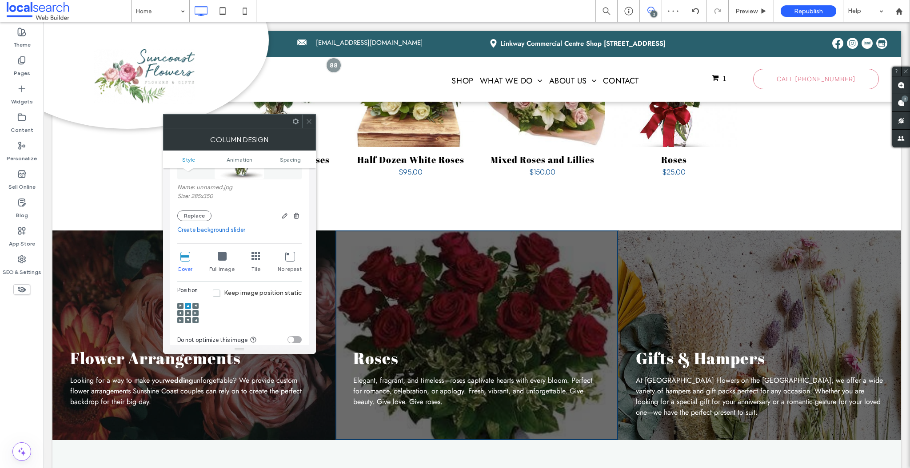
click at [735, 259] on div "Gifts & Hampers At Suncoast Flowers on the Sunshine Coast, we offer a wide vari…" at bounding box center [759, 335] width 283 height 210
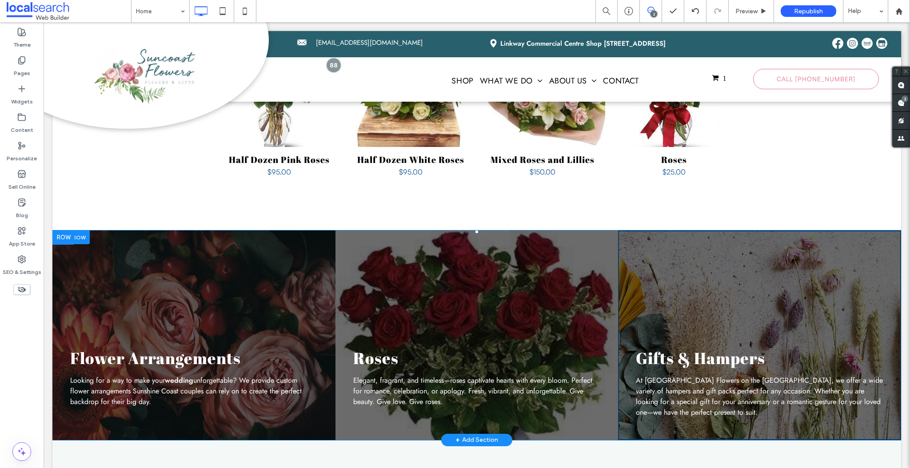
click at [715, 246] on div "Gifts & Hampers At Suncoast Flowers on the Sunshine Coast, we offer a wide vari…" at bounding box center [759, 335] width 283 height 210
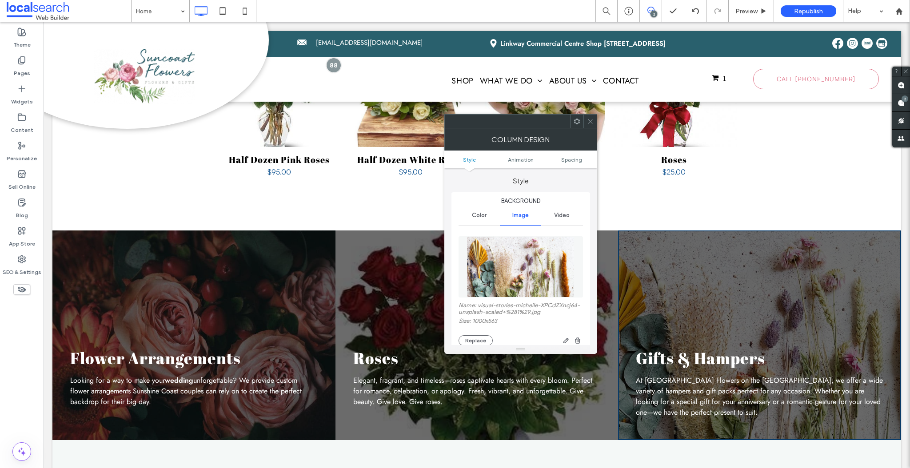
click at [517, 266] on img at bounding box center [520, 266] width 108 height 61
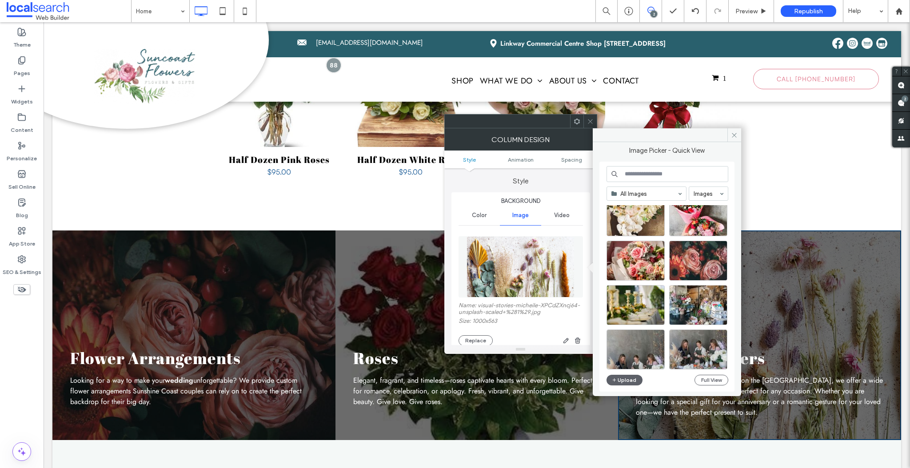
scroll to position [162, 0]
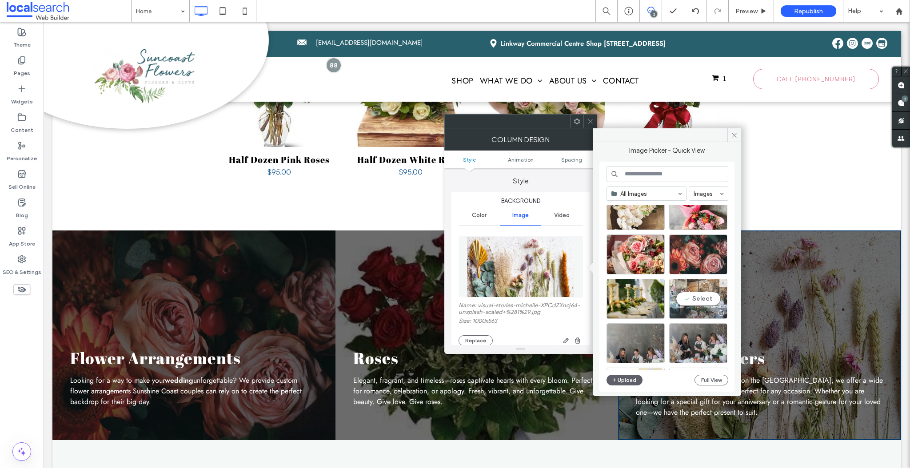
click at [708, 290] on div "Select" at bounding box center [698, 299] width 58 height 40
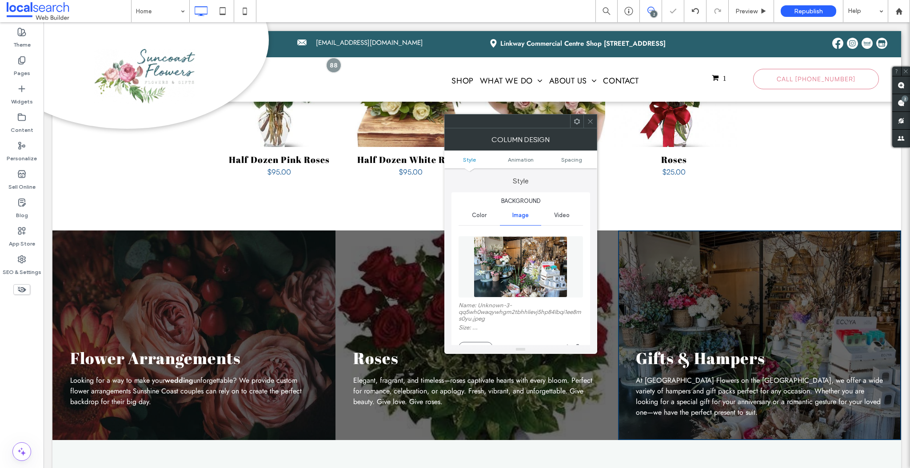
click at [588, 122] on use at bounding box center [590, 121] width 4 height 4
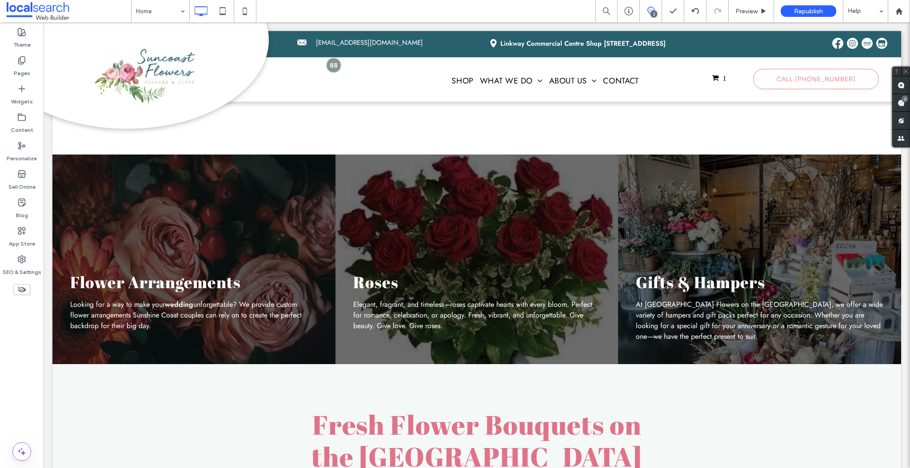
scroll to position [1184, 0]
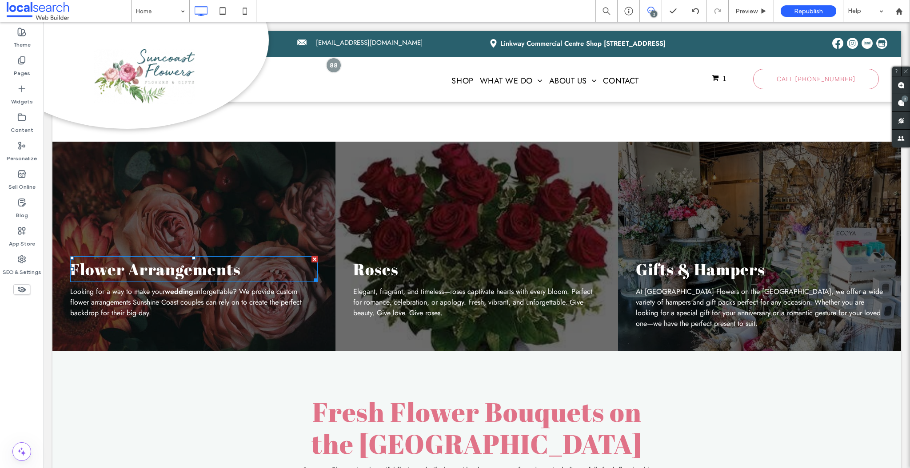
click at [199, 258] on span "Flower Arrangements" at bounding box center [155, 268] width 171 height 21
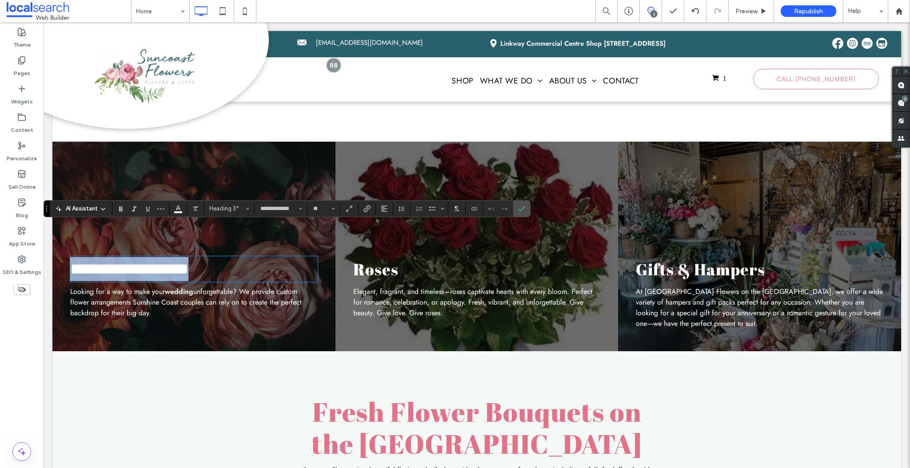
click at [249, 257] on h3 "**********" at bounding box center [193, 269] width 247 height 24
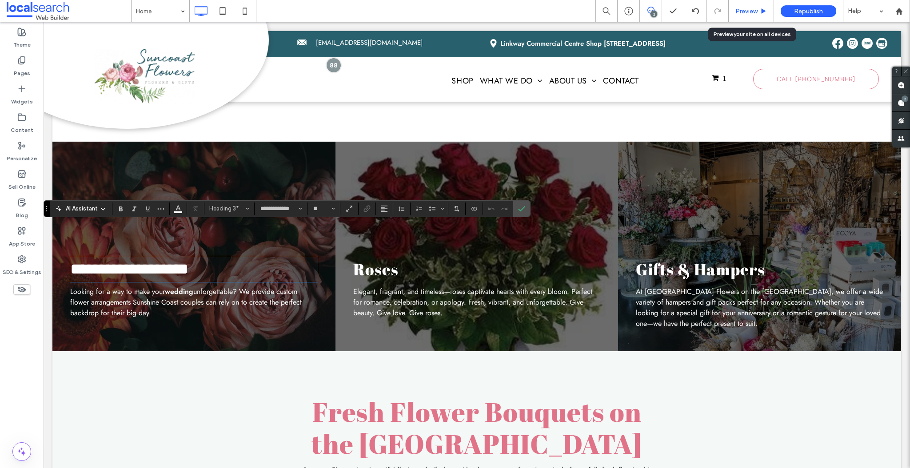
click at [750, 11] on span "Preview" at bounding box center [746, 12] width 22 height 8
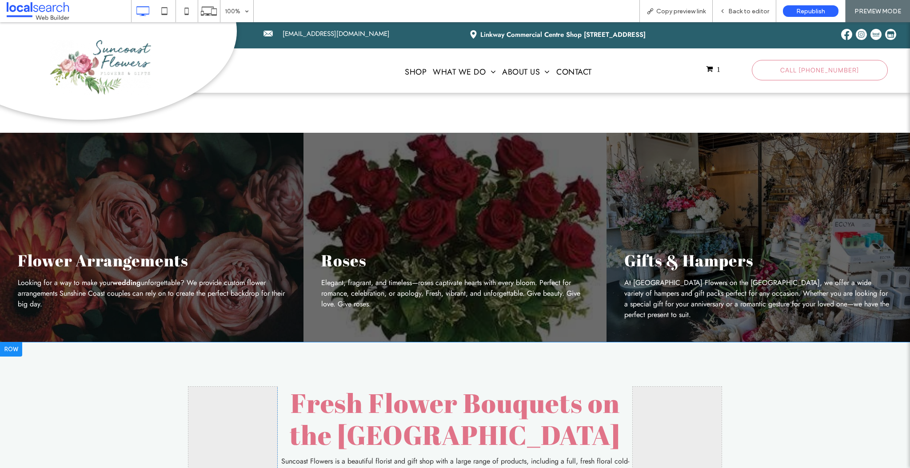
click at [436, 385] on span "Fresh Flower Bouquets on the Sunshine Coast" at bounding box center [455, 419] width 330 height 68
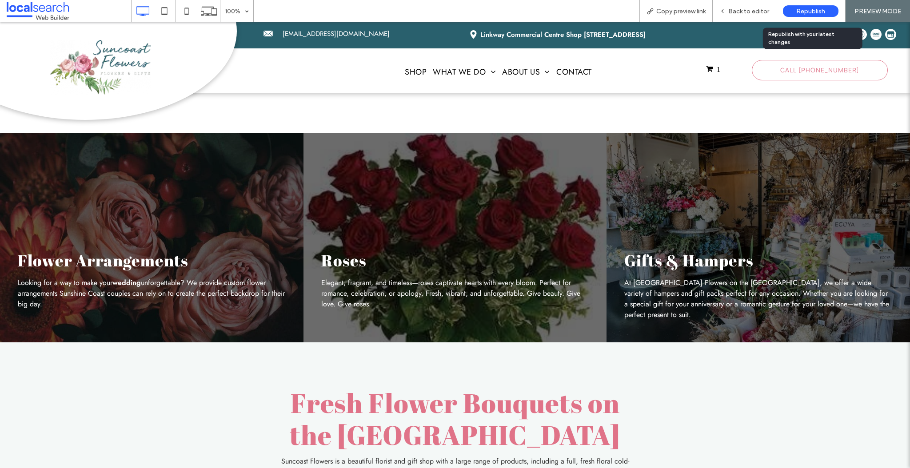
click at [814, 12] on span "Republish" at bounding box center [810, 12] width 29 height 8
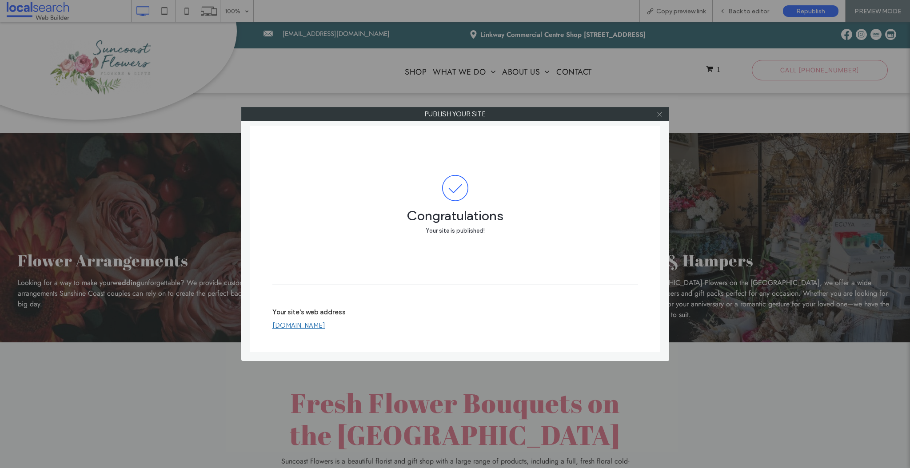
click at [656, 118] on span at bounding box center [659, 113] width 7 height 13
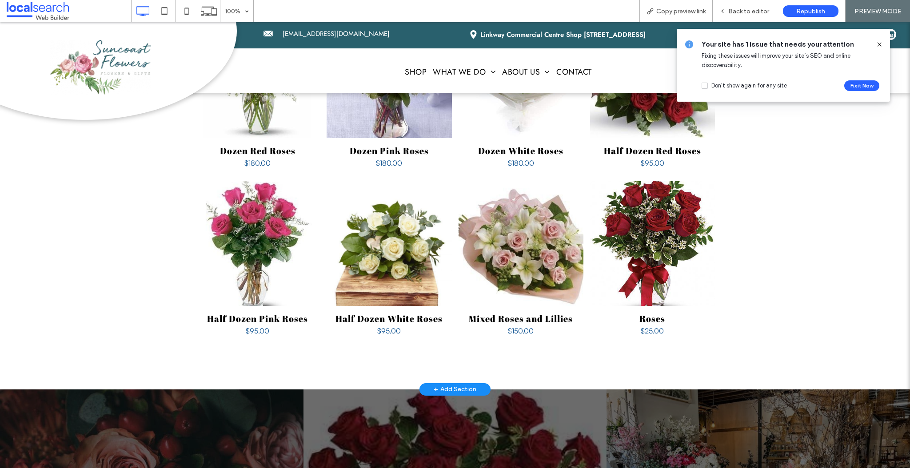
scroll to position [1060, 0]
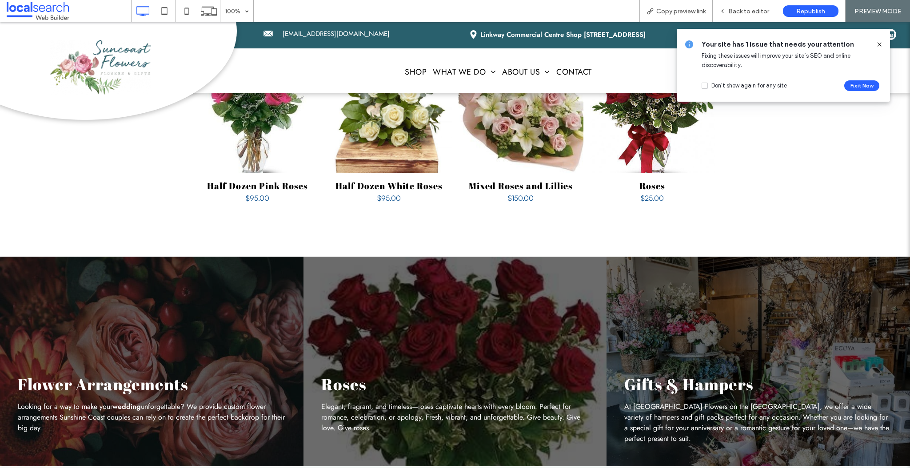
click at [878, 43] on icon at bounding box center [878, 44] width 7 height 7
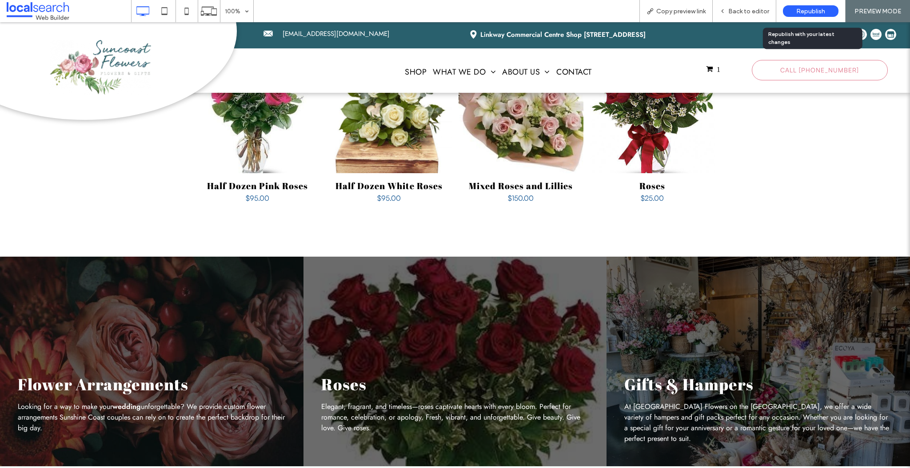
click at [799, 12] on span "Republish" at bounding box center [810, 12] width 29 height 8
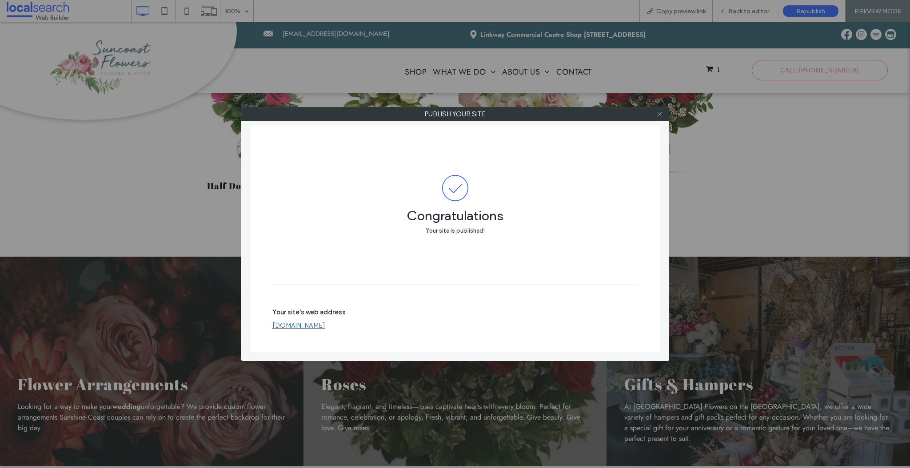
click at [658, 114] on icon at bounding box center [659, 114] width 7 height 7
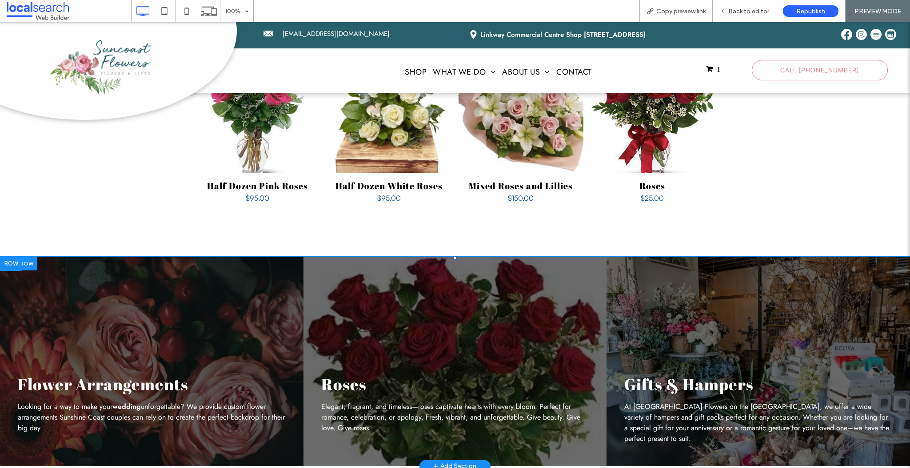
click at [199, 279] on div "Flower Arrangements Looking for a way to make your wedding unforgettable? We pr…" at bounding box center [151, 362] width 303 height 210
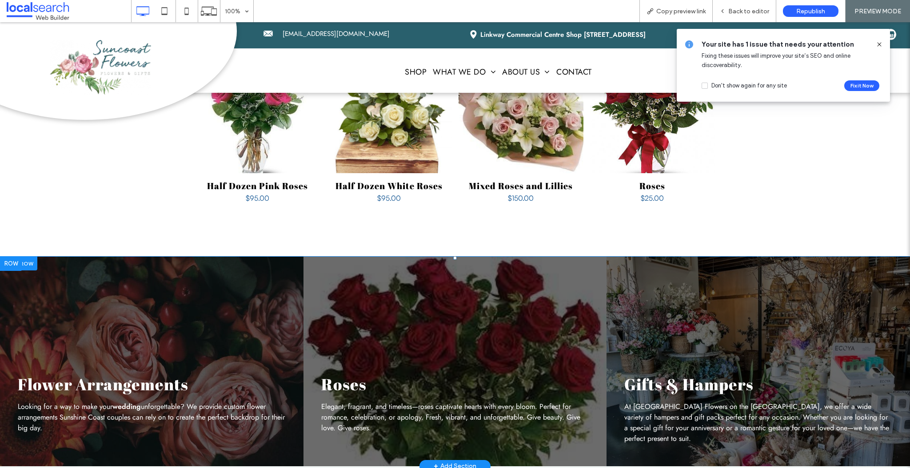
click at [154, 291] on div "Flower Arrangements Looking for a way to make your wedding unforgettable? We pr…" at bounding box center [151, 362] width 303 height 210
click at [430, 286] on div "Roses Elegant, fragrant, and timeless—roses captivate hearts with every bloom. …" at bounding box center [454, 362] width 303 height 210
click at [743, 12] on span "Back to editor" at bounding box center [748, 12] width 41 height 8
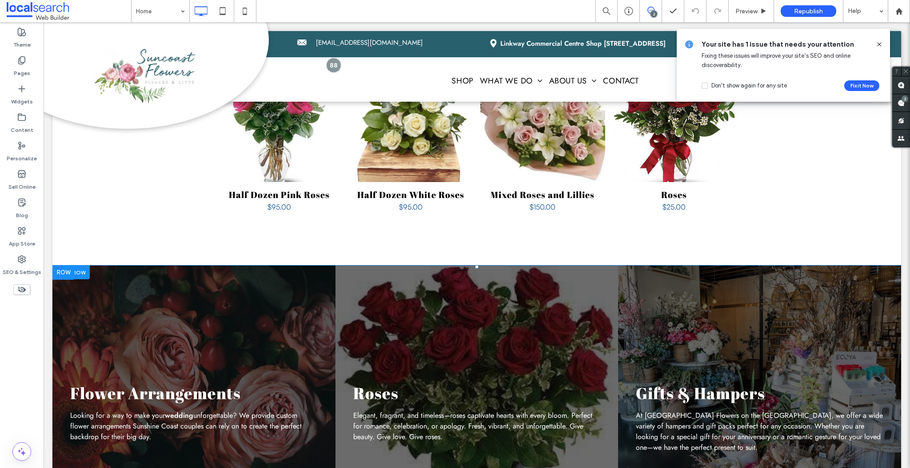
click at [506, 298] on div "Roses Elegant, fragrant, and timeless—roses captivate hearts with every bloom. …" at bounding box center [476, 371] width 283 height 210
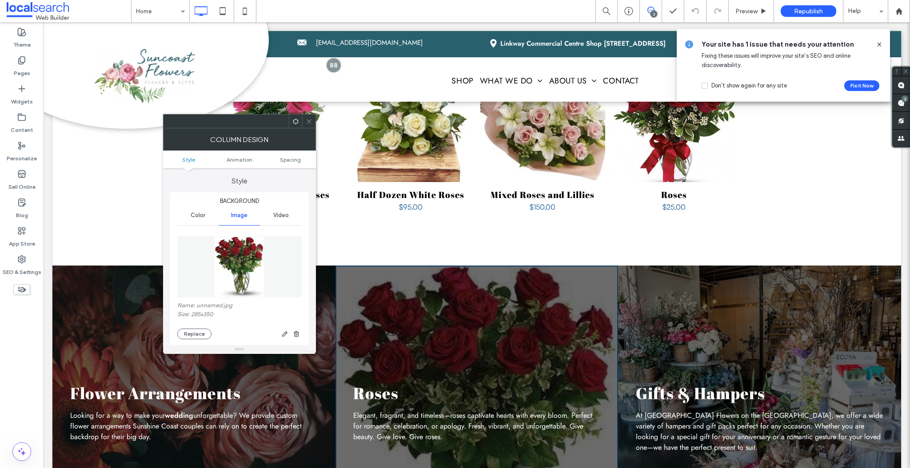
click at [236, 263] on img at bounding box center [239, 266] width 50 height 61
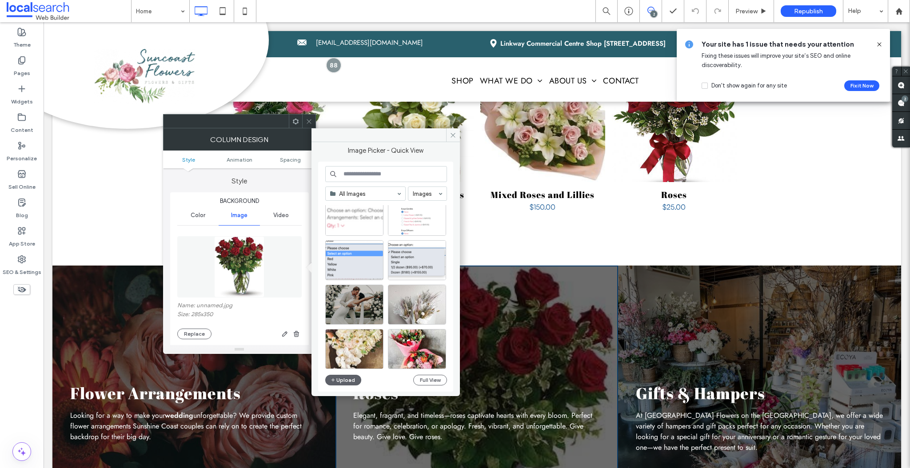
scroll to position [40, 0]
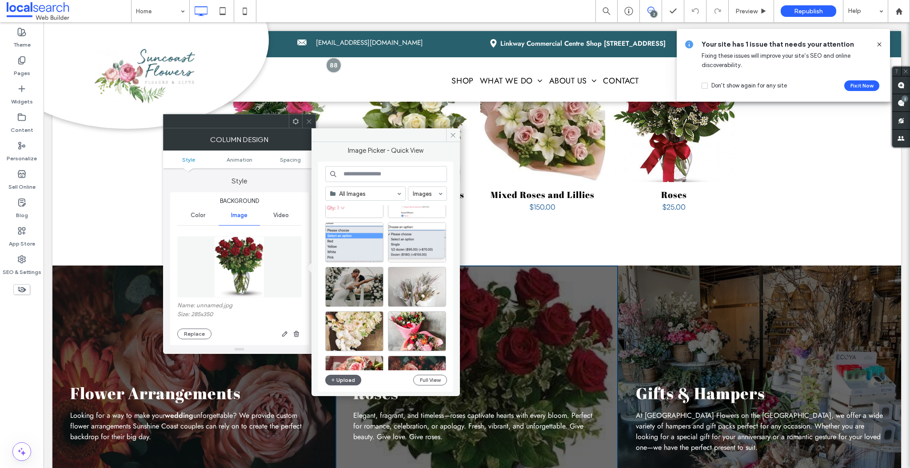
click at [405, 309] on div at bounding box center [389, 289] width 128 height 44
click at [407, 315] on div "Select" at bounding box center [417, 331] width 58 height 40
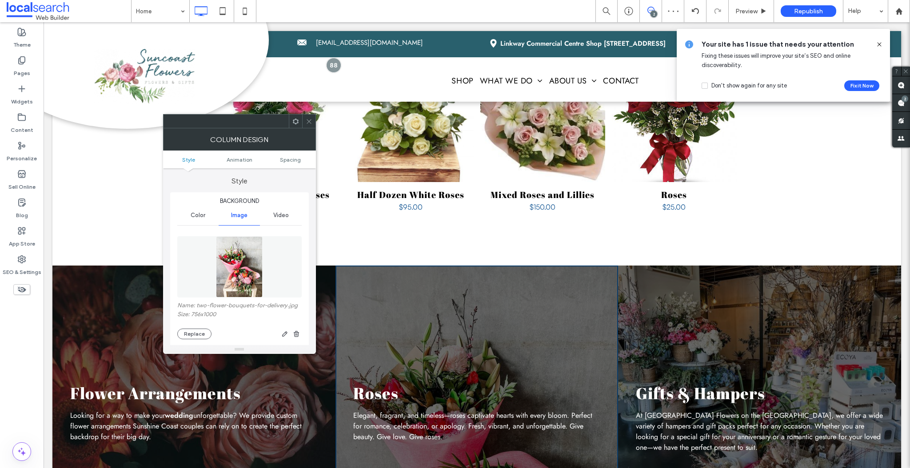
scroll to position [1081, 0]
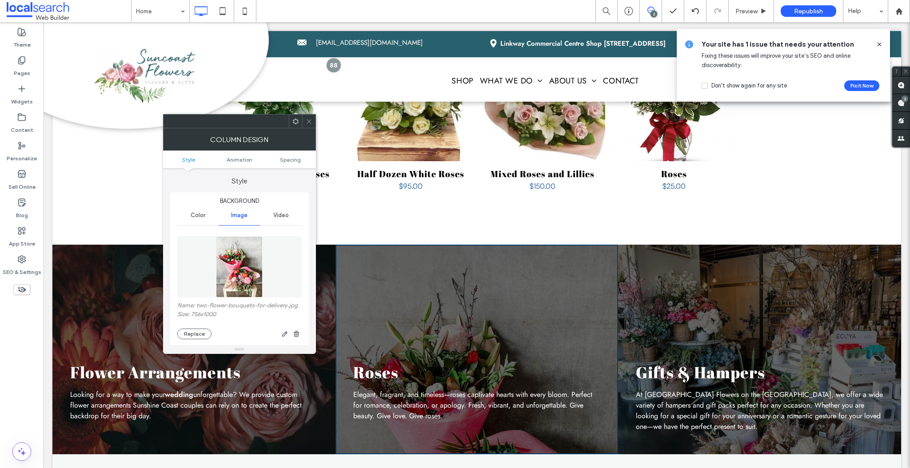
click at [310, 123] on icon at bounding box center [309, 121] width 7 height 7
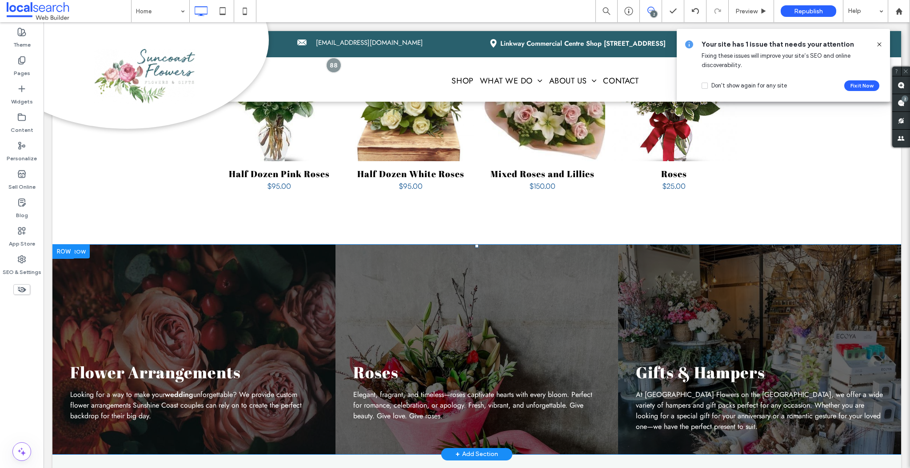
click at [194, 245] on div "Flower Arrangements Looking for a way to make your wedding unforgettable? We pr…" at bounding box center [193, 350] width 283 height 210
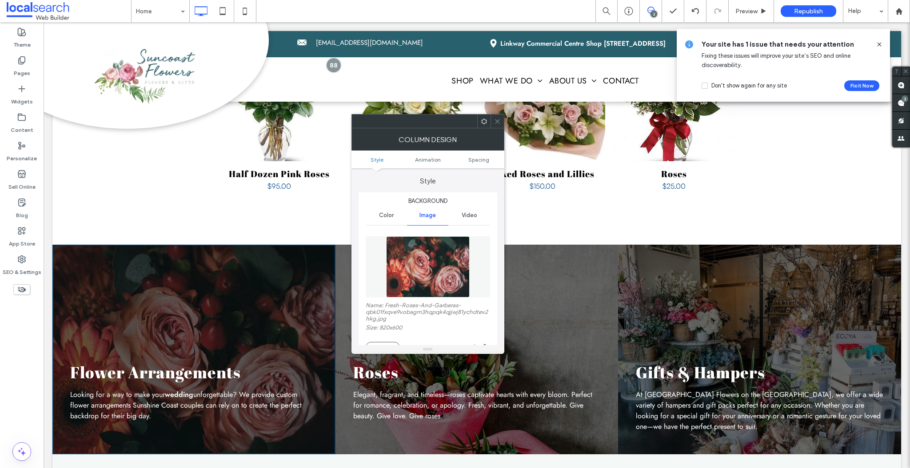
click at [437, 255] on img at bounding box center [427, 266] width 83 height 61
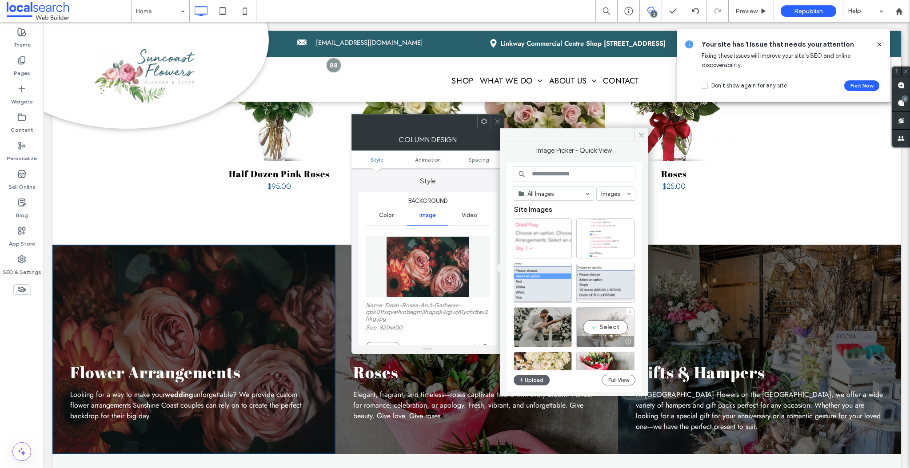
click at [601, 316] on div "Select" at bounding box center [605, 327] width 58 height 40
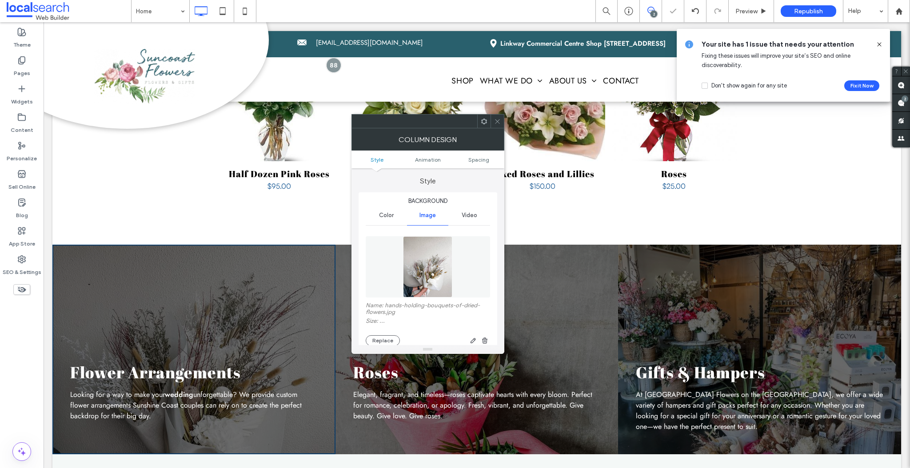
click at [496, 119] on icon at bounding box center [497, 121] width 7 height 7
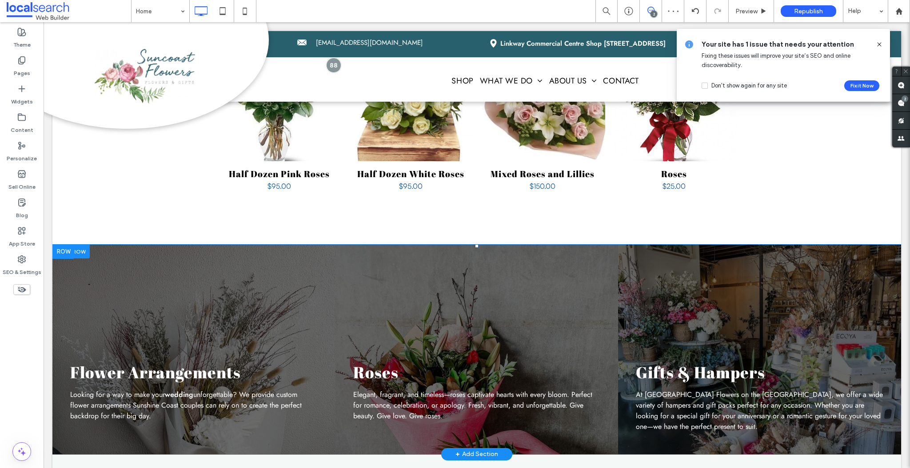
click at [261, 282] on div "Flower Arrangements Looking for a way to make your wedding unforgettable? We pr…" at bounding box center [193, 350] width 283 height 210
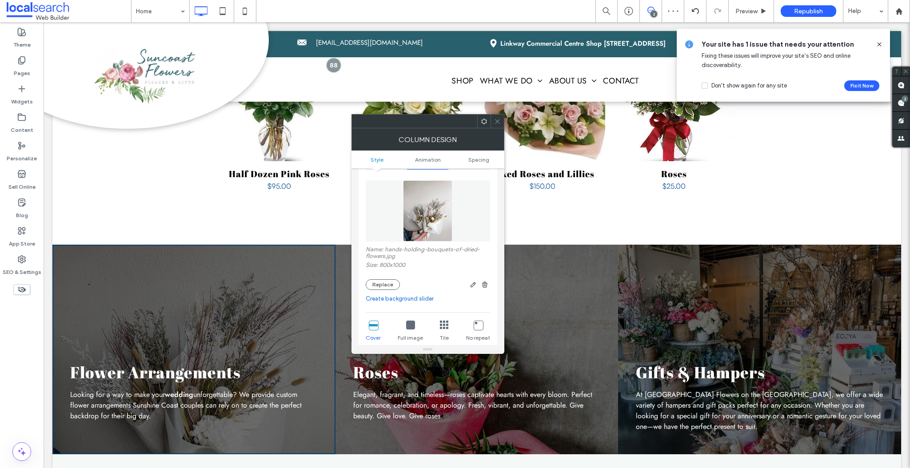
scroll to position [113, 0]
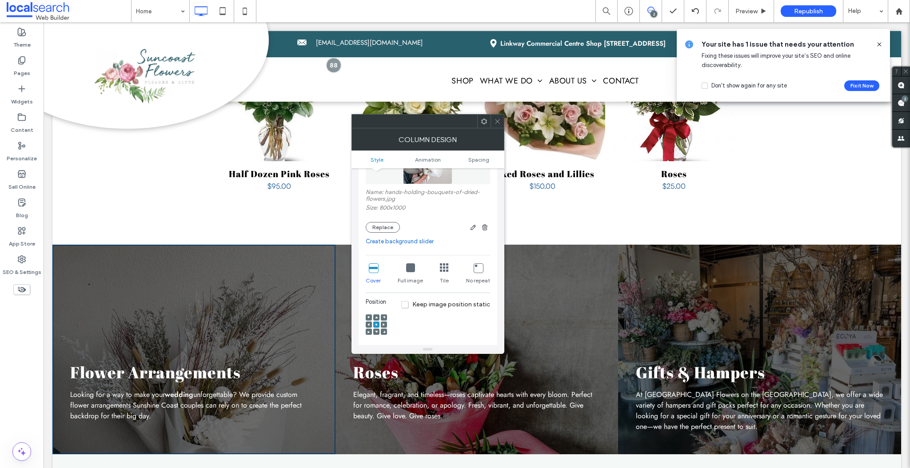
click at [375, 317] on icon at bounding box center [376, 317] width 3 height 3
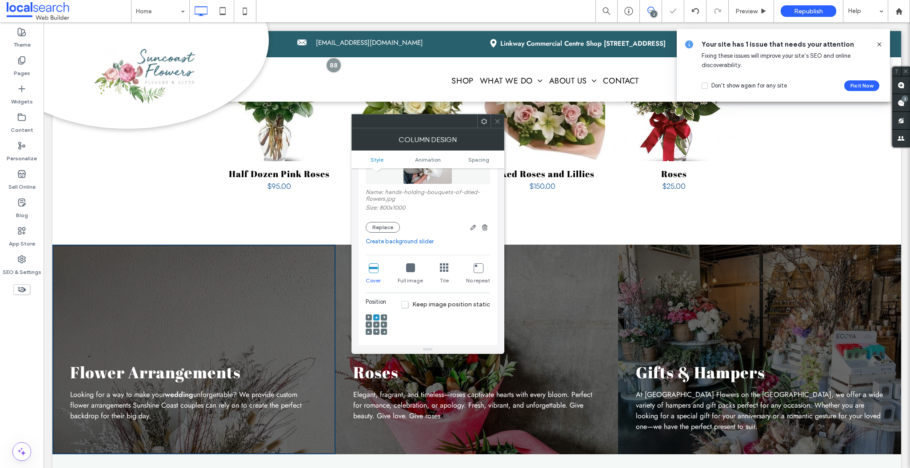
click at [377, 331] on div at bounding box center [376, 332] width 6 height 6
click at [377, 333] on icon at bounding box center [376, 331] width 3 height 3
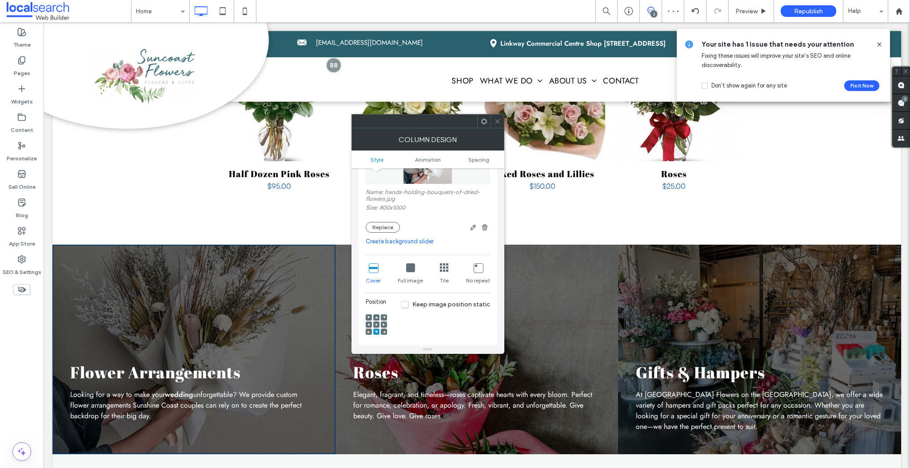
click at [497, 128] on div "Column Design" at bounding box center [427, 139] width 153 height 22
click at [495, 122] on icon at bounding box center [497, 121] width 7 height 7
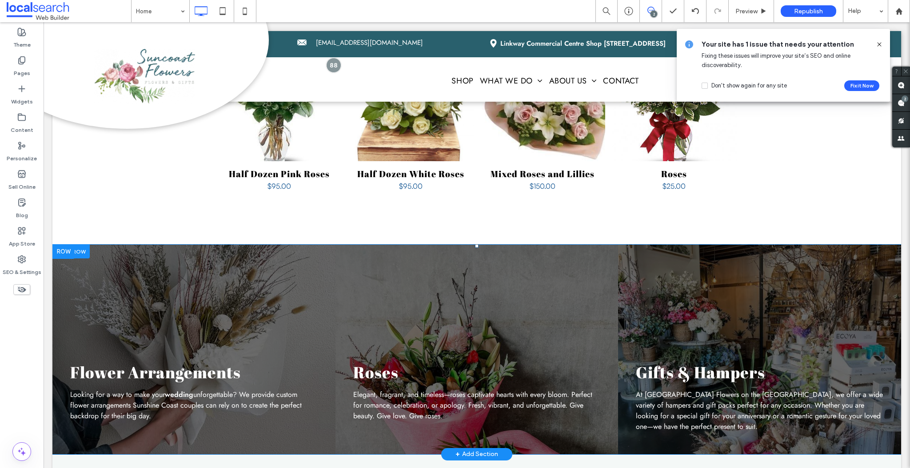
click at [455, 266] on div "Roses Elegant, fragrant, and timeless—roses captivate hearts with every bloom. …" at bounding box center [476, 350] width 283 height 210
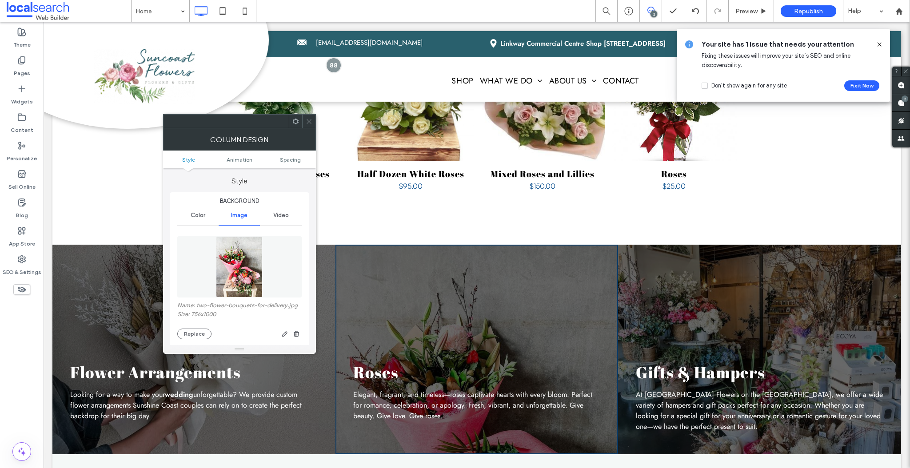
click at [236, 269] on img at bounding box center [239, 266] width 47 height 61
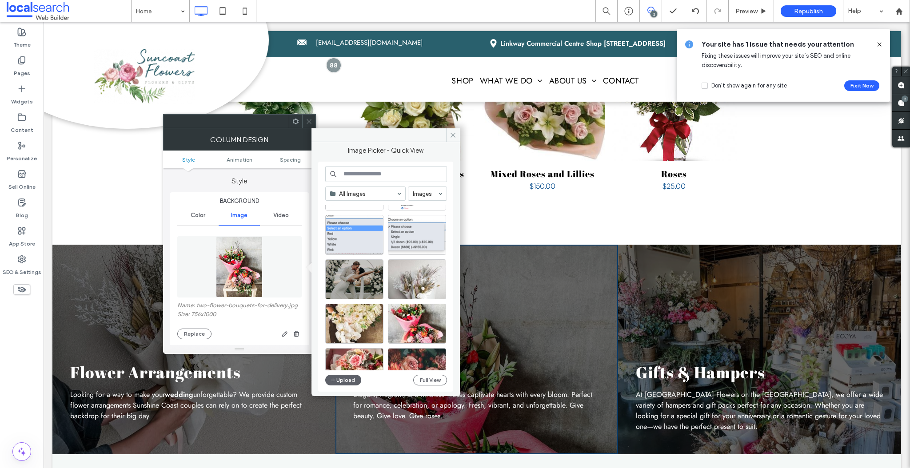
scroll to position [61, 0]
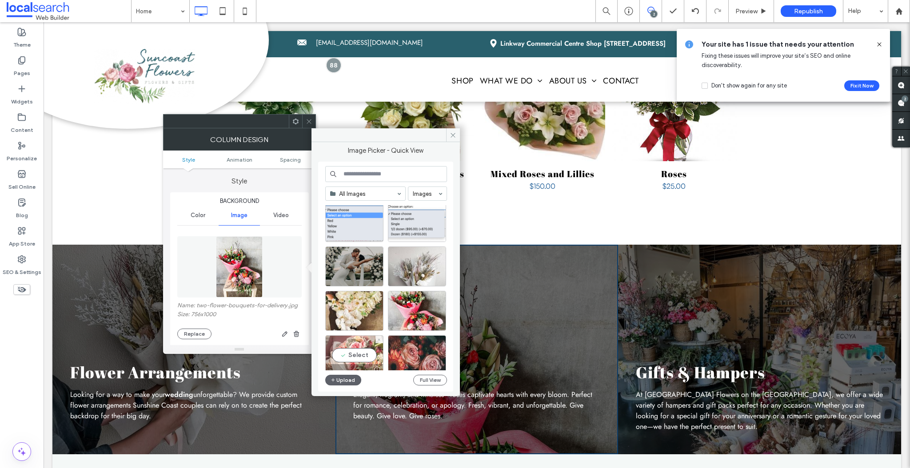
click at [360, 341] on div "Select" at bounding box center [354, 355] width 58 height 40
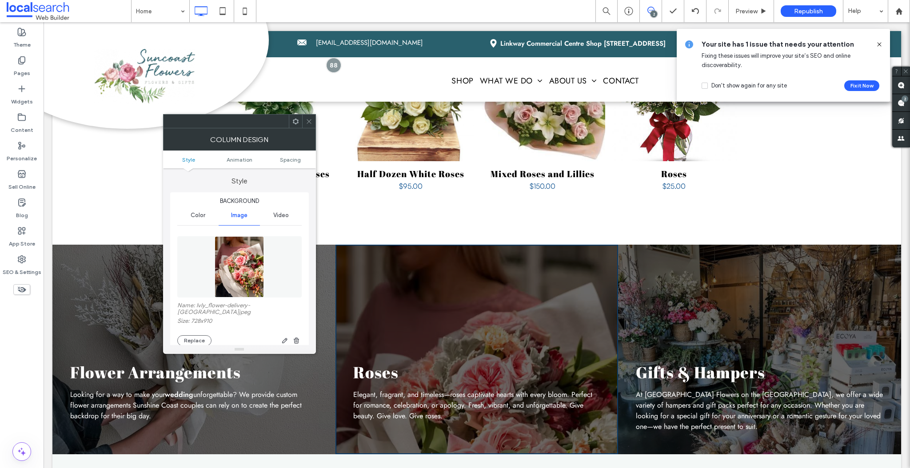
click at [306, 127] on span at bounding box center [309, 121] width 7 height 13
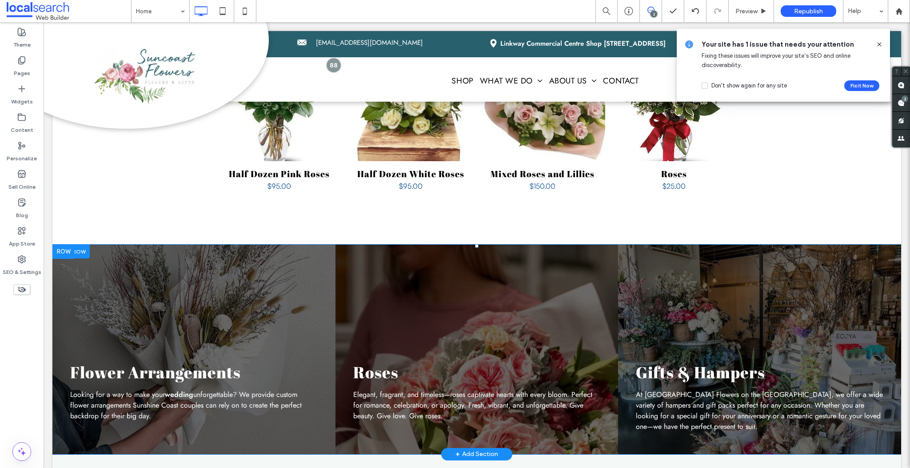
click at [169, 269] on div "Flower Arrangements Looking for a way to make your wedding unforgettable? We pr…" at bounding box center [193, 350] width 283 height 210
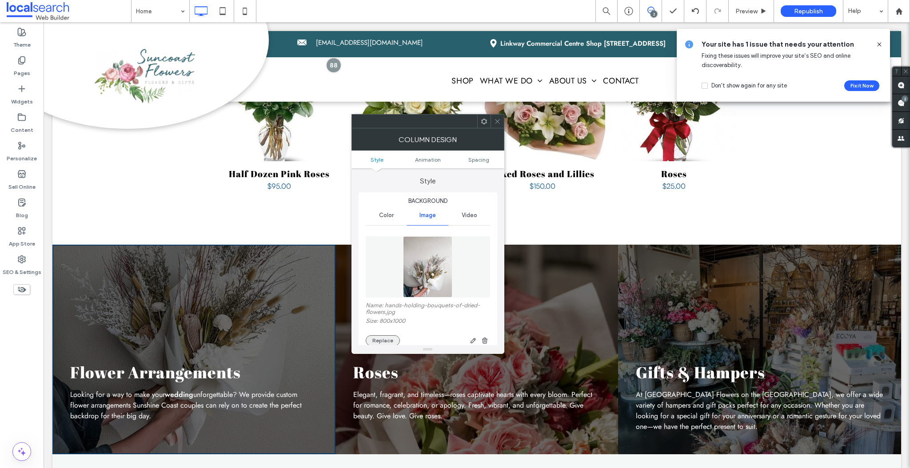
click at [385, 338] on button "Replace" at bounding box center [383, 340] width 34 height 11
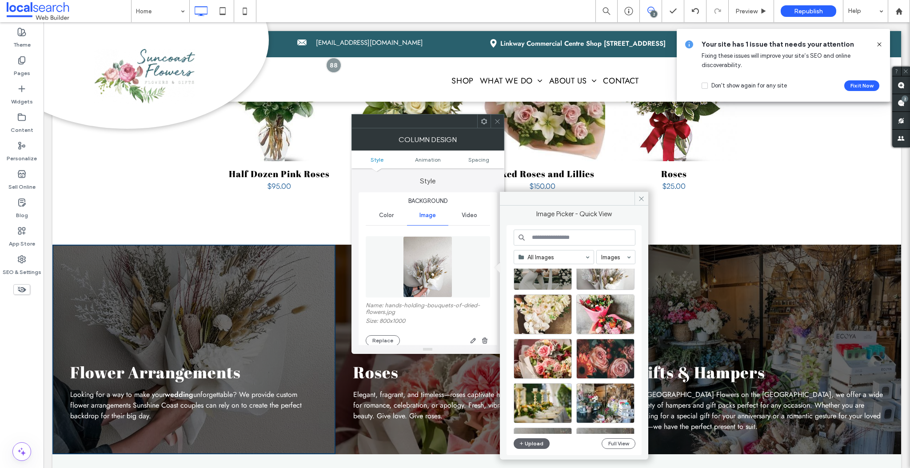
scroll to position [133, 0]
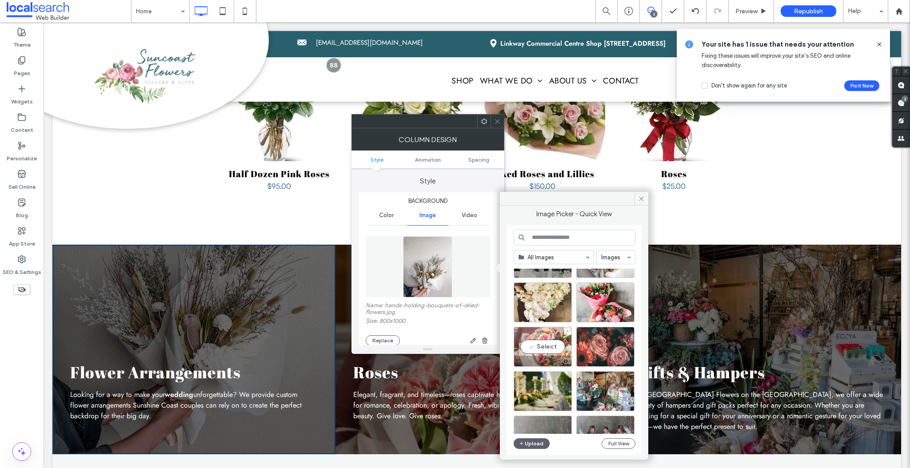
click at [539, 336] on div "Select" at bounding box center [542, 347] width 58 height 40
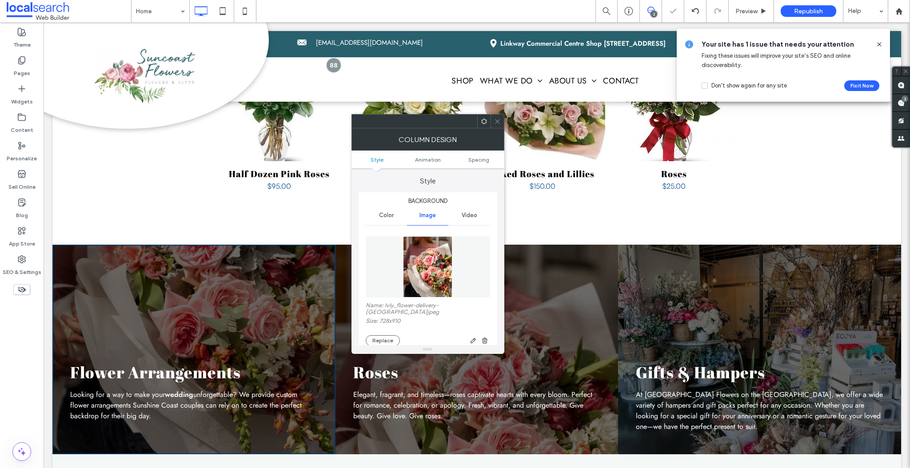
click at [497, 123] on icon at bounding box center [497, 121] width 7 height 7
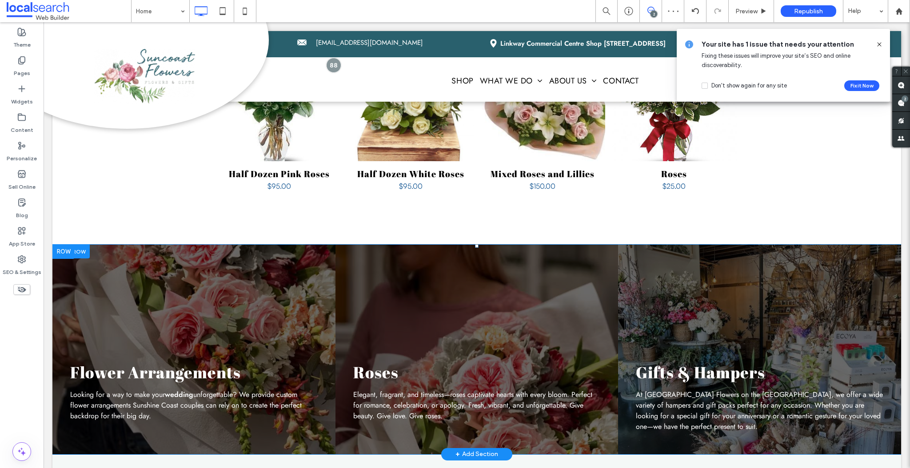
click at [474, 270] on div "Roses Elegant, fragrant, and timeless—roses captivate hearts with every bloom. …" at bounding box center [476, 350] width 283 height 210
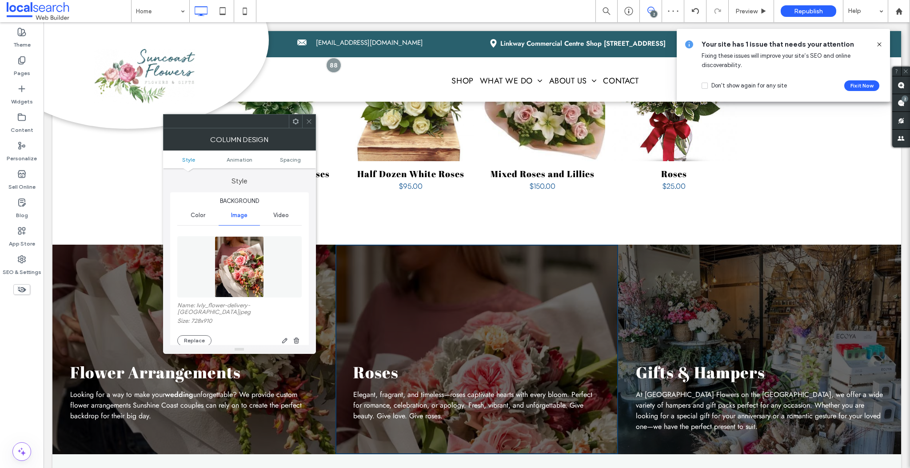
click at [247, 274] on img at bounding box center [239, 266] width 49 height 61
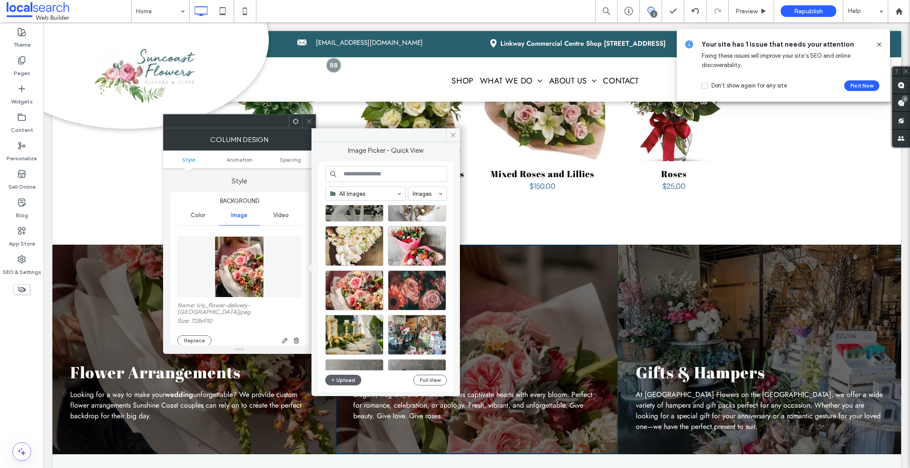
scroll to position [128, 0]
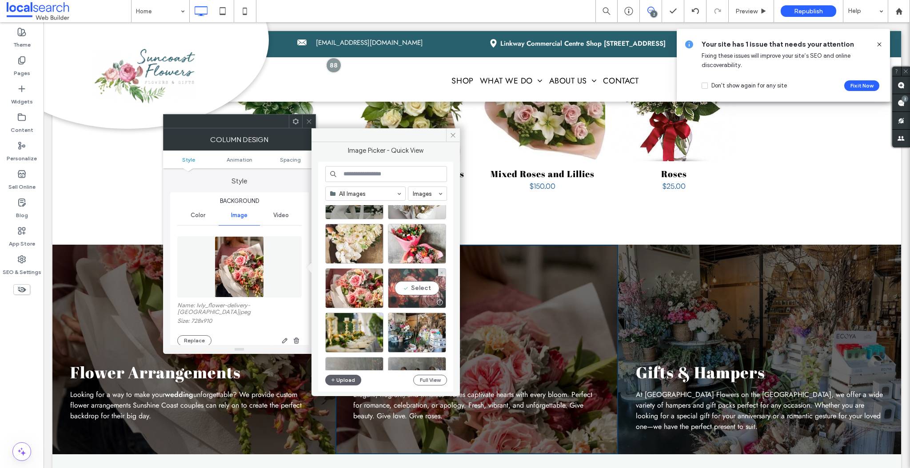
drag, startPoint x: 413, startPoint y: 275, endPoint x: 369, endPoint y: 253, distance: 48.9
click at [413, 275] on div "Select" at bounding box center [417, 288] width 58 height 40
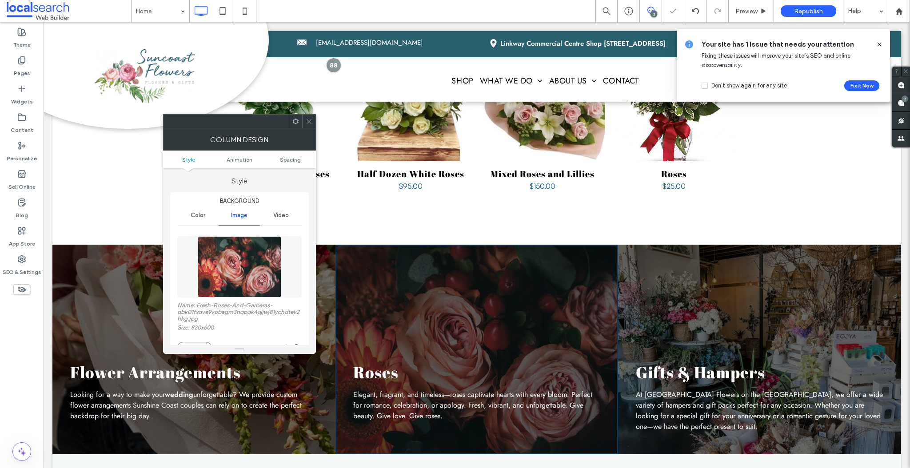
drag, startPoint x: 311, startPoint y: 123, endPoint x: 278, endPoint y: 93, distance: 45.0
click at [311, 123] on icon at bounding box center [309, 121] width 7 height 7
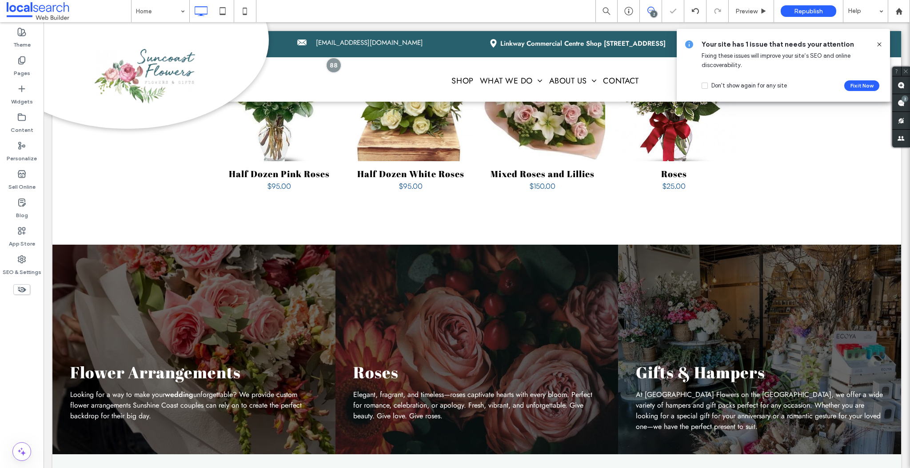
click at [878, 46] on icon at bounding box center [878, 44] width 7 height 7
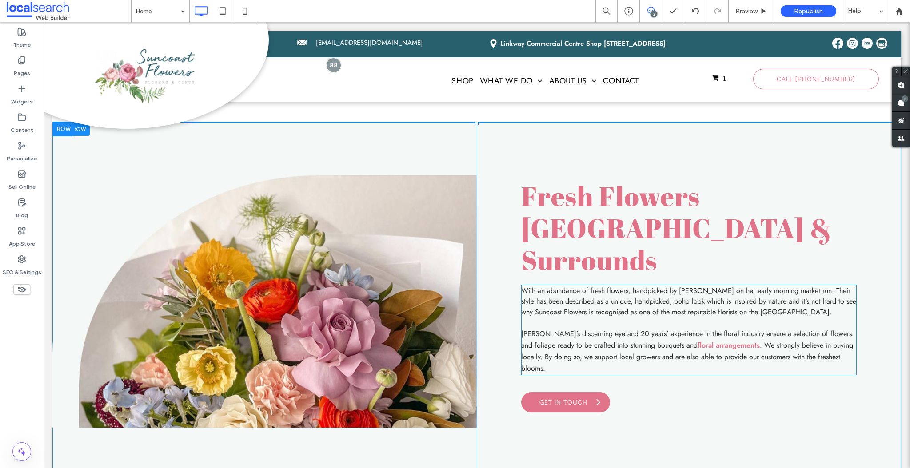
scroll to position [2001, 0]
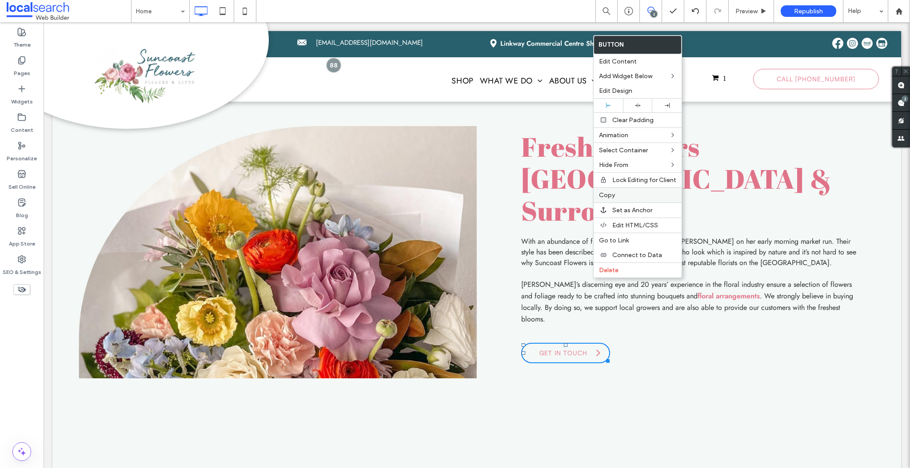
click at [613, 193] on span "Copy" at bounding box center [607, 195] width 16 height 8
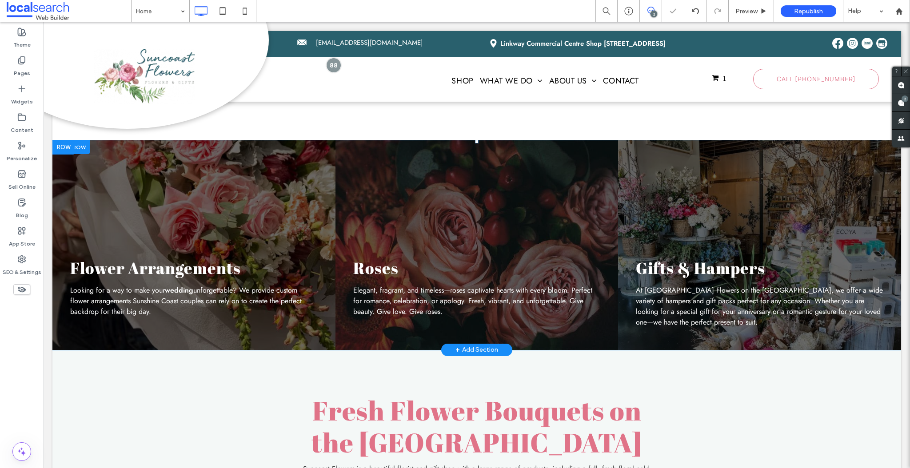
scroll to position [1191, 0]
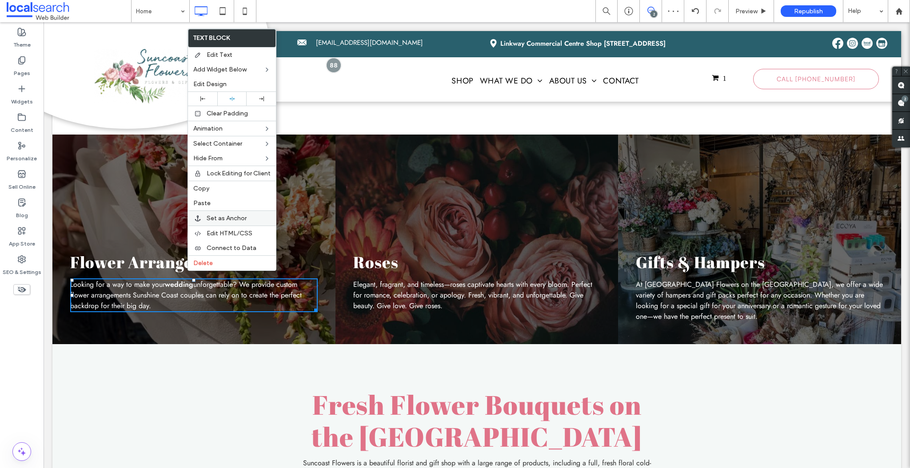
drag, startPoint x: 212, startPoint y: 202, endPoint x: 226, endPoint y: 211, distance: 16.8
click at [212, 202] on label "Paste" at bounding box center [231, 203] width 77 height 8
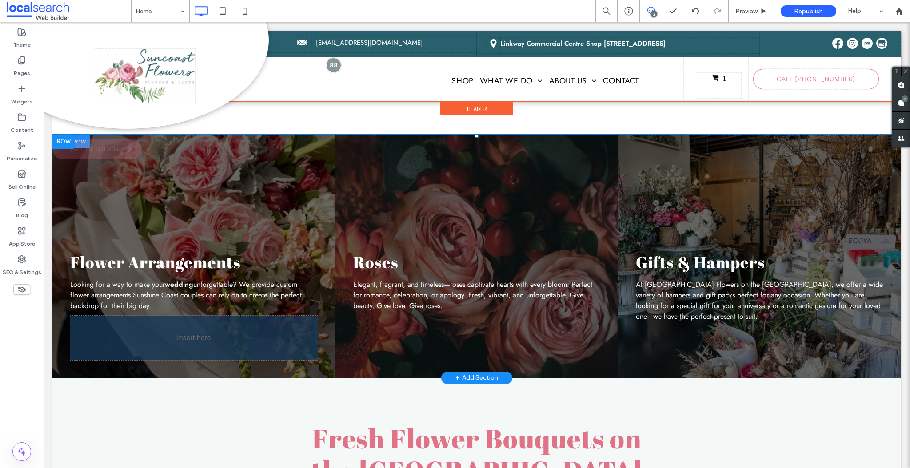
drag, startPoint x: 218, startPoint y: 251, endPoint x: 151, endPoint y: 309, distance: 87.9
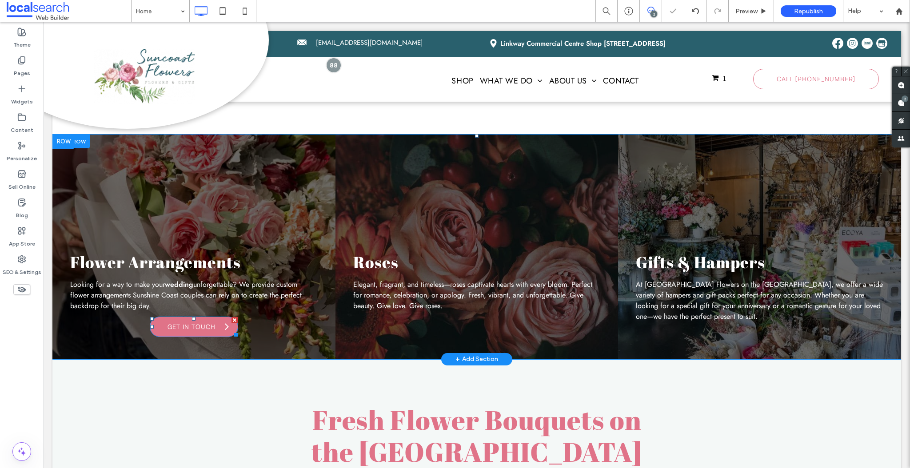
click at [202, 318] on span "Get In Touch" at bounding box center [191, 326] width 54 height 17
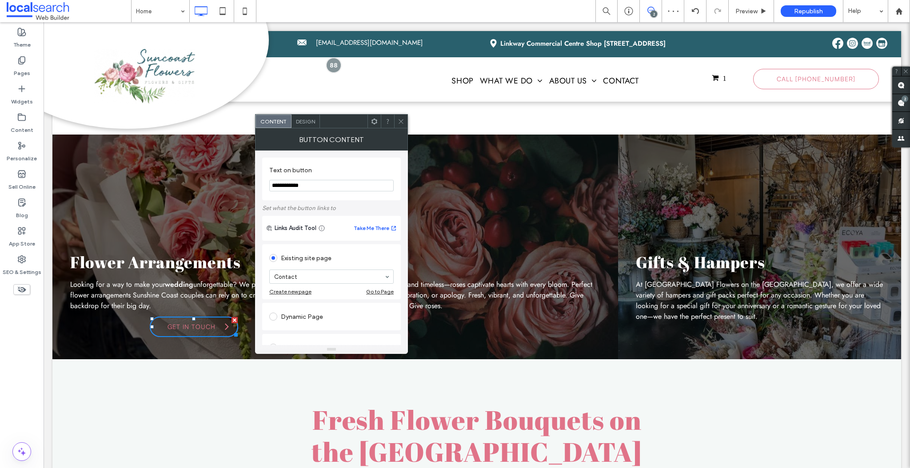
click at [402, 121] on icon at bounding box center [400, 121] width 7 height 7
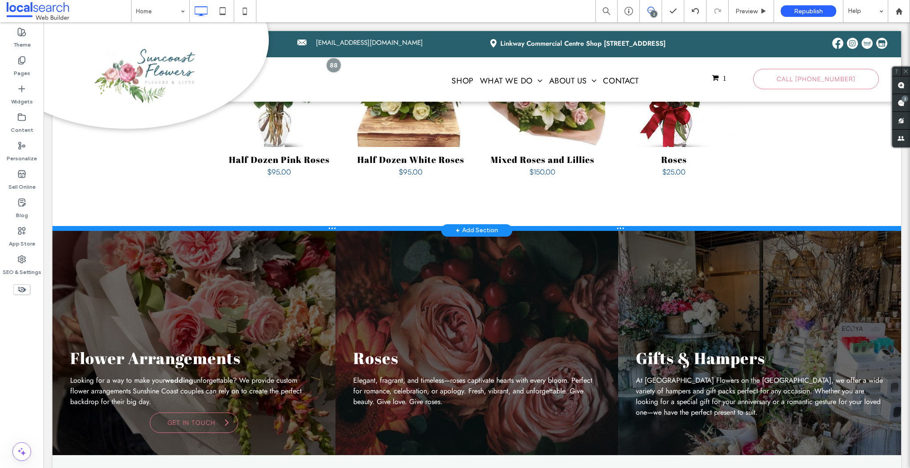
scroll to position [1053, 0]
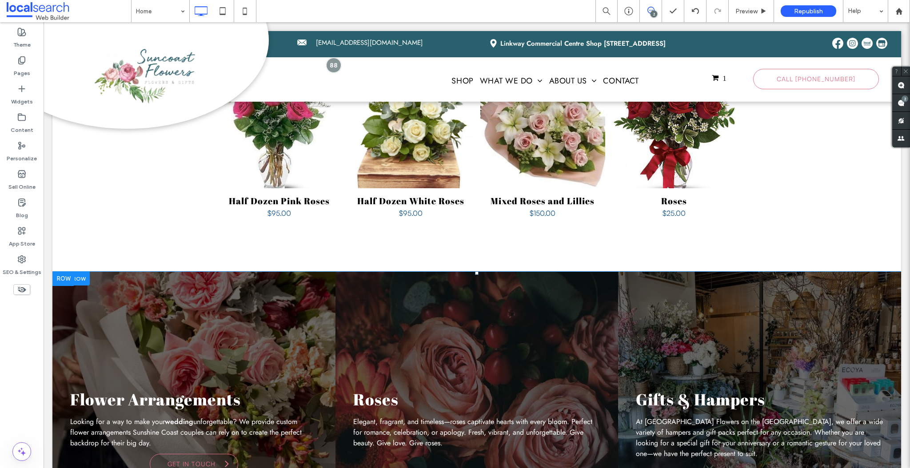
click at [178, 389] on span "Flower Arrangements" at bounding box center [155, 399] width 171 height 21
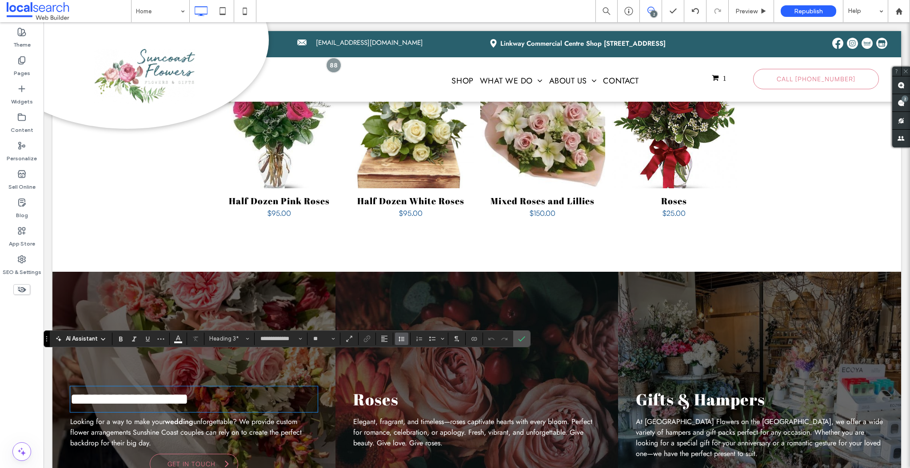
click at [396, 338] on button "Line Height" at bounding box center [401, 339] width 13 height 12
click at [383, 340] on icon "Alignment" at bounding box center [384, 338] width 7 height 7
click at [395, 308] on div "ui.textEditor.alignment.right" at bounding box center [393, 311] width 12 height 7
click at [384, 339] on icon "Alignment" at bounding box center [384, 338] width 7 height 7
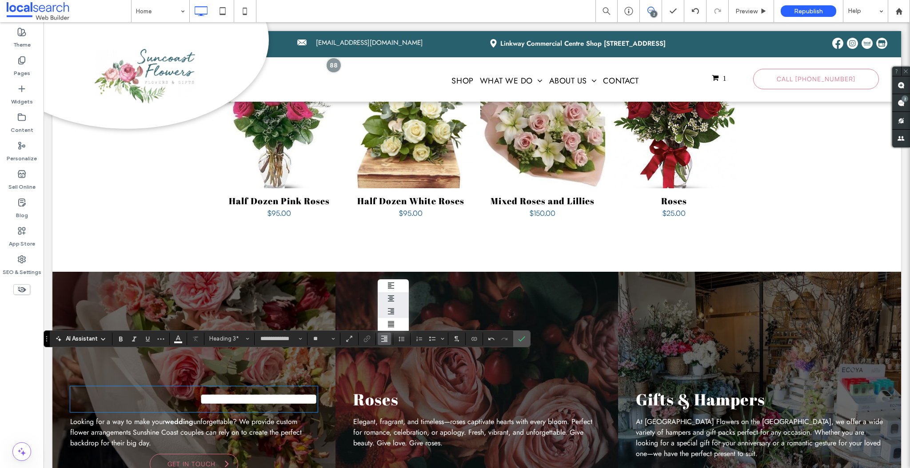
click at [389, 295] on use "ui.textEditor.alignment.center" at bounding box center [391, 298] width 6 height 6
click at [384, 338] on use "Alignment" at bounding box center [384, 339] width 6 height 6
click at [391, 282] on icon "ui.textEditor.alignment.left" at bounding box center [390, 285] width 7 height 7
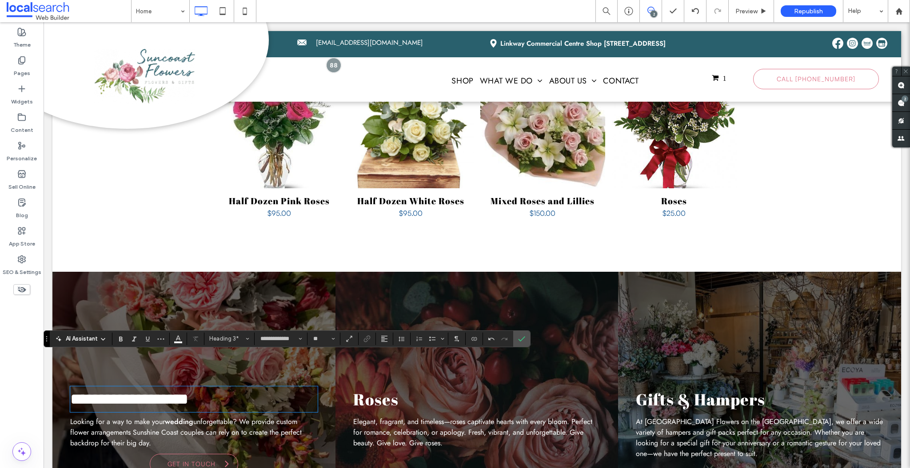
click at [214, 417] on span "unforgettable? We provide custom flower arrangements Sunshine Coast couples can…" at bounding box center [185, 433] width 231 height 32
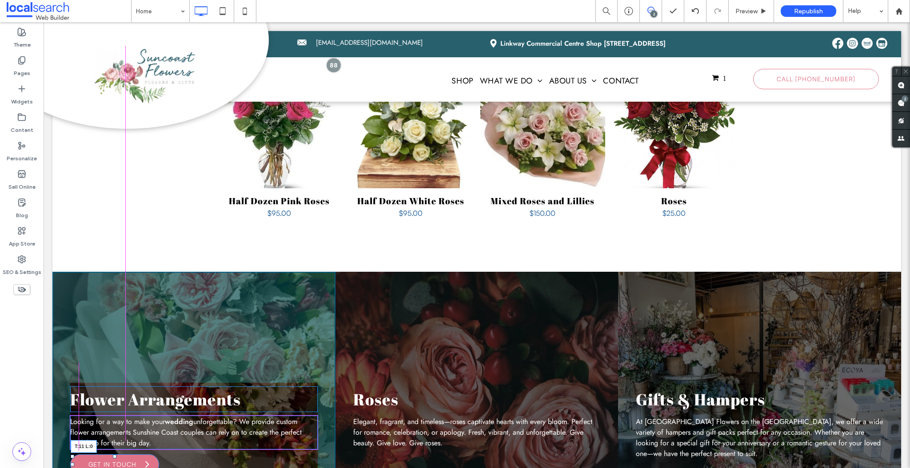
drag, startPoint x: 150, startPoint y: 423, endPoint x: 74, endPoint y: 424, distance: 76.4
click at [74, 455] on div at bounding box center [73, 457] width 4 height 4
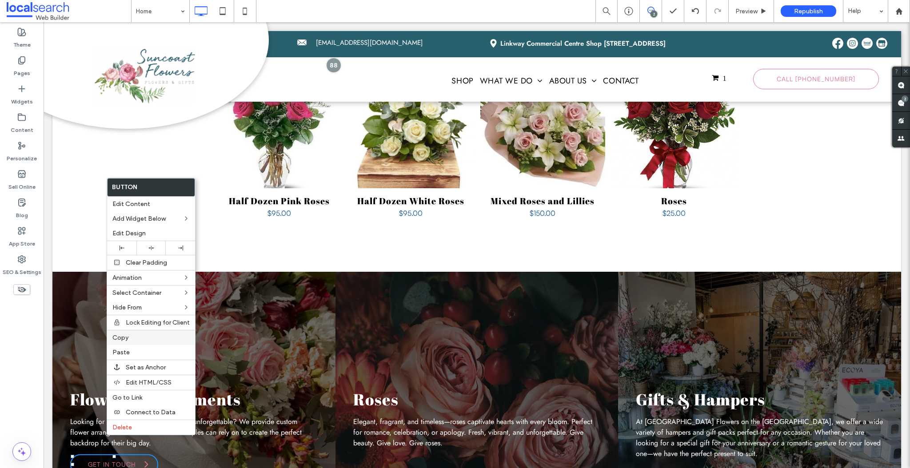
click at [127, 339] on span "Copy" at bounding box center [120, 338] width 16 height 8
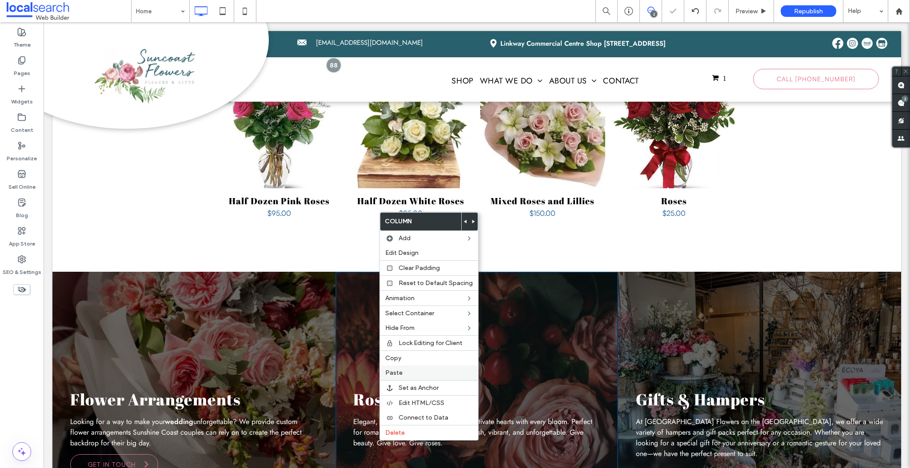
click at [392, 377] on div "Paste" at bounding box center [429, 373] width 98 height 15
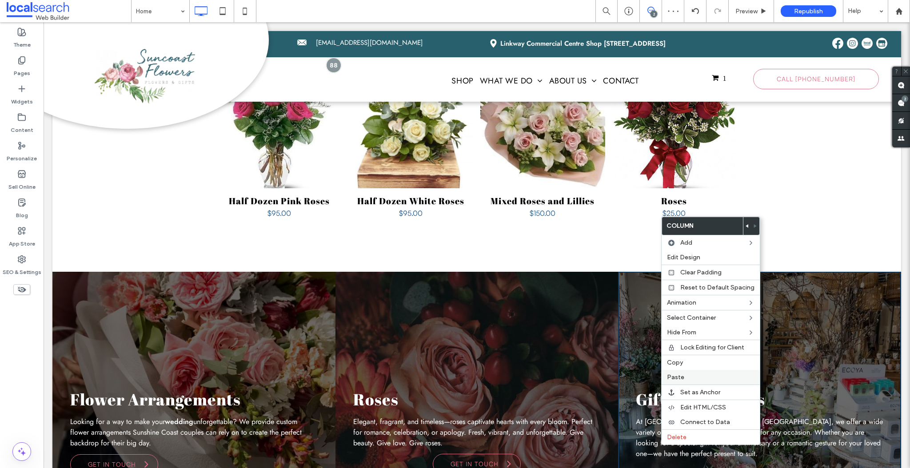
click at [690, 375] on label "Paste" at bounding box center [710, 377] width 87 height 8
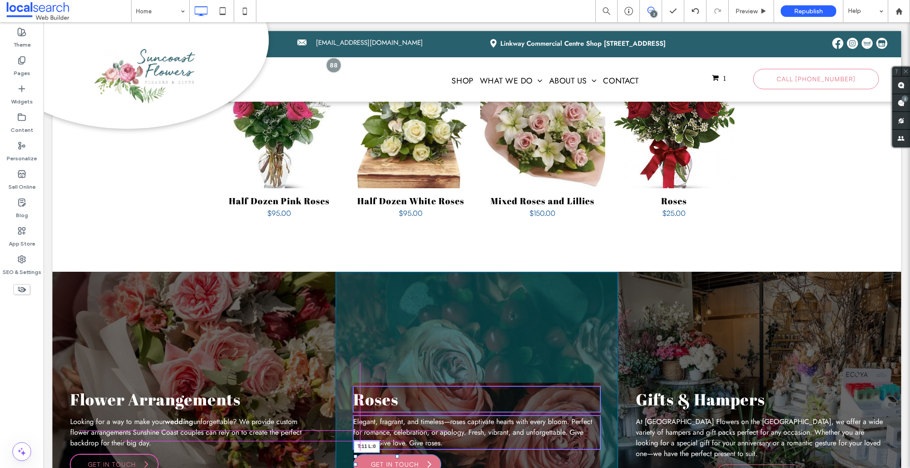
drag, startPoint x: 430, startPoint y: 423, endPoint x: 353, endPoint y: 423, distance: 77.7
click at [354, 455] on div at bounding box center [356, 457] width 4 height 4
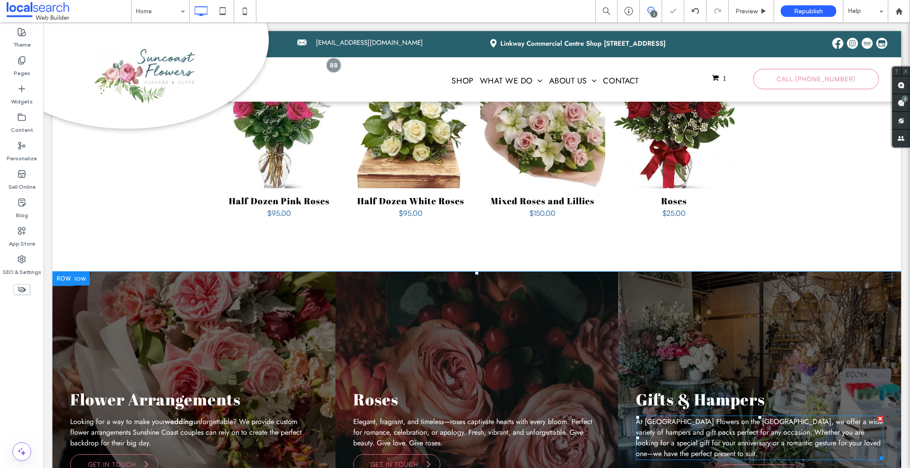
scroll to position [1073, 0]
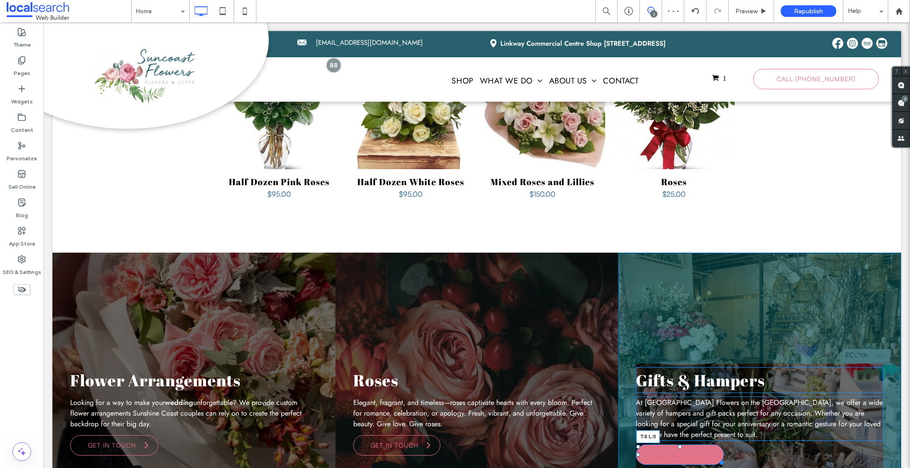
drag, startPoint x: 714, startPoint y: 416, endPoint x: 677, endPoint y: 438, distance: 42.7
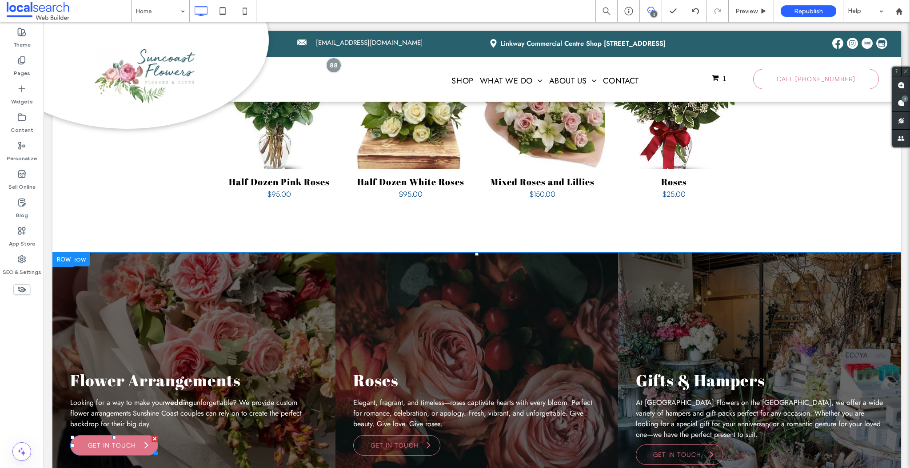
click at [112, 437] on span "Get In Touch" at bounding box center [112, 445] width 54 height 17
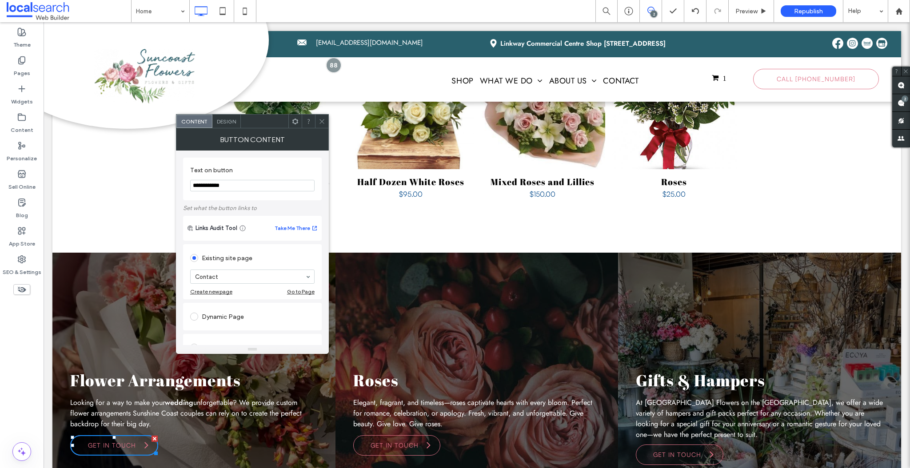
click at [250, 185] on input "**********" at bounding box center [252, 186] width 124 height 12
drag, startPoint x: 246, startPoint y: 208, endPoint x: 125, endPoint y: 181, distance: 123.7
type input "****"
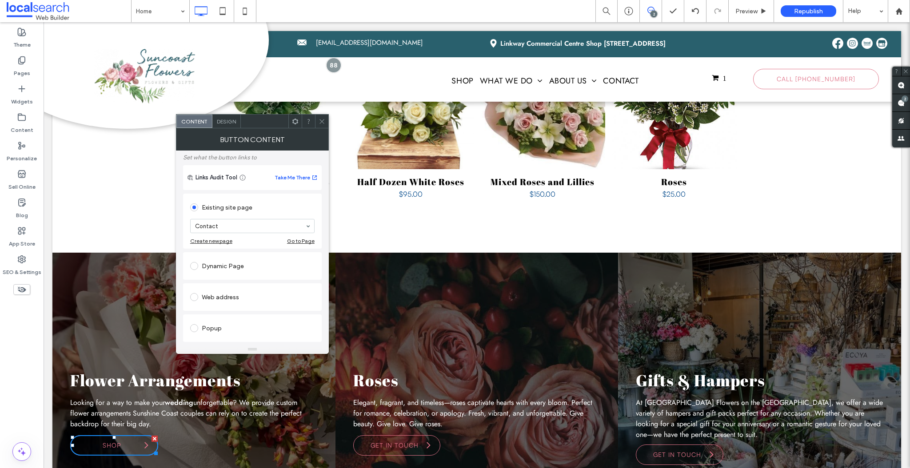
scroll to position [59, 0]
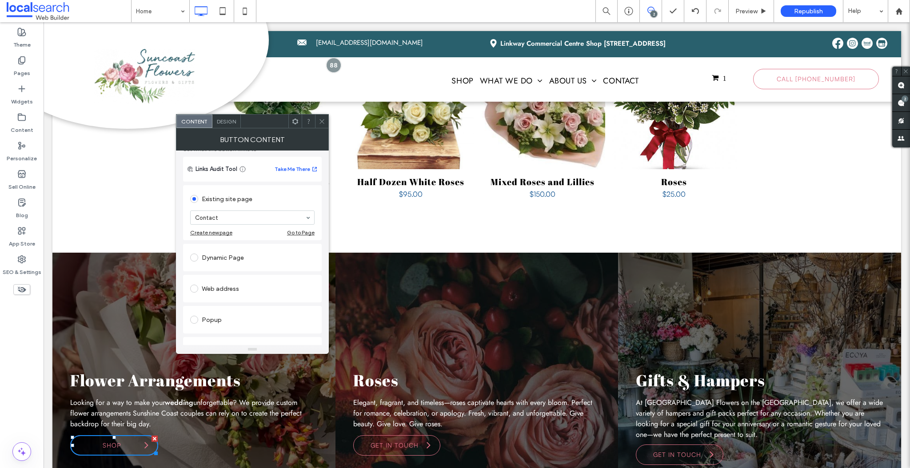
click at [194, 288] on span at bounding box center [194, 289] width 8 height 8
click at [195, 294] on span at bounding box center [193, 295] width 6 height 6
click at [217, 280] on input "url" at bounding box center [252, 279] width 124 height 12
paste input "**********"
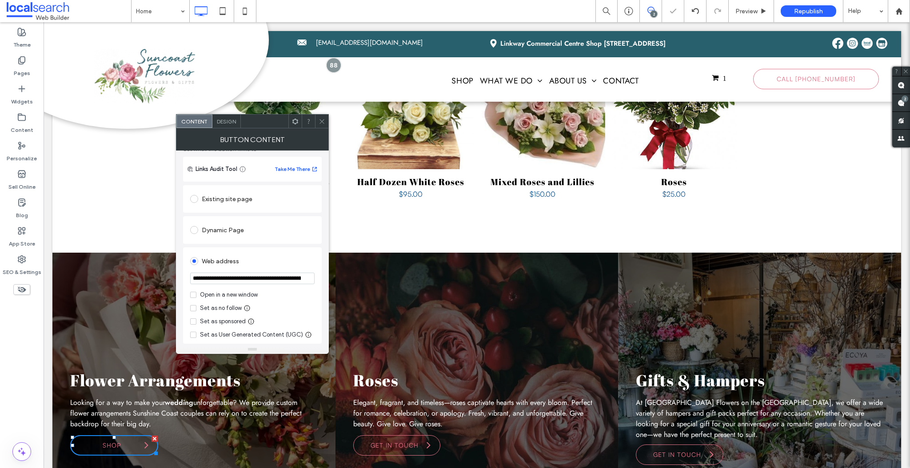
scroll to position [0, 42]
type input "**********"
click at [323, 124] on icon at bounding box center [321, 121] width 7 height 7
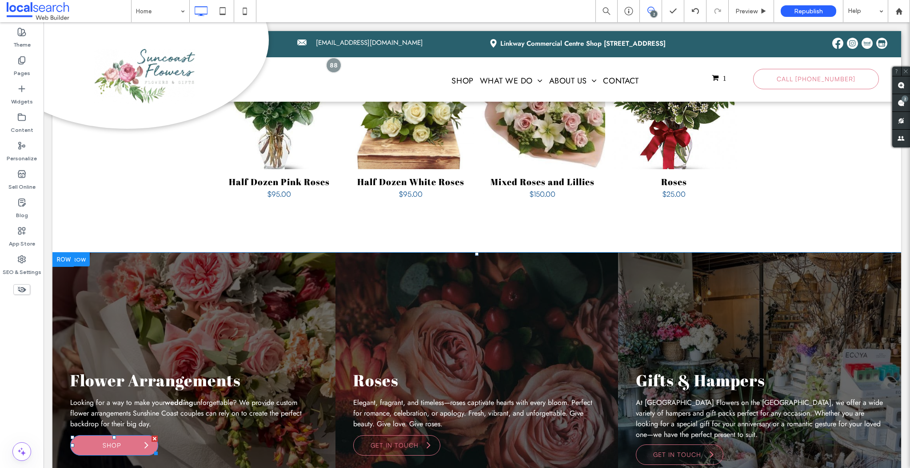
click at [113, 437] on span "Shop" at bounding box center [111, 445] width 25 height 17
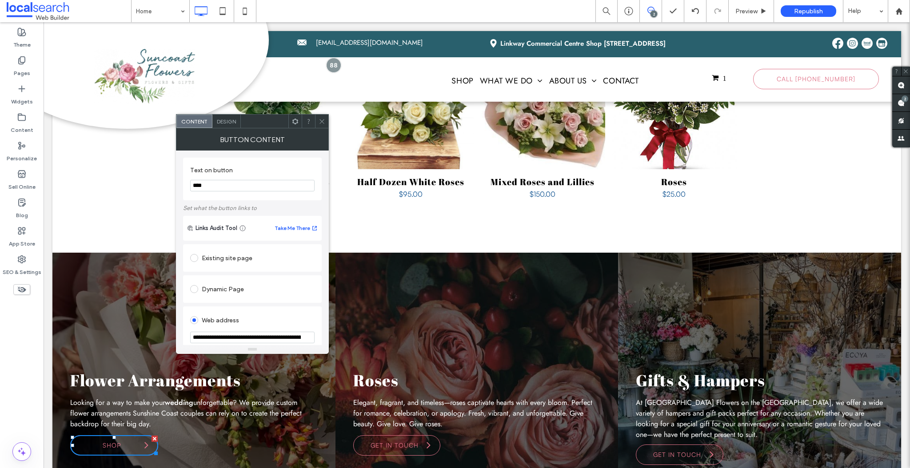
click at [232, 183] on input "****" at bounding box center [252, 186] width 124 height 12
type input "********"
click at [324, 119] on icon at bounding box center [321, 121] width 7 height 7
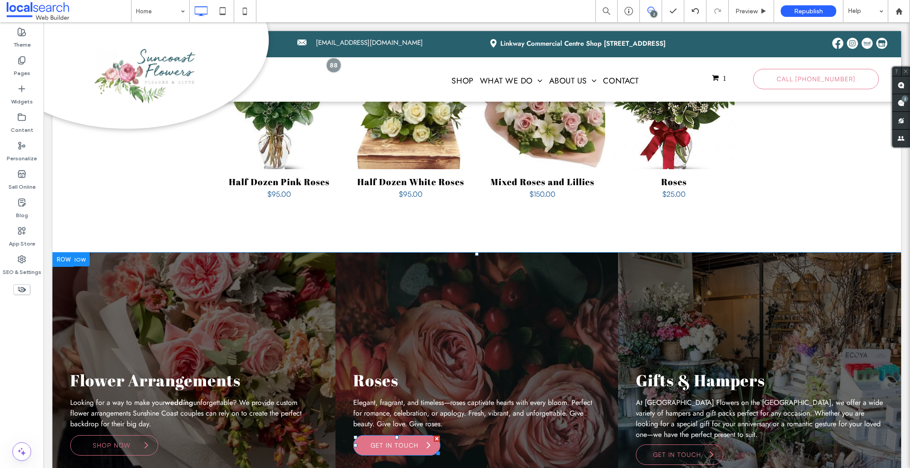
click at [403, 437] on span "Get In Touch" at bounding box center [394, 445] width 54 height 17
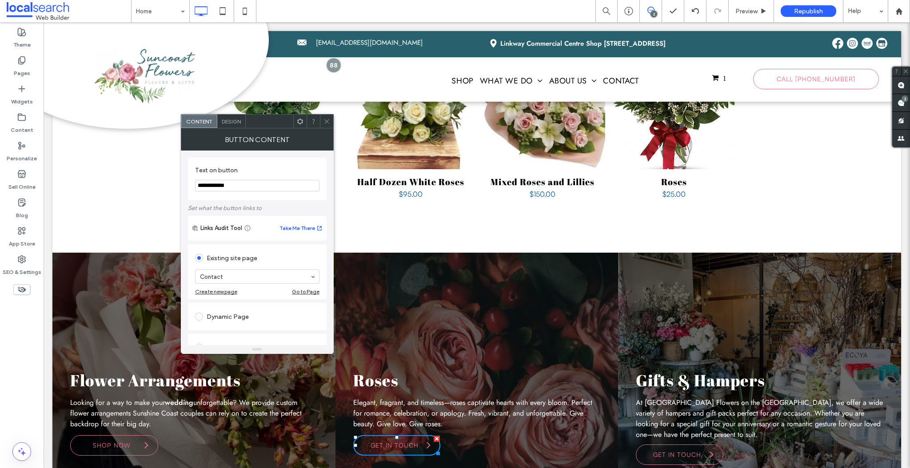
drag, startPoint x: 247, startPoint y: 204, endPoint x: 132, endPoint y: 171, distance: 119.7
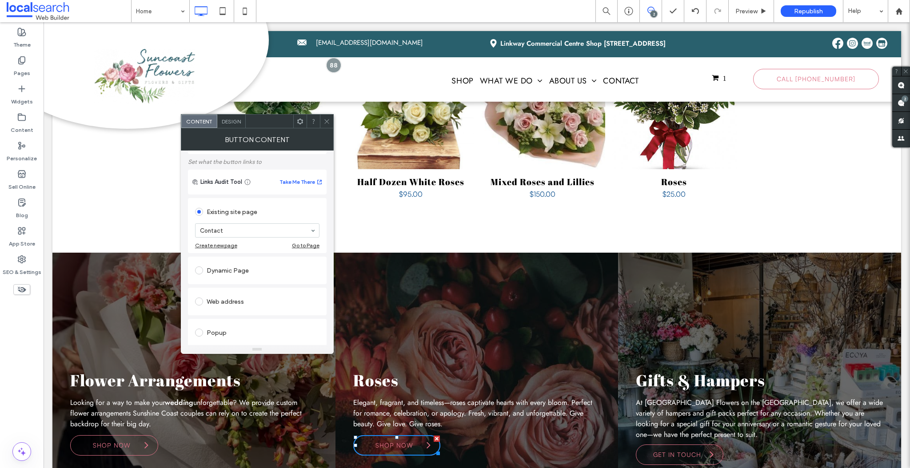
scroll to position [46, 0]
type input "********"
click at [199, 302] on span at bounding box center [199, 302] width 8 height 8
click at [230, 290] on input "url" at bounding box center [257, 292] width 124 height 12
paste input "**********"
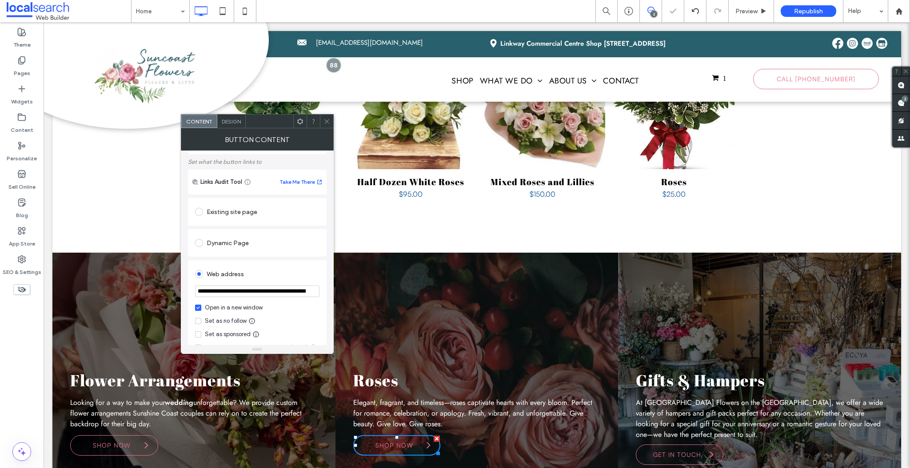
scroll to position [0, 37]
type input "**********"
click at [199, 310] on span at bounding box center [198, 308] width 6 height 6
click at [325, 120] on icon at bounding box center [326, 121] width 7 height 7
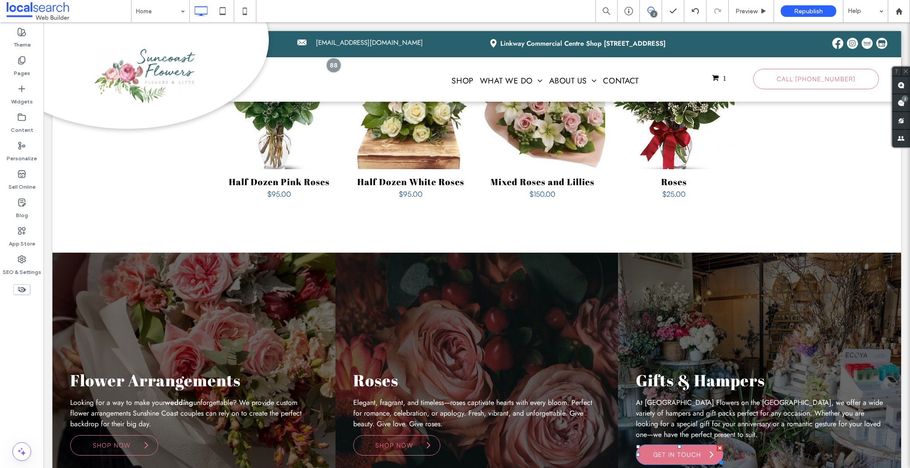
click at [675, 446] on span "Get In Touch" at bounding box center [677, 454] width 54 height 17
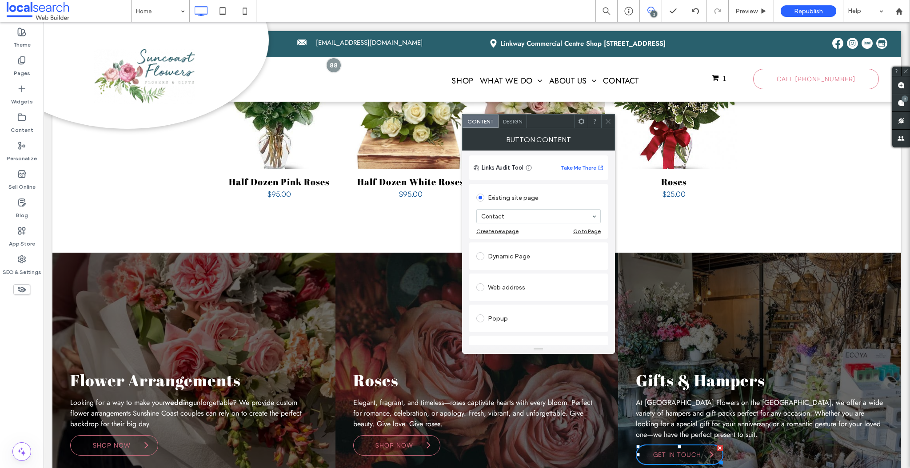
scroll to position [93, 0]
click at [484, 254] on label at bounding box center [482, 255] width 12 height 8
click at [513, 243] on input "url" at bounding box center [538, 245] width 124 height 12
paste input "**********"
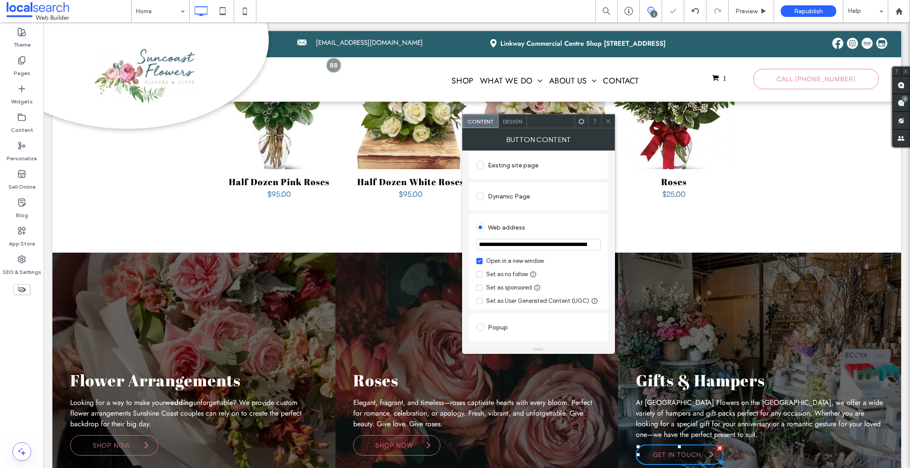
scroll to position [0, 69]
type input "**********"
click at [482, 261] on label "Open in a new window" at bounding box center [538, 261] width 124 height 9
click at [608, 120] on icon at bounding box center [607, 121] width 7 height 7
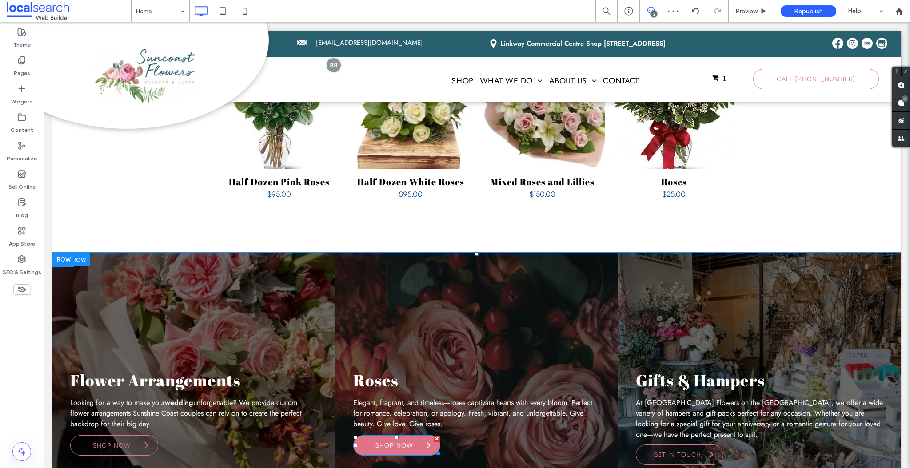
click at [398, 437] on span "Shop Now" at bounding box center [394, 445] width 44 height 17
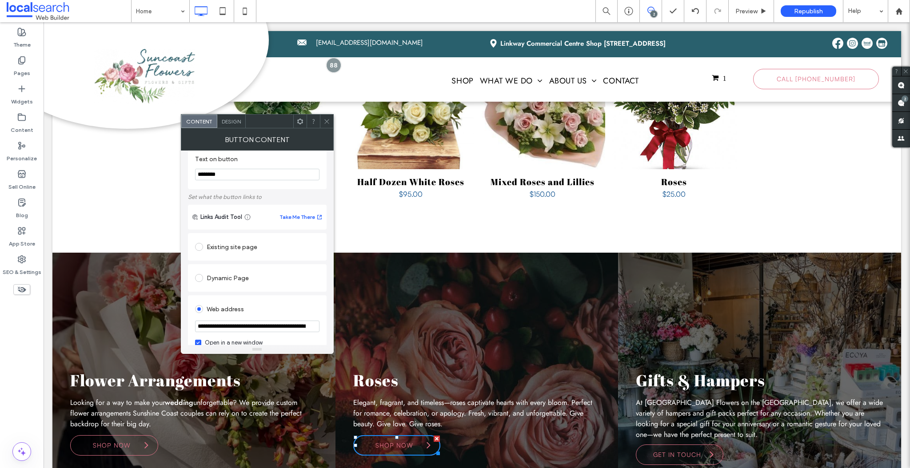
scroll to position [21, 0]
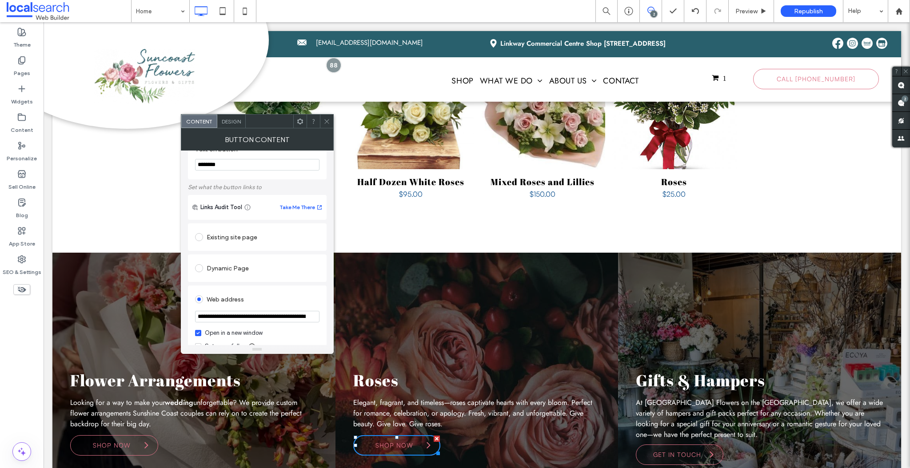
click at [263, 317] on input "**********" at bounding box center [257, 317] width 124 height 12
click at [322, 118] on div at bounding box center [326, 121] width 13 height 13
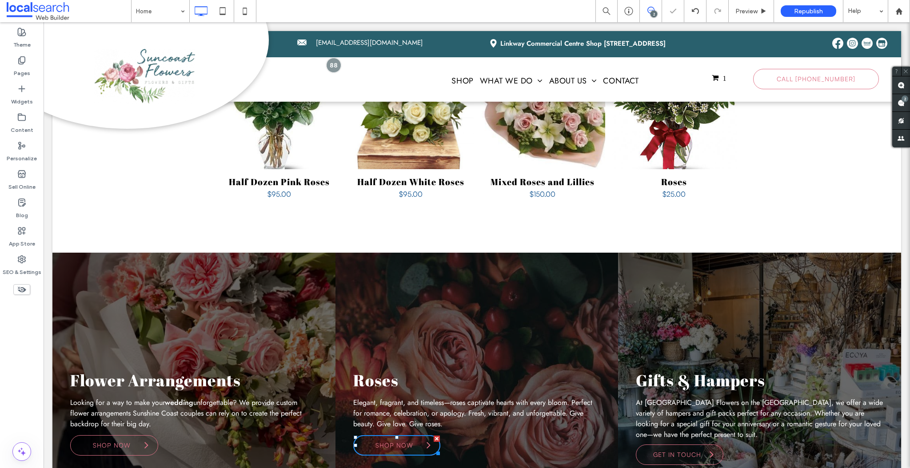
scroll to position [0, 0]
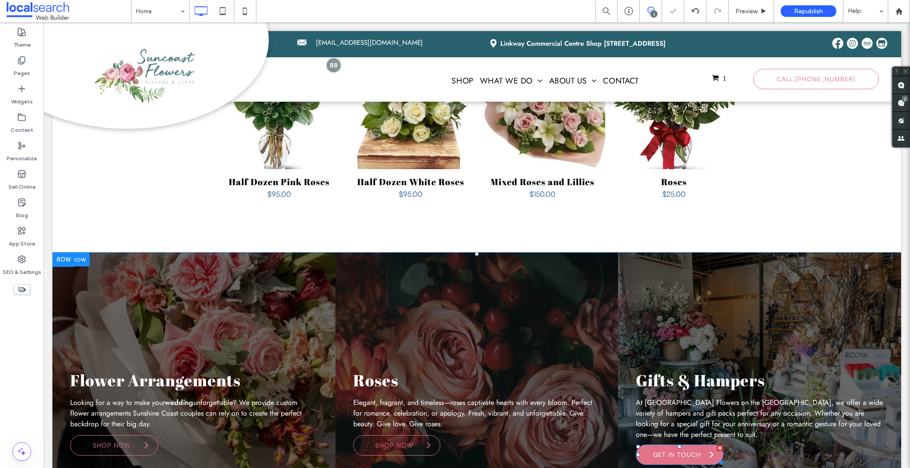
click at [710, 449] on span at bounding box center [711, 455] width 4 height 12
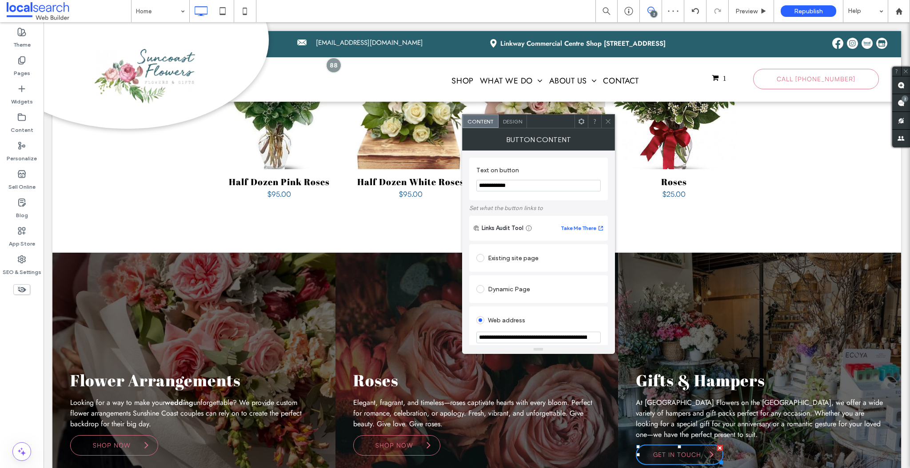
drag, startPoint x: 579, startPoint y: 207, endPoint x: 350, endPoint y: 180, distance: 230.3
type input "********"
click at [609, 120] on icon at bounding box center [607, 121] width 7 height 7
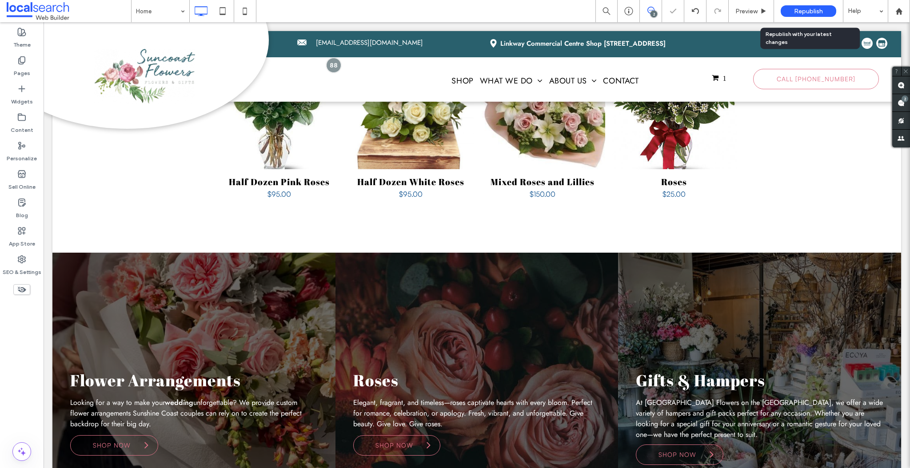
click at [806, 11] on span "Republish" at bounding box center [808, 12] width 29 height 8
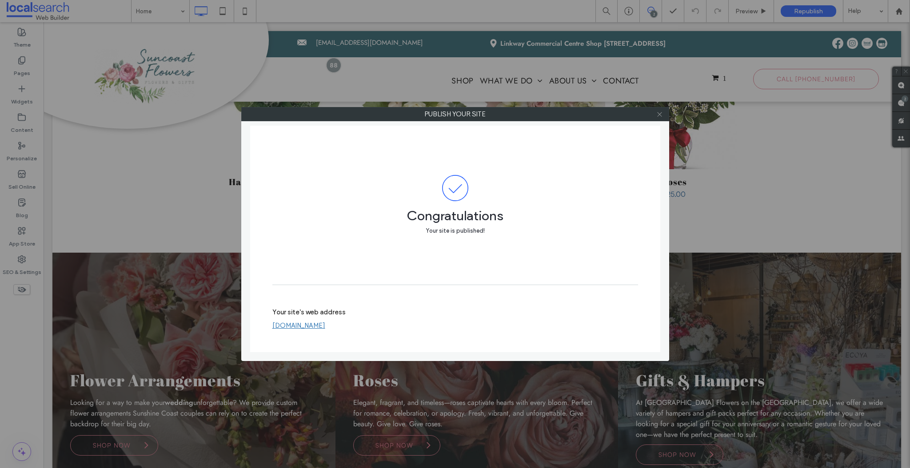
click at [660, 114] on icon at bounding box center [659, 114] width 7 height 7
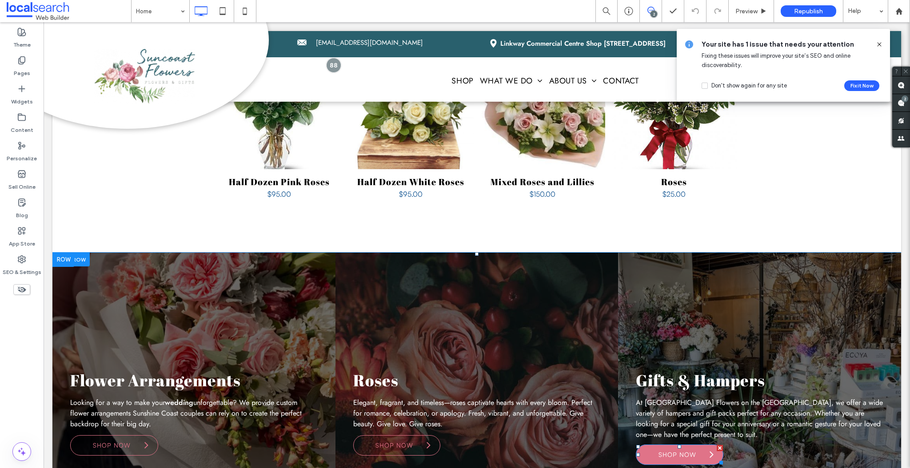
click at [688, 446] on span "Shop Now" at bounding box center [677, 454] width 44 height 17
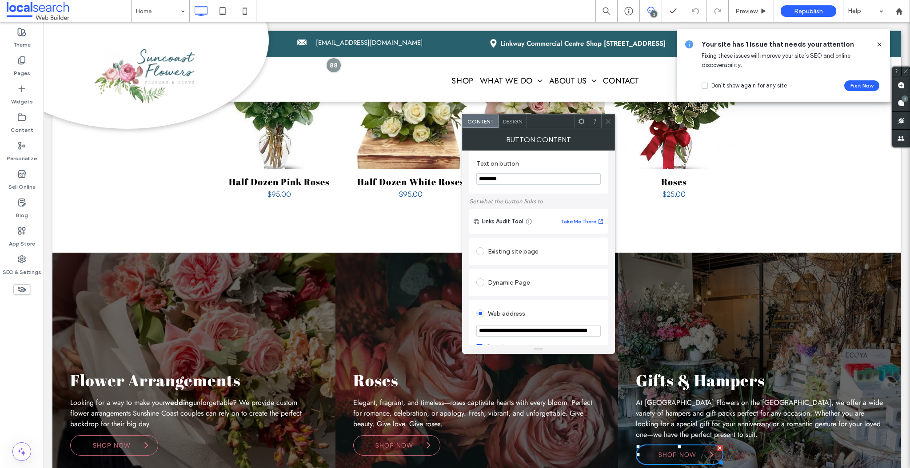
scroll to position [23, 0]
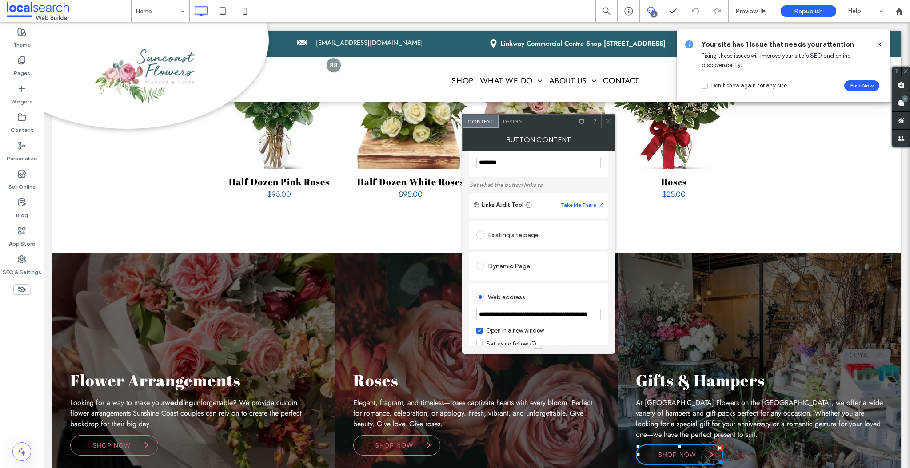
click at [516, 313] on input "**********" at bounding box center [538, 315] width 124 height 12
paste input "url"
type input "**********"
click at [604, 119] on div at bounding box center [607, 121] width 13 height 13
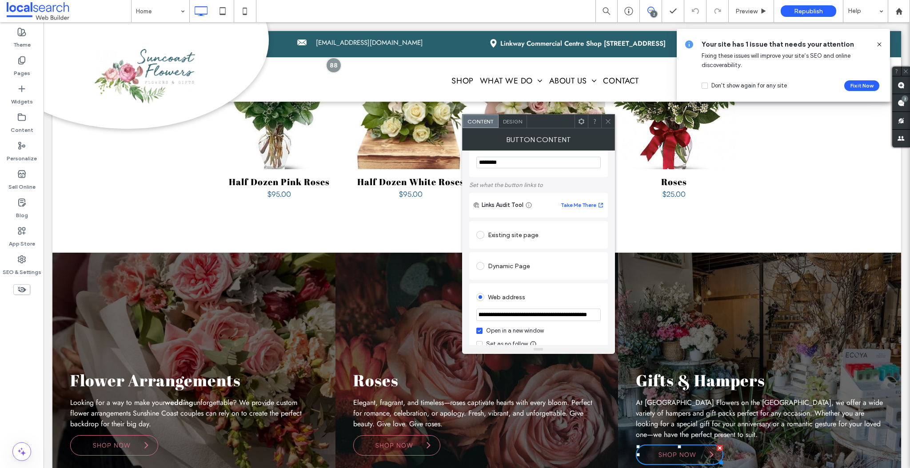
scroll to position [0, 0]
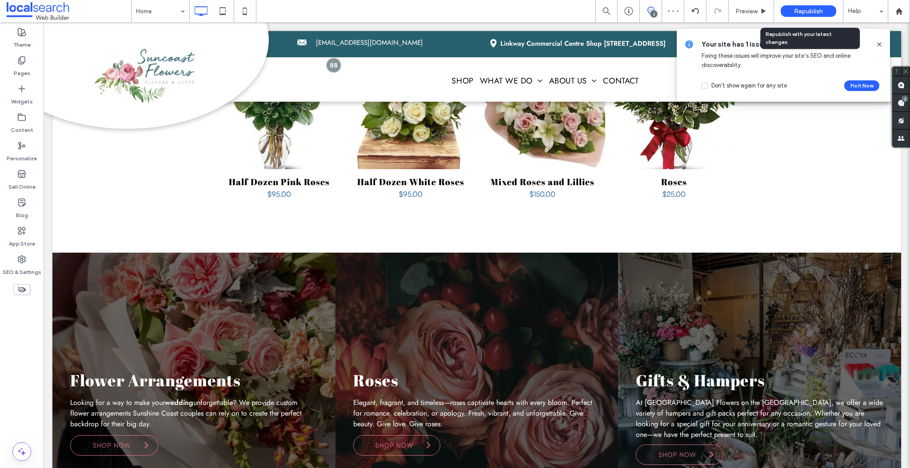
click at [805, 13] on span "Republish" at bounding box center [808, 12] width 29 height 8
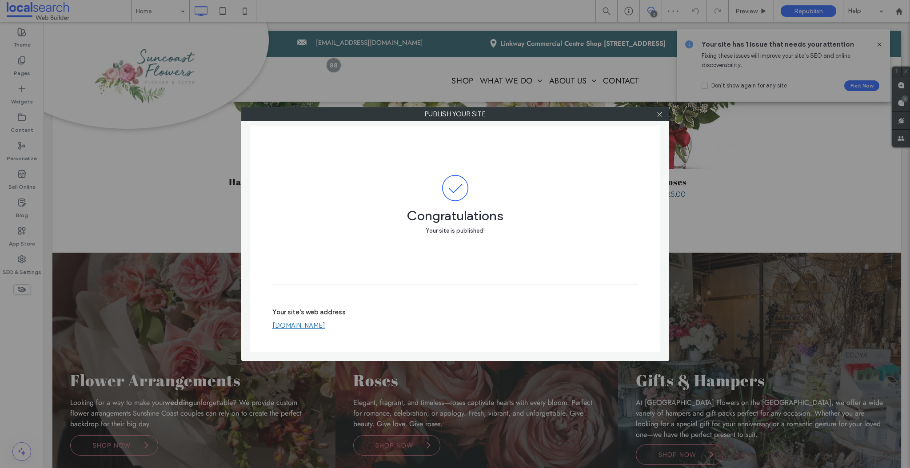
drag, startPoint x: 658, startPoint y: 115, endPoint x: 626, endPoint y: 104, distance: 33.7
click at [658, 115] on use at bounding box center [659, 114] width 4 height 4
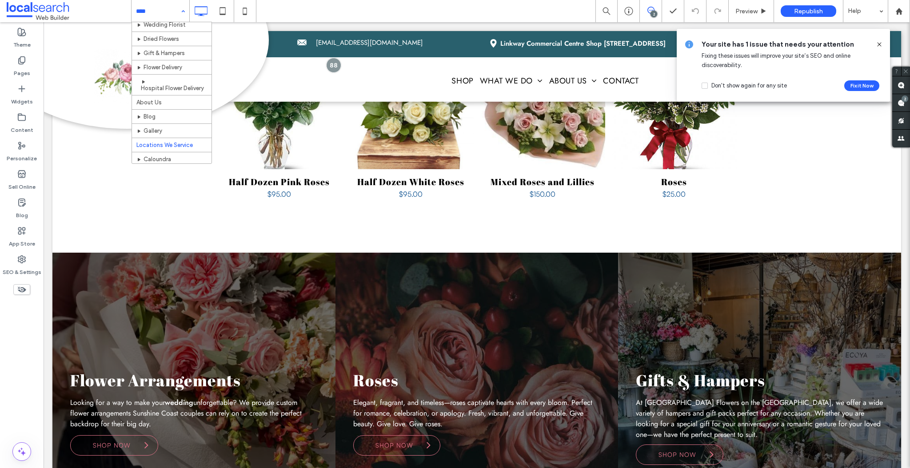
scroll to position [118, 0]
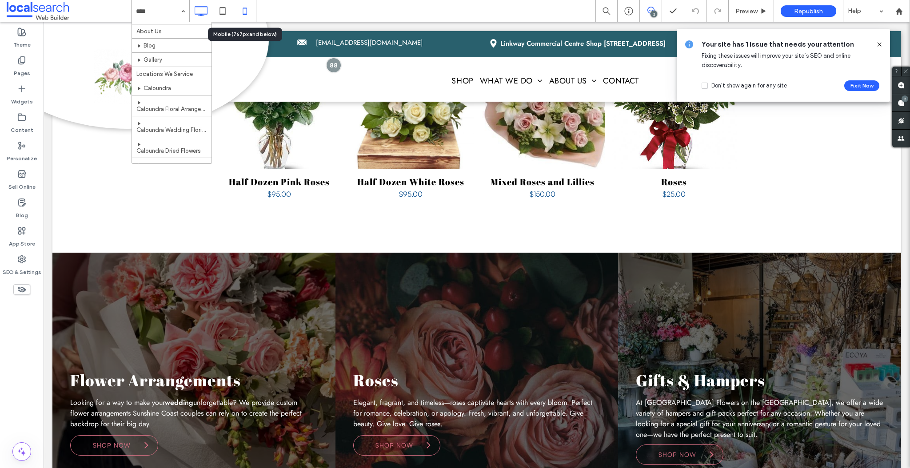
click at [246, 12] on use at bounding box center [245, 11] width 4 height 7
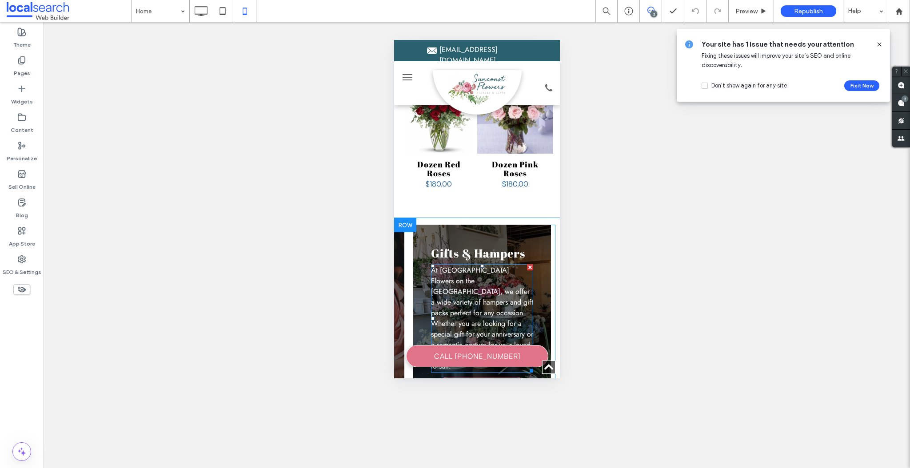
scroll to position [687, 0]
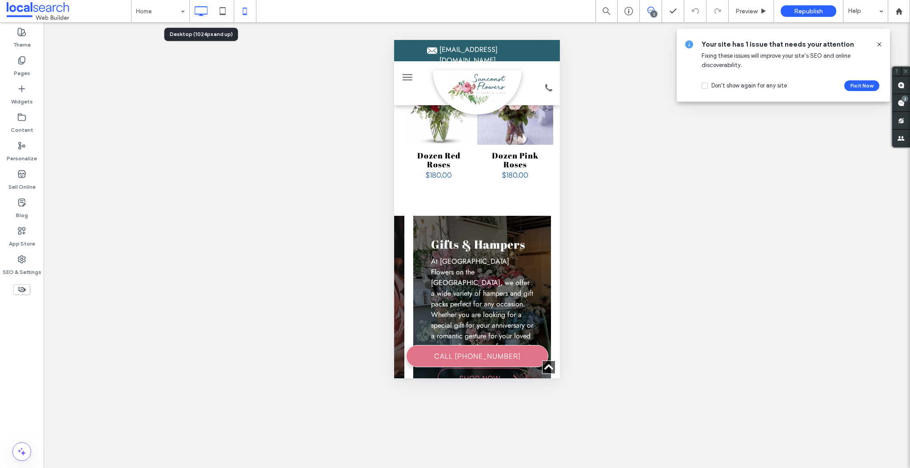
click at [200, 12] on icon at bounding box center [201, 11] width 18 height 18
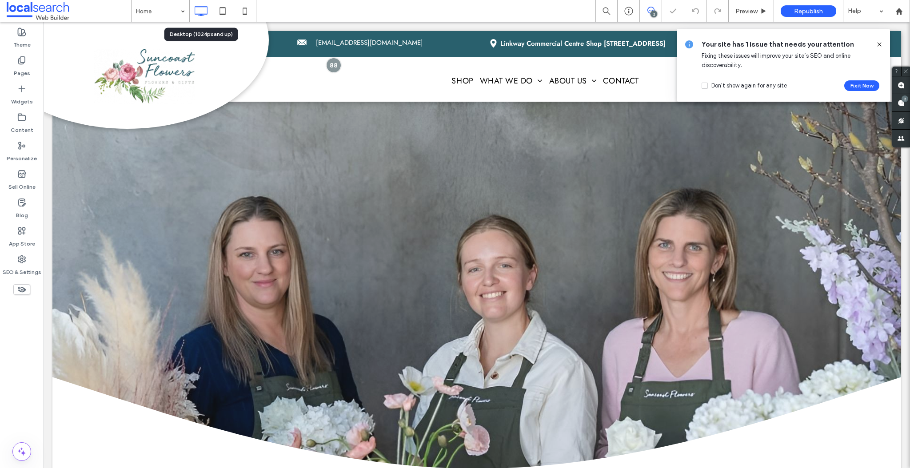
scroll to position [0, 0]
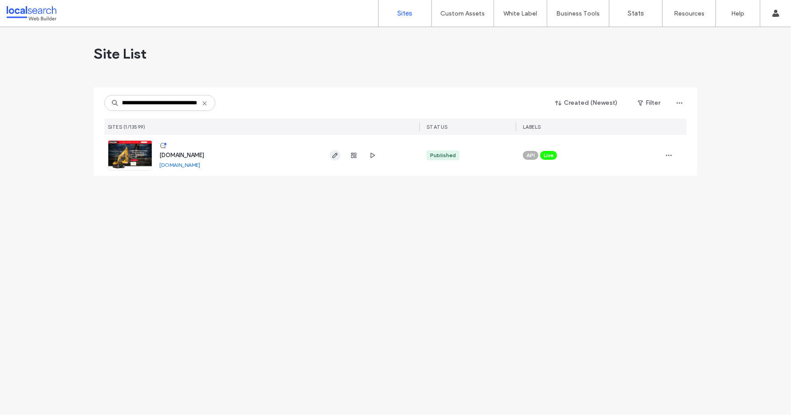
type input "**********"
click at [335, 156] on use "button" at bounding box center [335, 155] width 5 height 5
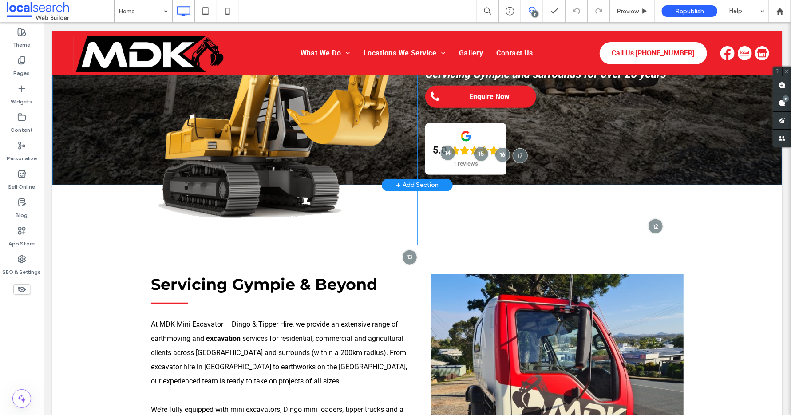
scroll to position [220, 0]
click at [783, 103] on use at bounding box center [782, 102] width 7 height 7
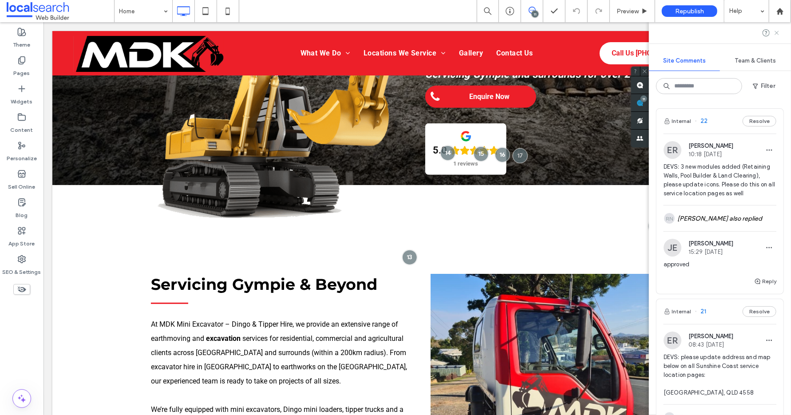
click at [778, 33] on use at bounding box center [777, 33] width 4 height 4
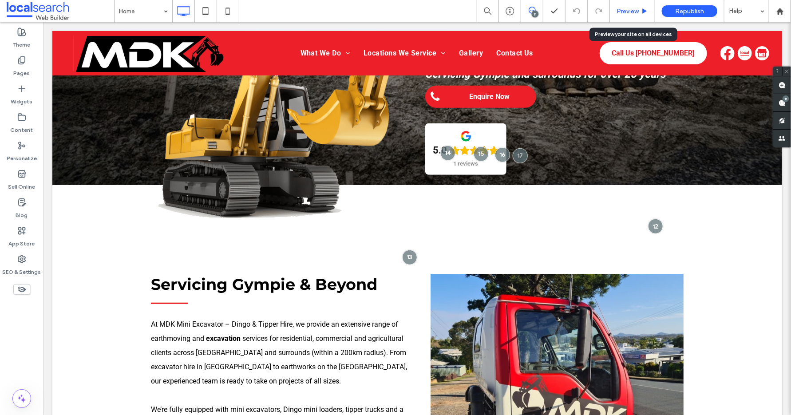
click at [628, 5] on div "Preview" at bounding box center [632, 11] width 45 height 22
click at [641, 8] on div "Preview" at bounding box center [632, 12] width 45 height 8
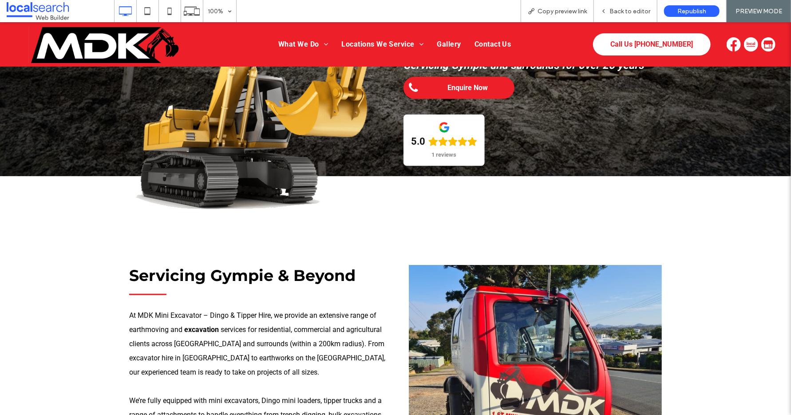
click at [105, 41] on img at bounding box center [103, 45] width 151 height 36
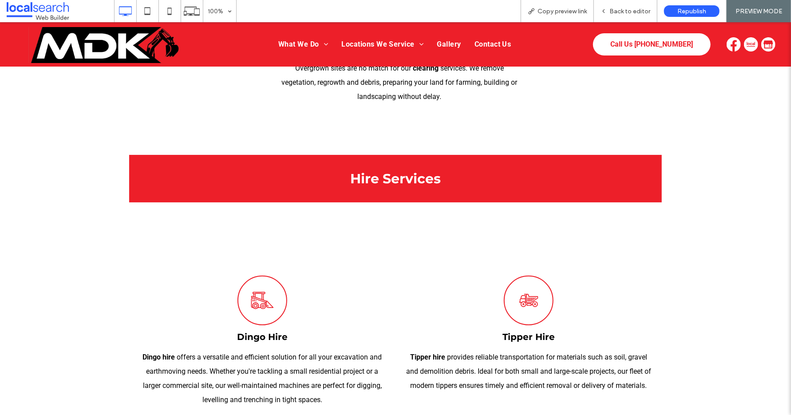
scroll to position [2059, 0]
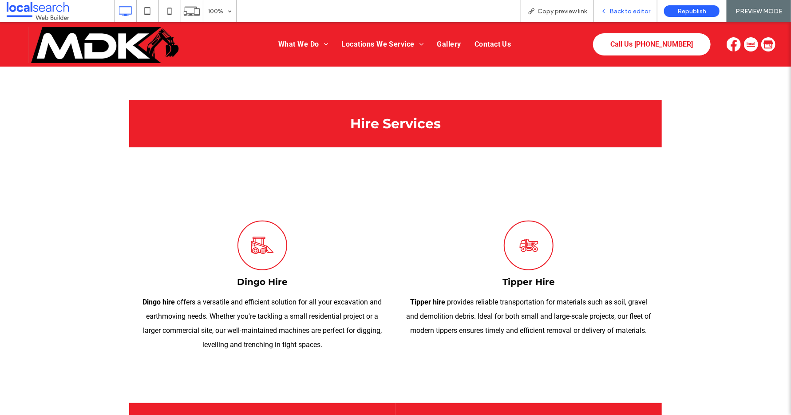
click at [640, 9] on span "Back to editor" at bounding box center [630, 12] width 41 height 8
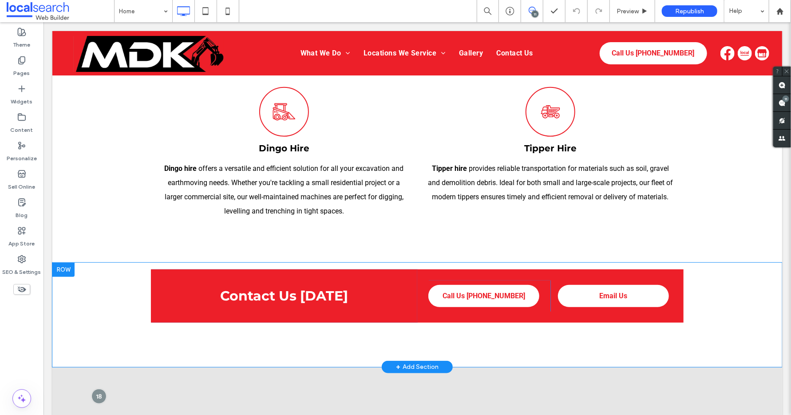
scroll to position [2172, 0]
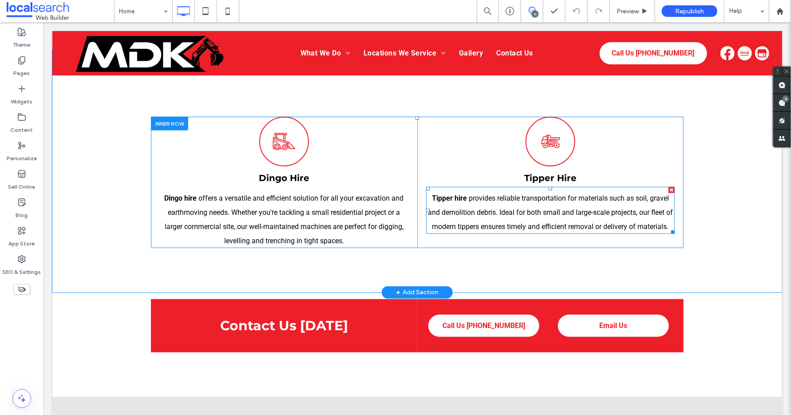
click at [587, 226] on span "provides reliable transportation for materials such as soil, gravel and demolit…" at bounding box center [550, 212] width 245 height 37
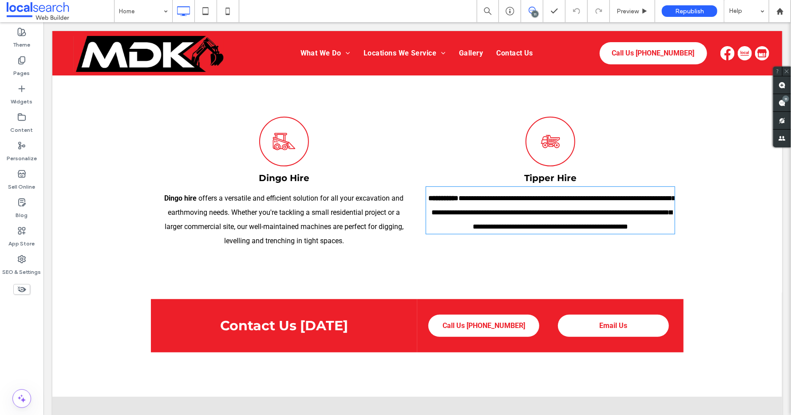
type input "******"
type input "**"
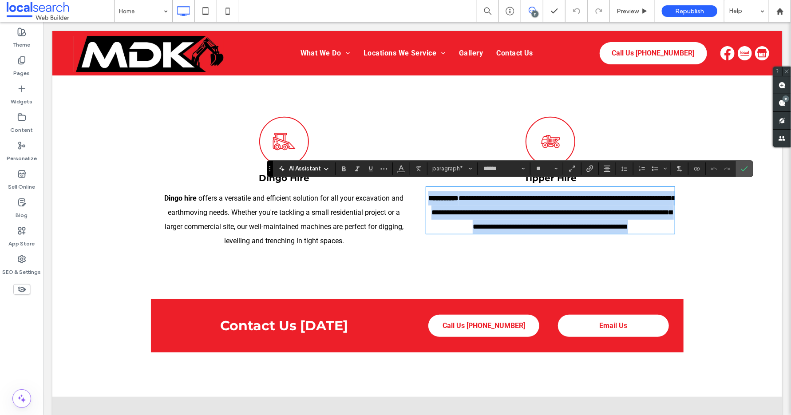
click at [623, 221] on span "**********" at bounding box center [553, 212] width 244 height 35
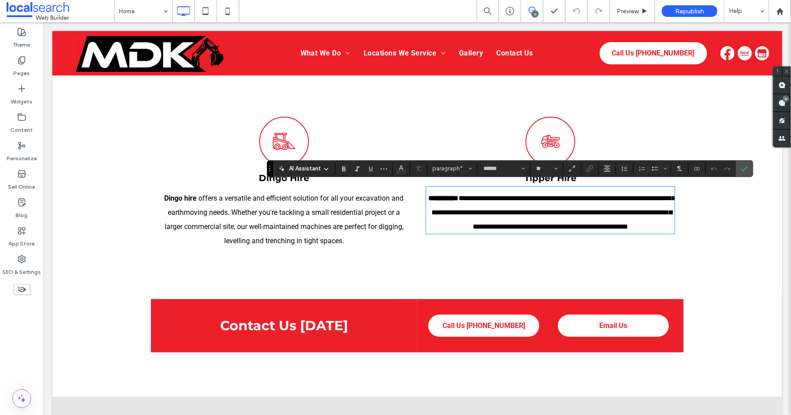
click at [671, 223] on p "**********" at bounding box center [550, 212] width 249 height 43
click at [489, 236] on span "**********" at bounding box center [553, 219] width 244 height 49
click at [553, 140] on icon "Tipper Truck Icon" at bounding box center [550, 141] width 24 height 48
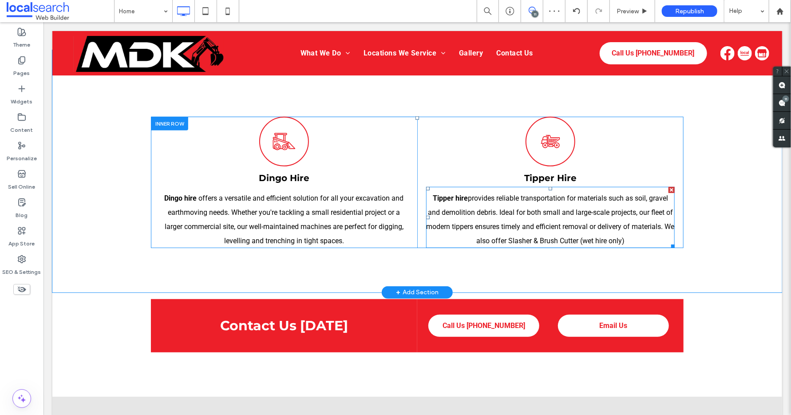
click at [629, 228] on p "Tipper hire provides reliable transportation for materials such as soil, gravel…" at bounding box center [550, 219] width 249 height 57
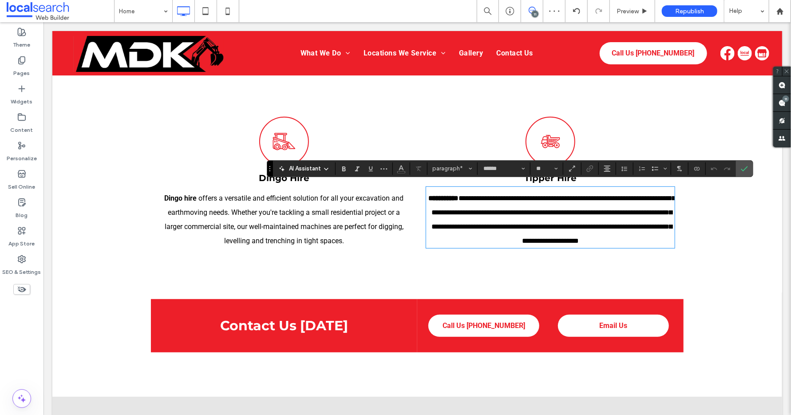
click at [588, 232] on p "**********" at bounding box center [550, 219] width 249 height 57
drag, startPoint x: 531, startPoint y: 236, endPoint x: 452, endPoint y: 235, distance: 79.5
click at [452, 235] on p "**********" at bounding box center [550, 219] width 249 height 57
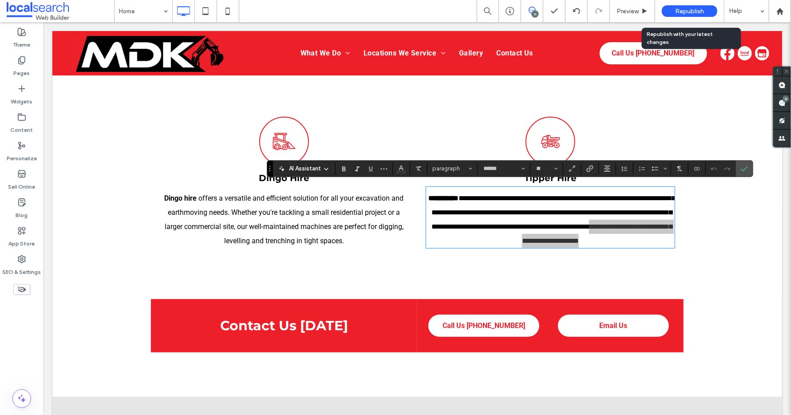
click at [705, 14] on div "Republish" at bounding box center [690, 11] width 56 height 12
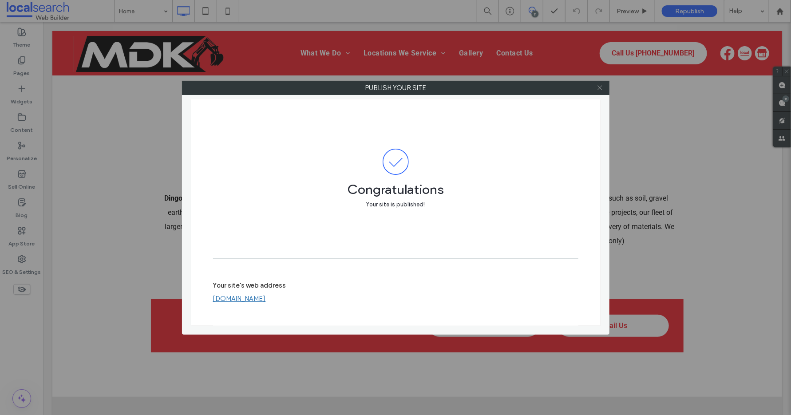
click at [600, 88] on use at bounding box center [600, 88] width 4 height 4
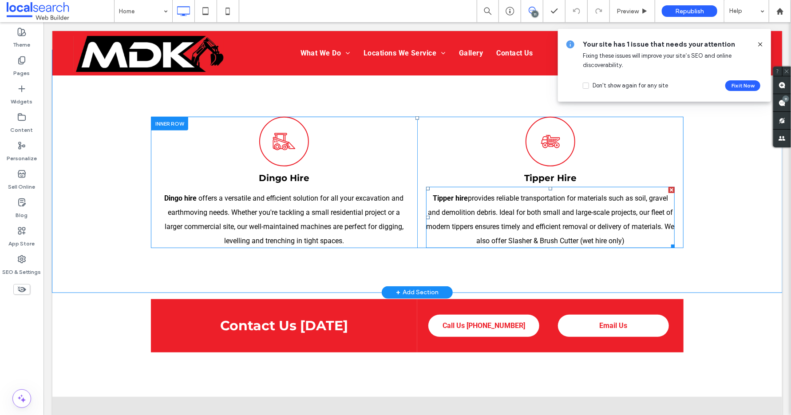
click at [582, 223] on span "provides reliable transportation for materials such as soil, gravel and demolit…" at bounding box center [550, 219] width 248 height 51
type input "******"
type input "**"
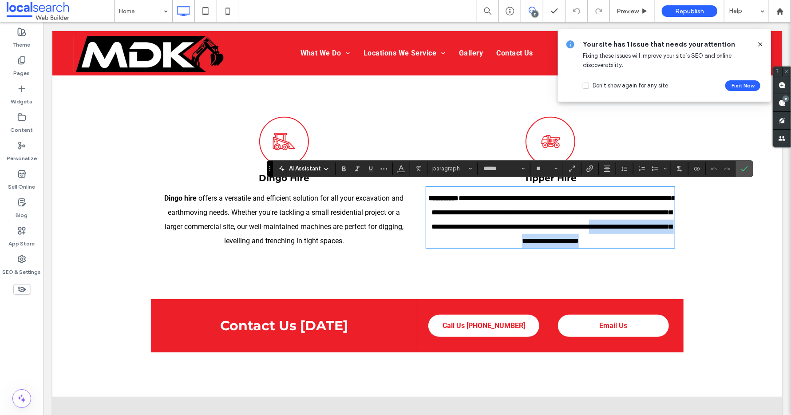
click at [582, 228] on p "**********" at bounding box center [550, 219] width 249 height 57
click at [584, 238] on span "**********" at bounding box center [553, 219] width 244 height 49
click at [642, 236] on p "**********" at bounding box center [550, 219] width 249 height 57
drag, startPoint x: 643, startPoint y: 239, endPoint x: 442, endPoint y: 239, distance: 200.7
click at [442, 239] on p "**********" at bounding box center [550, 219] width 249 height 57
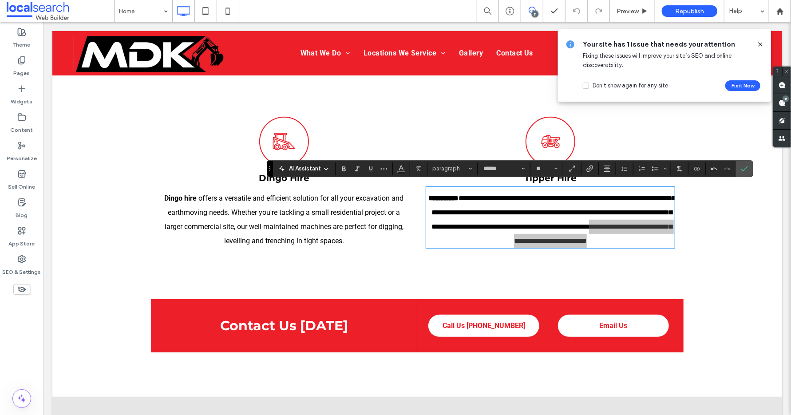
drag, startPoint x: 762, startPoint y: 44, endPoint x: 707, endPoint y: 17, distance: 60.4
click at [762, 44] on icon at bounding box center [760, 44] width 7 height 7
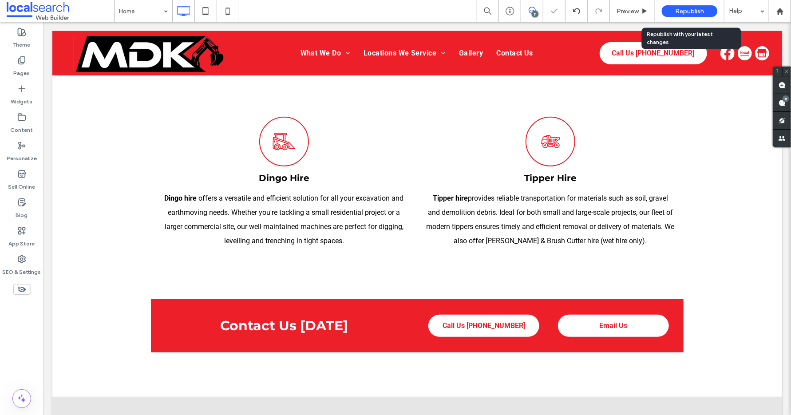
click at [683, 14] on span "Republish" at bounding box center [689, 12] width 29 height 8
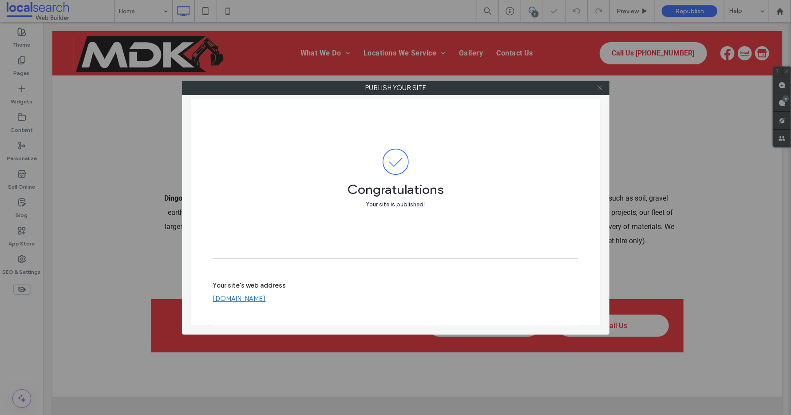
click at [600, 89] on icon at bounding box center [600, 87] width 7 height 7
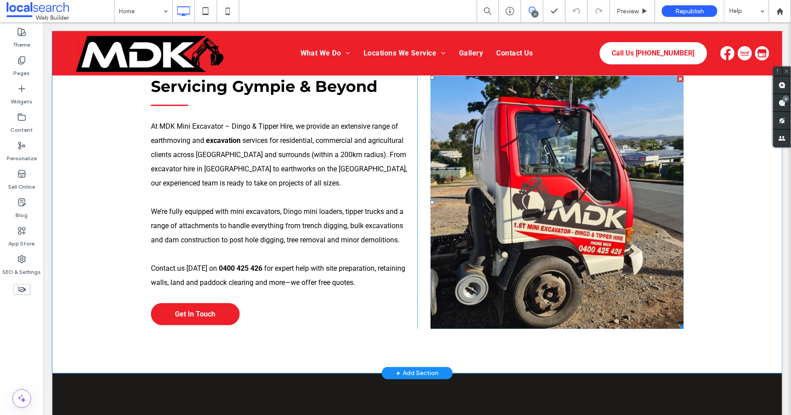
scroll to position [467, 0]
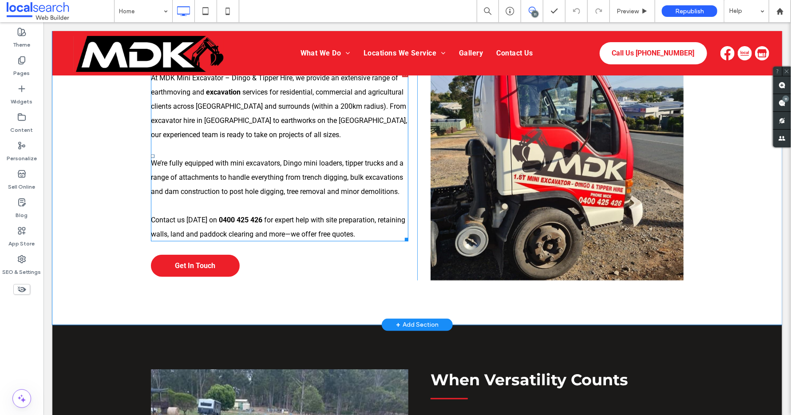
click at [354, 224] on p "Contact us today on 0400 425 426 for expert help with site preparation, retaini…" at bounding box center [280, 227] width 258 height 28
type input "******"
type input "**"
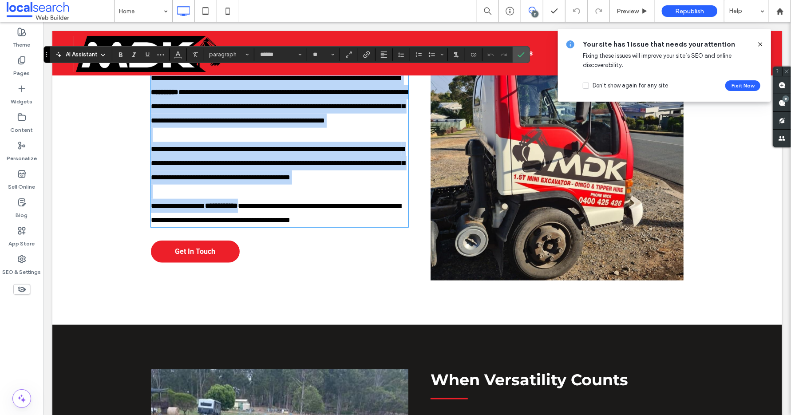
click at [373, 180] on span "**********" at bounding box center [278, 162] width 254 height 35
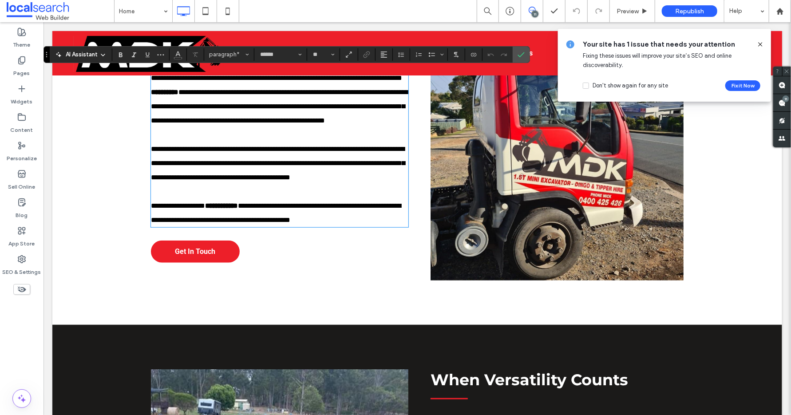
click at [399, 180] on span "**********" at bounding box center [278, 162] width 254 height 35
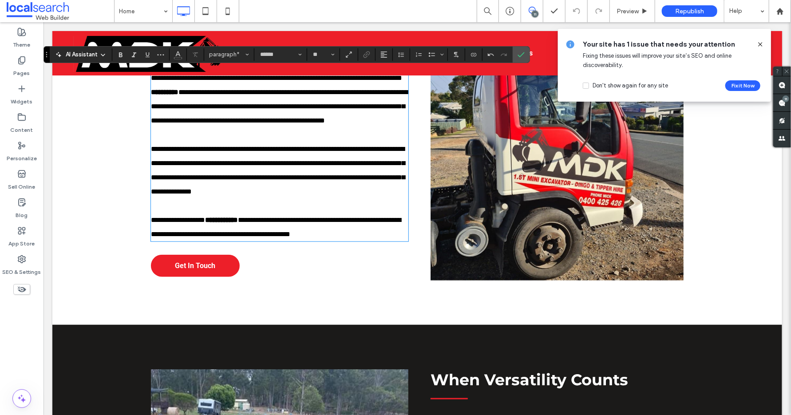
scroll to position [0, 0]
click at [696, 10] on span "Republish" at bounding box center [689, 12] width 29 height 8
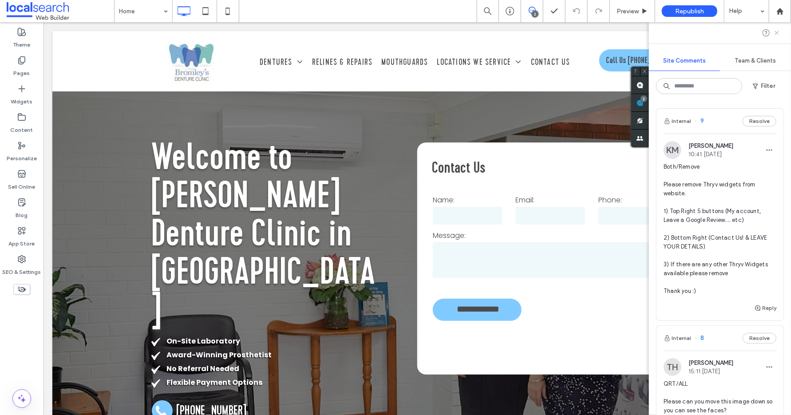
click at [776, 34] on use at bounding box center [777, 33] width 4 height 4
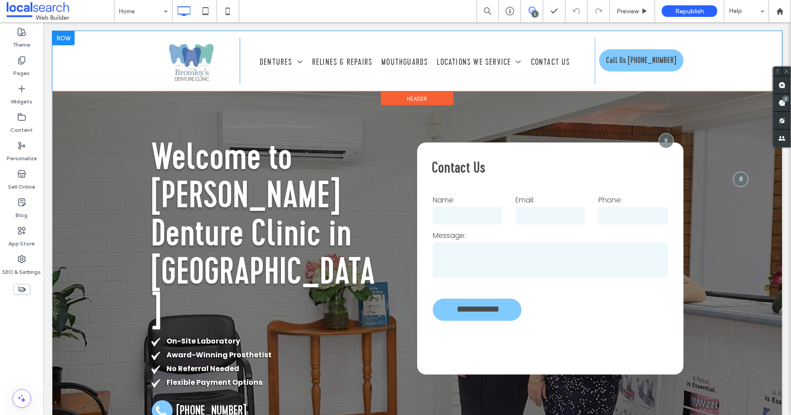
click at [260, 42] on div "Dentures Full & Partial Dentures Partial Dentures Full Dentures Complimentary A…" at bounding box center [416, 60] width 355 height 47
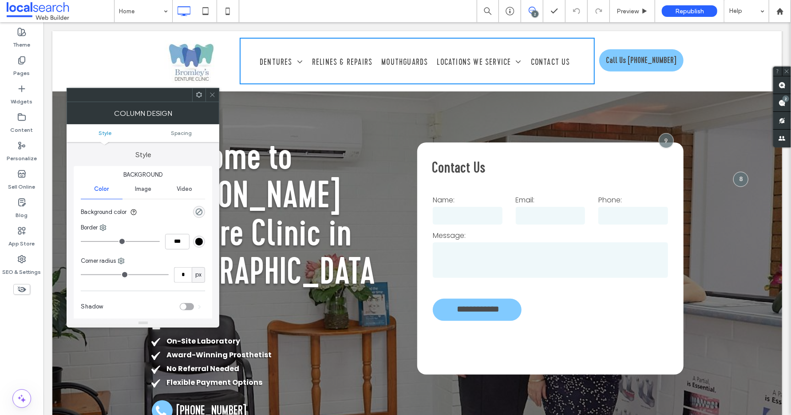
click at [215, 94] on icon at bounding box center [212, 94] width 7 height 7
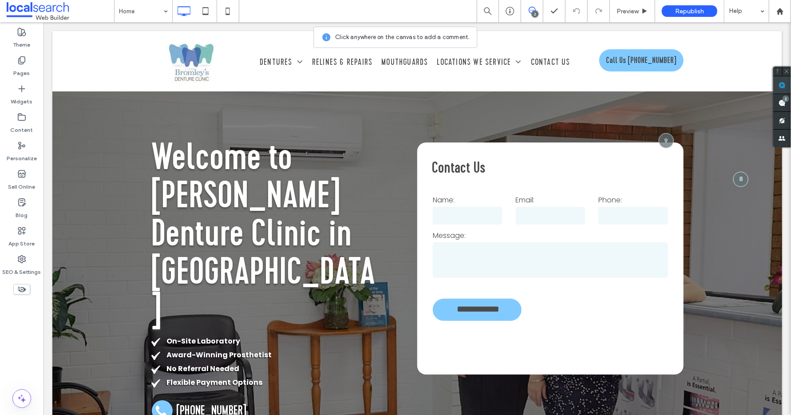
click at [786, 85] on use at bounding box center [782, 85] width 7 height 7
click at [132, 42] on div "Click To Paste Dentures Full & Partial Dentures Partial Dentures Full Dentures …" at bounding box center [417, 61] width 730 height 60
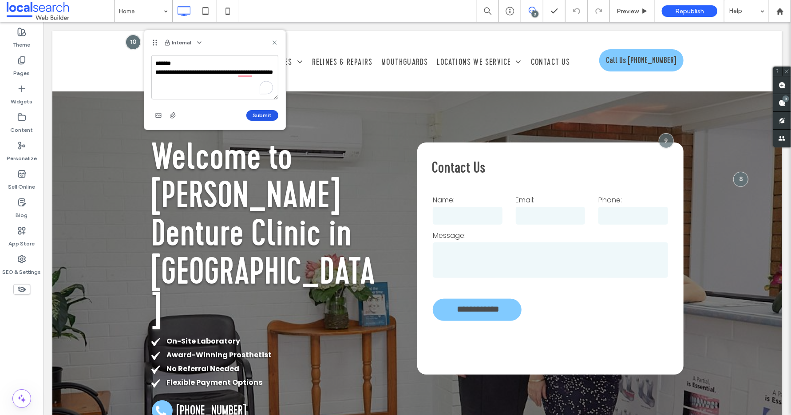
type textarea "**********"
click at [263, 116] on button "Submit" at bounding box center [262, 115] width 32 height 11
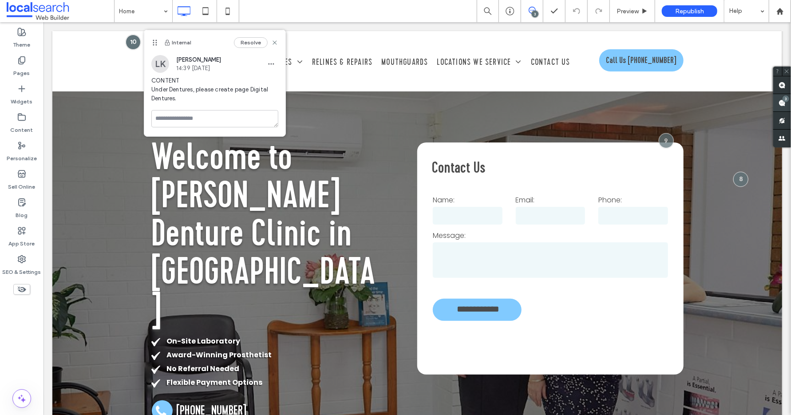
click at [779, 103] on use at bounding box center [782, 102] width 7 height 7
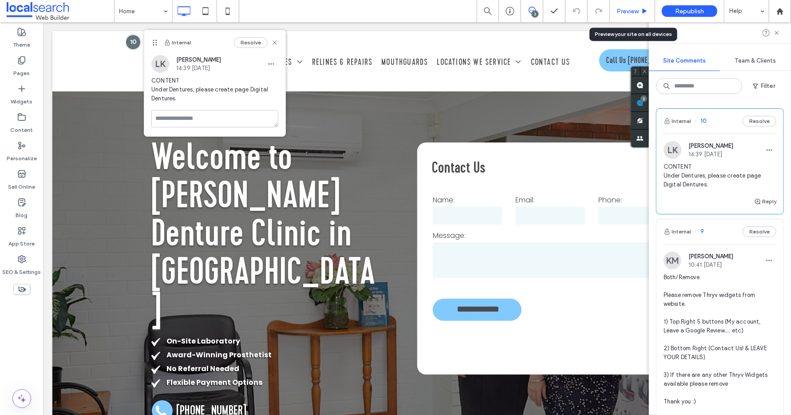
click at [622, 12] on span "Preview" at bounding box center [628, 12] width 22 height 8
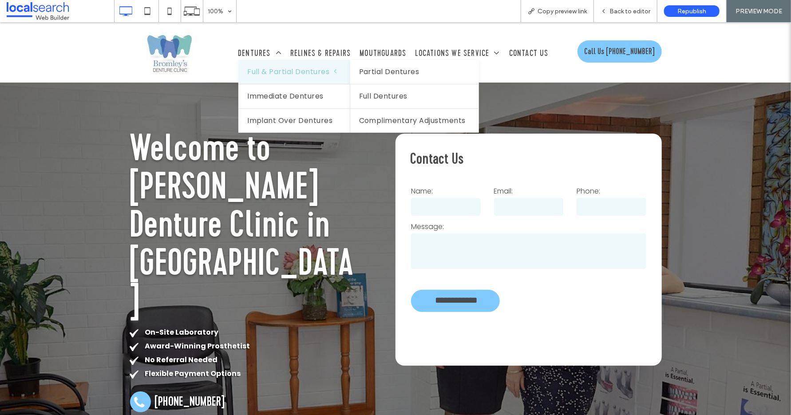
drag, startPoint x: 270, startPoint y: 73, endPoint x: 270, endPoint y: 95, distance: 22.2
click at [270, 73] on span "Full & Partial Dentures" at bounding box center [292, 71] width 90 height 11
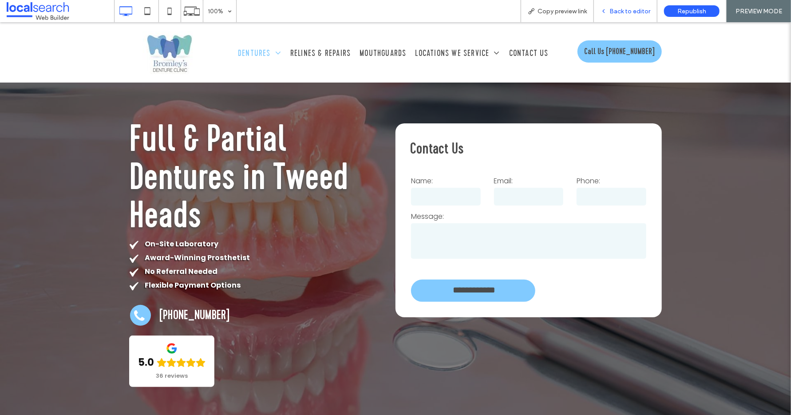
click at [636, 14] on span "Back to editor" at bounding box center [630, 12] width 41 height 8
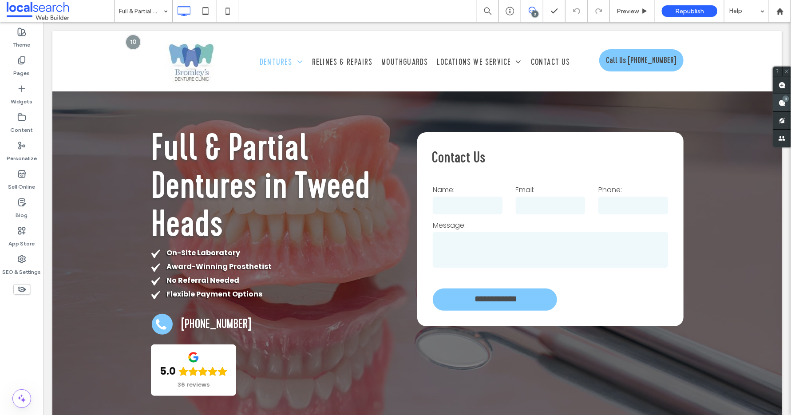
click at [786, 105] on span at bounding box center [783, 102] width 18 height 17
